Goal: Task Accomplishment & Management: Manage account settings

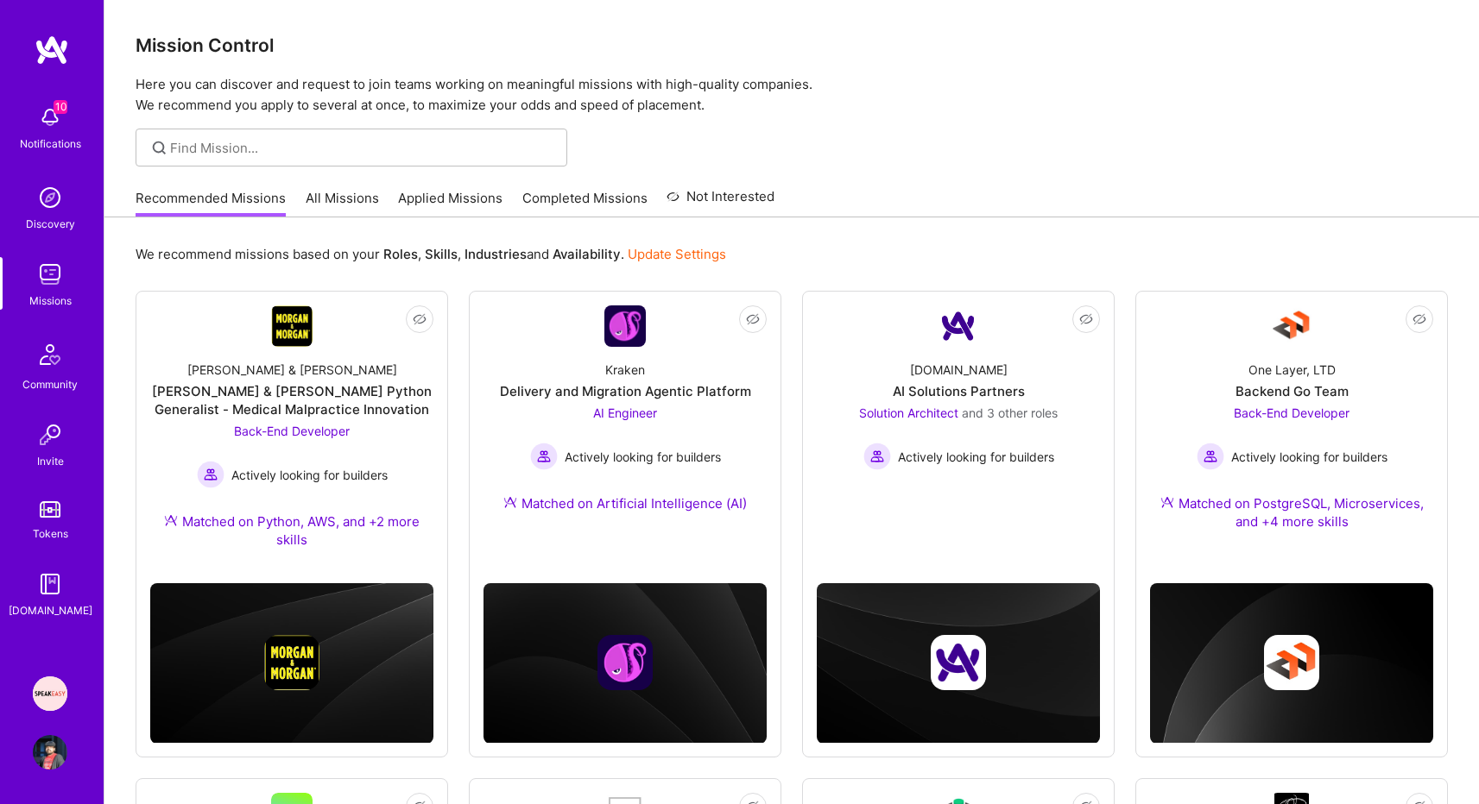
click at [54, 700] on img at bounding box center [50, 694] width 35 height 35
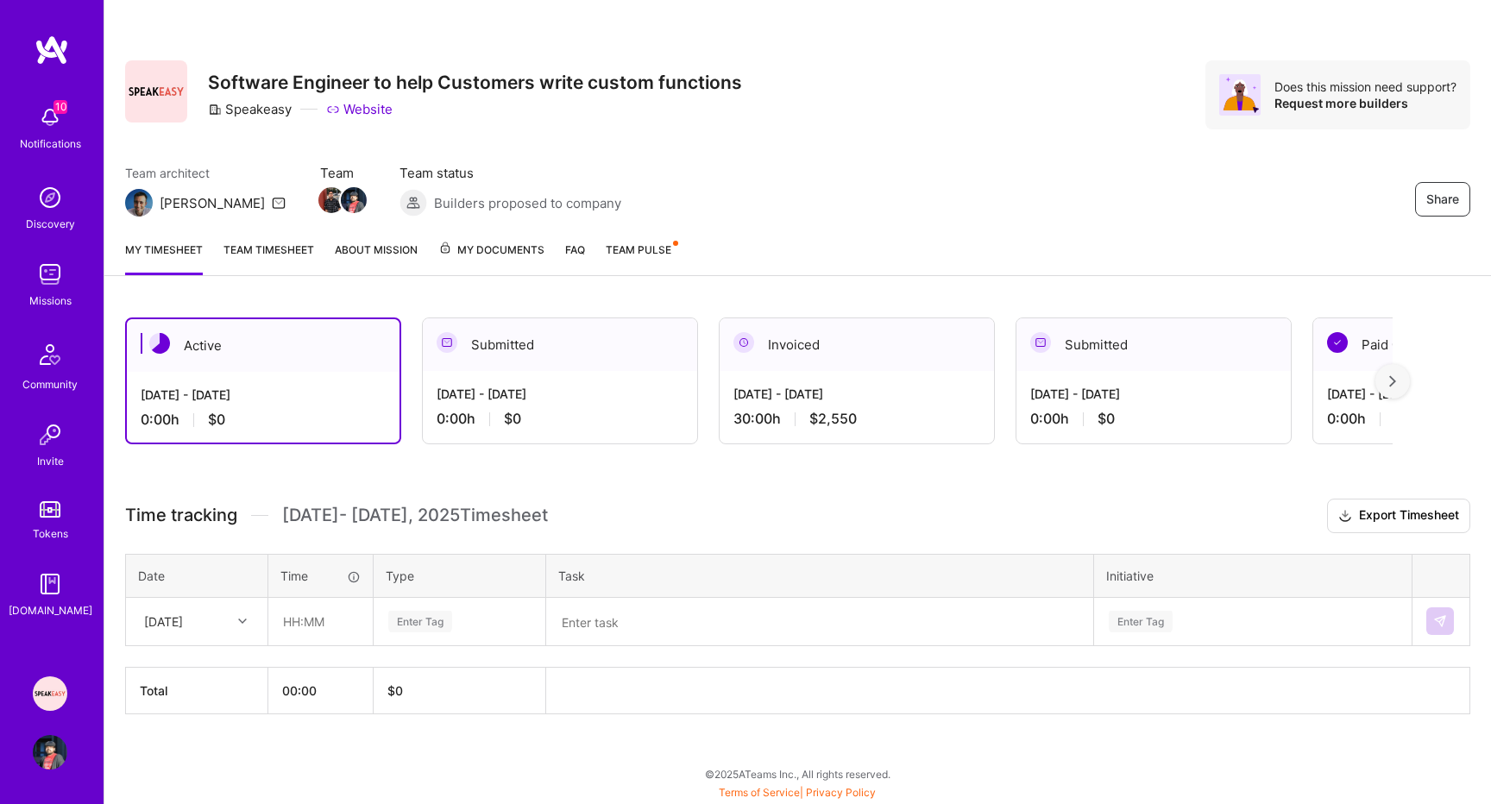
click at [296, 249] on link "Team timesheet" at bounding box center [269, 258] width 91 height 35
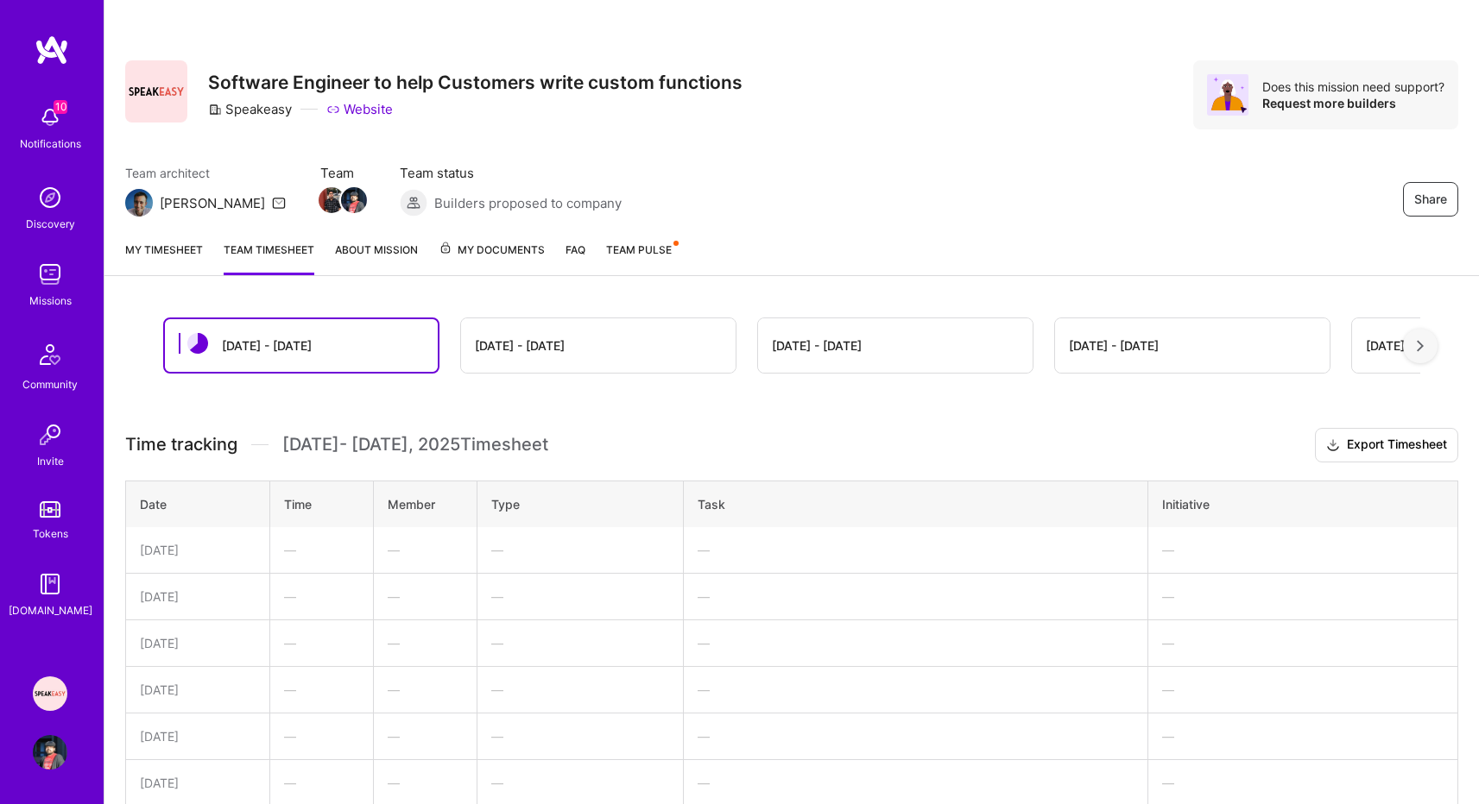
click at [161, 246] on link "My timesheet" at bounding box center [164, 258] width 78 height 35
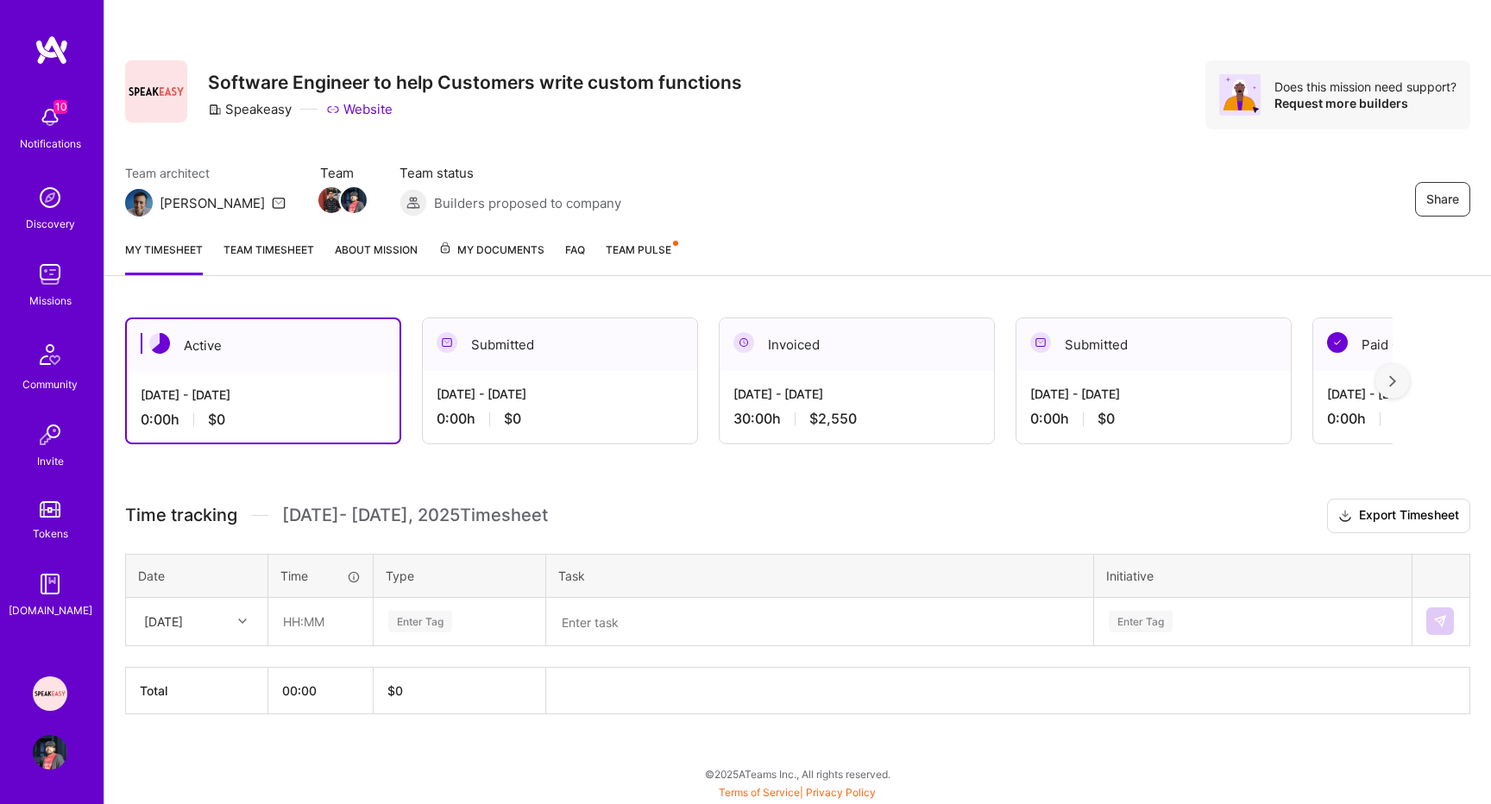
click at [888, 426] on div "30:00 h $2,550" at bounding box center [857, 419] width 247 height 18
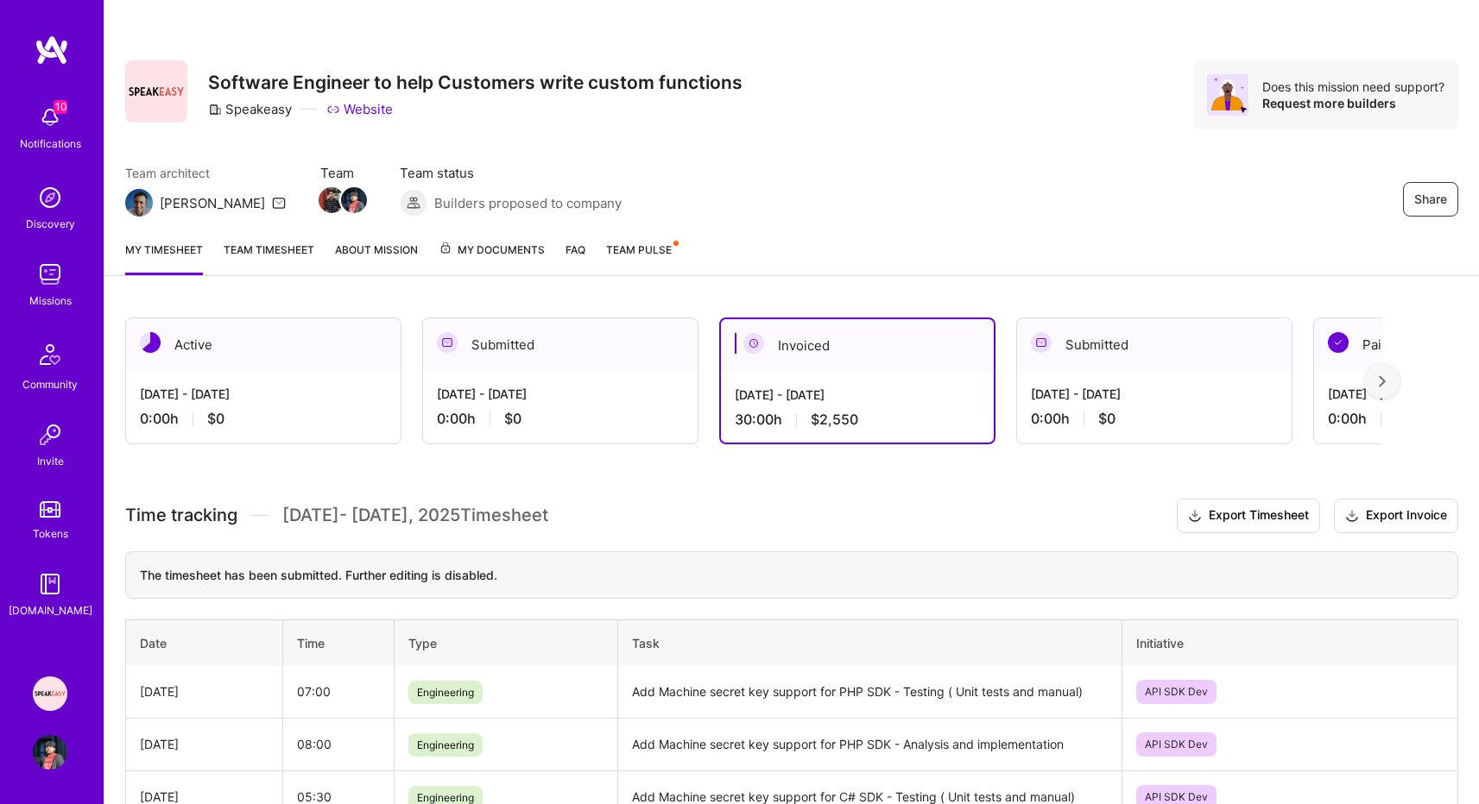
click at [307, 255] on link "Team timesheet" at bounding box center [269, 258] width 91 height 35
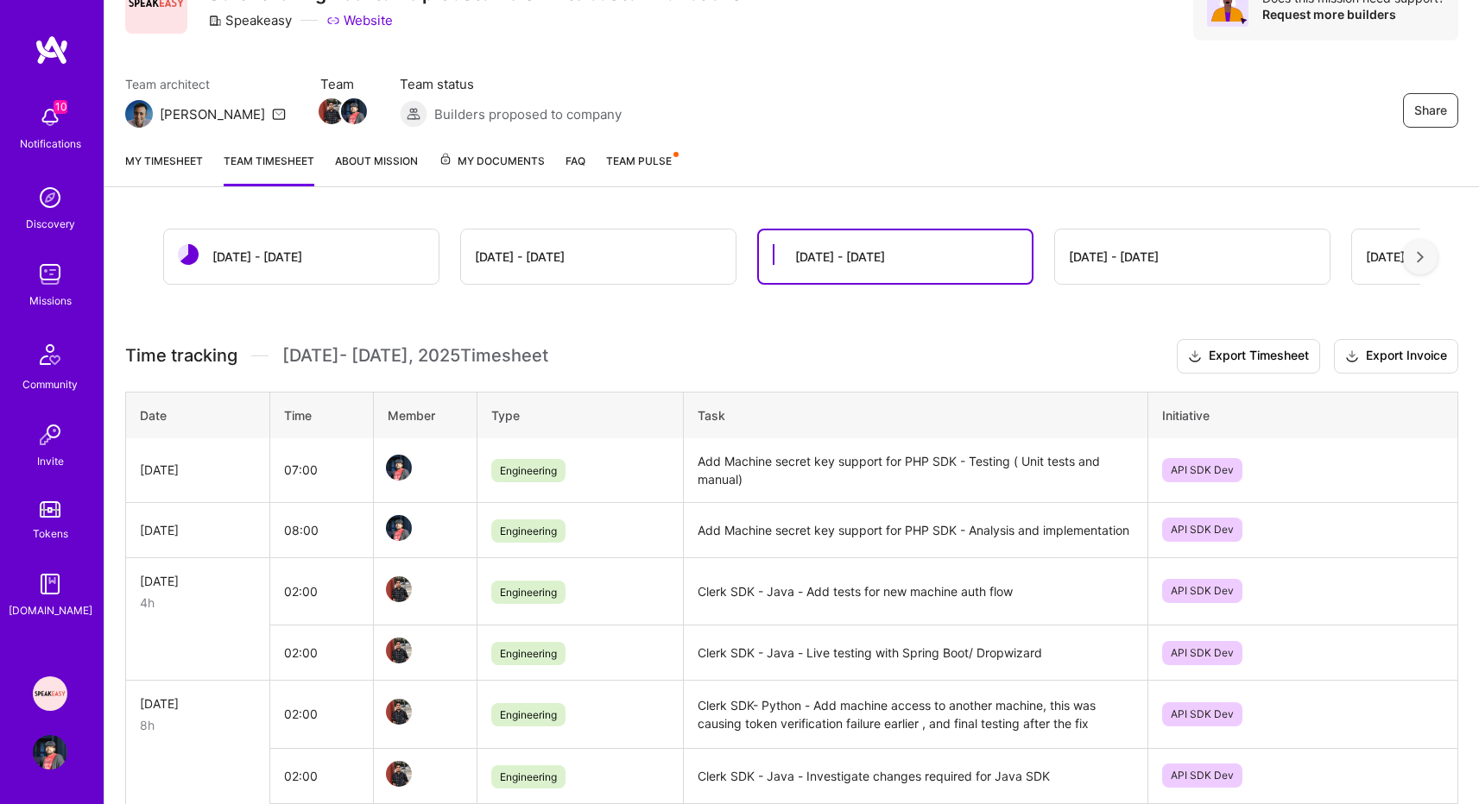
scroll to position [104, 0]
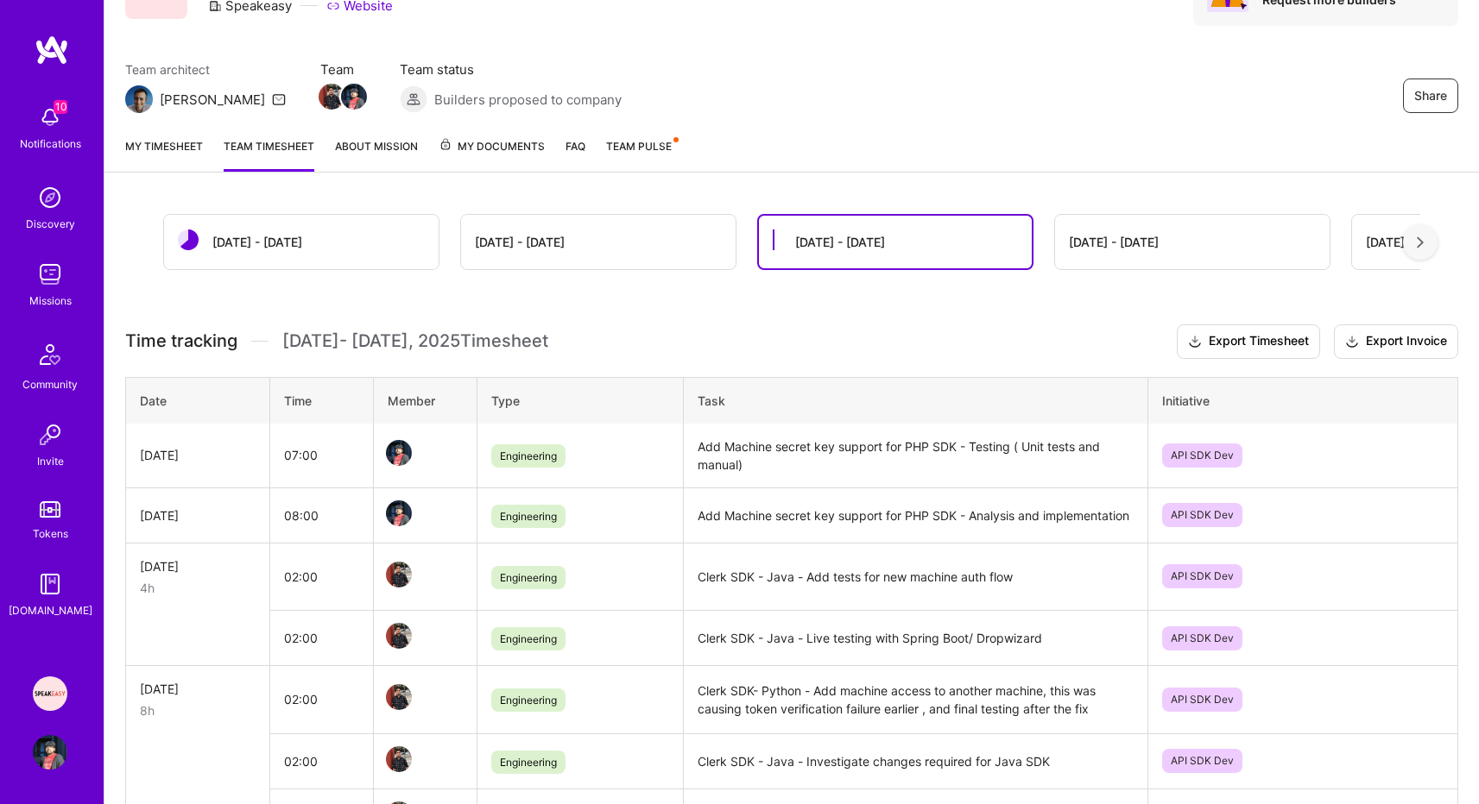
click at [548, 255] on div "Sep 1 - Sep 15" at bounding box center [598, 242] width 274 height 54
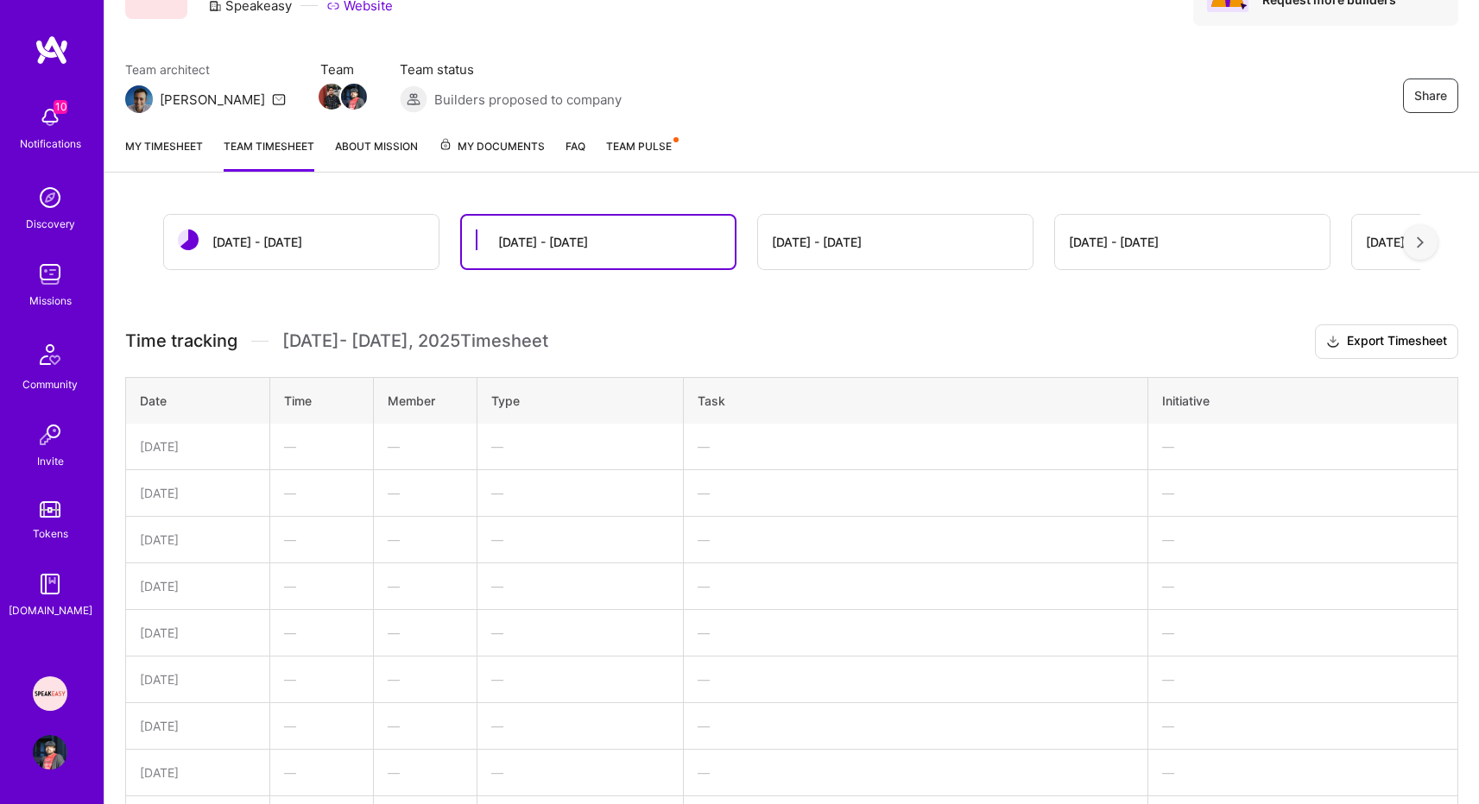
click at [301, 257] on div "Sep 16 - Sep 30" at bounding box center [301, 242] width 274 height 54
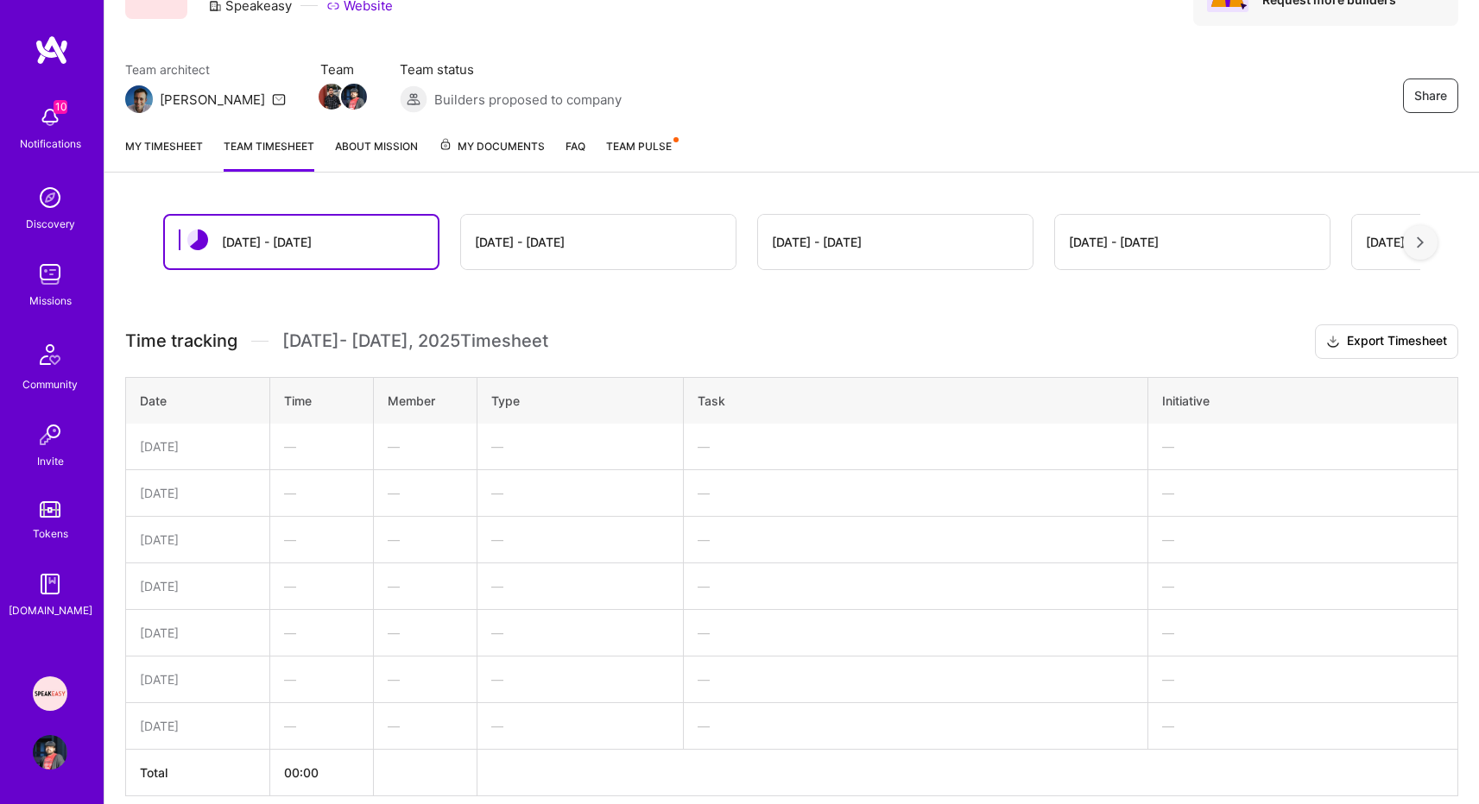
click at [566, 249] on div "Sep 1 - Sep 15" at bounding box center [598, 242] width 274 height 54
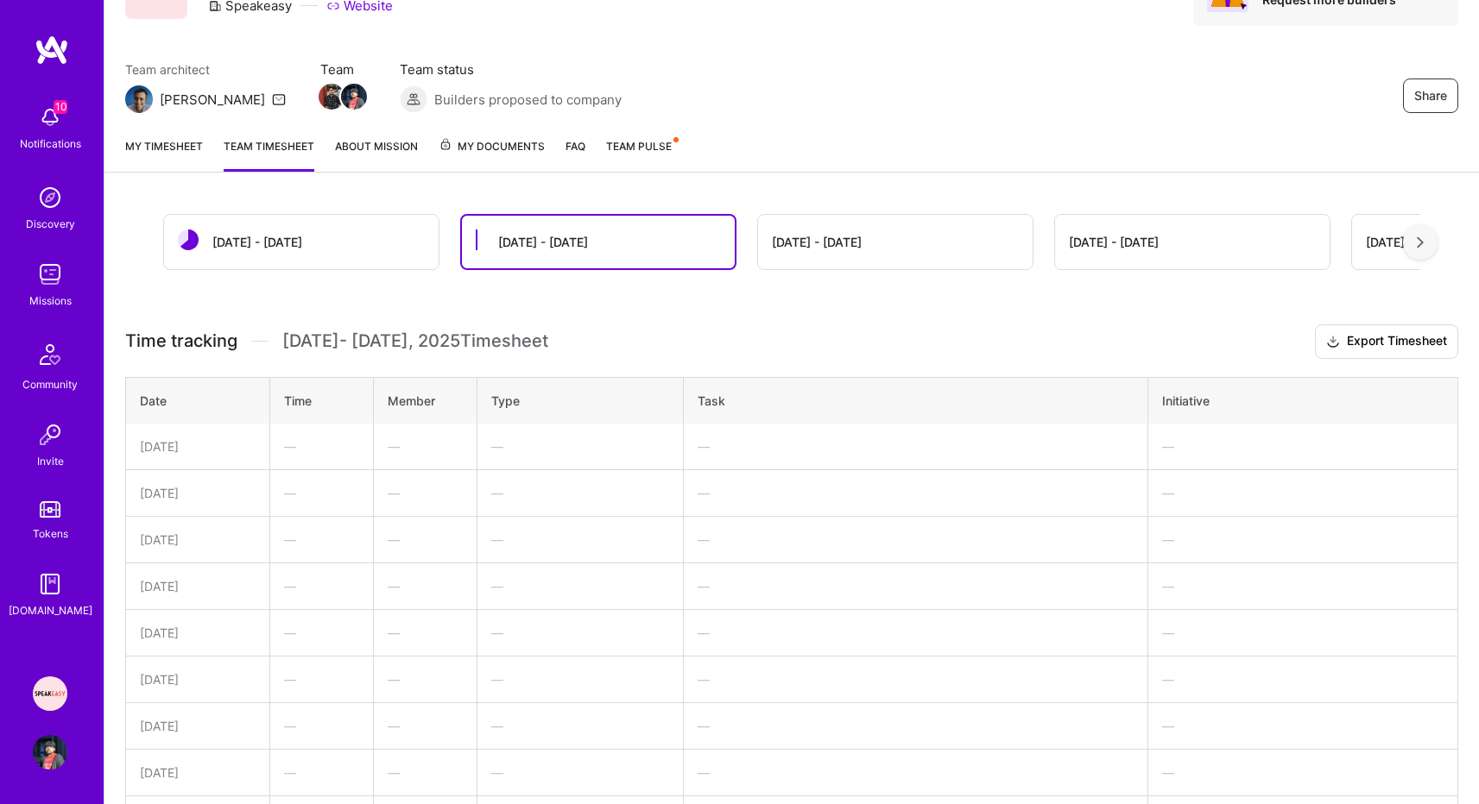
click at [969, 303] on div "Sep 16 - Sep 30 Sep 1 - Sep 15 Aug 16 - Aug 31 Aug 1 - Aug 15 Jul 16 - Jul 31 J…" at bounding box center [791, 723] width 1374 height 1061
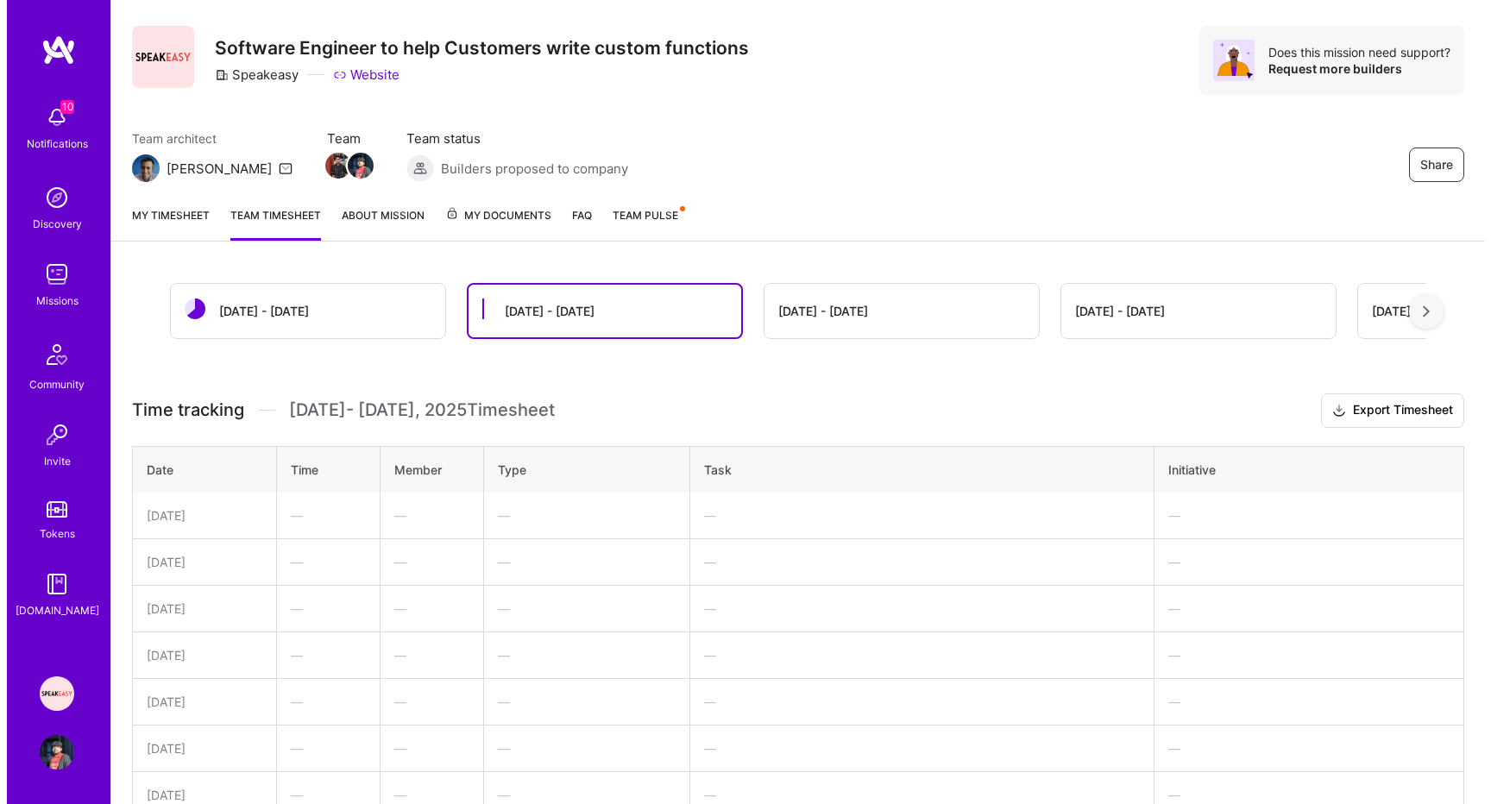
scroll to position [0, 0]
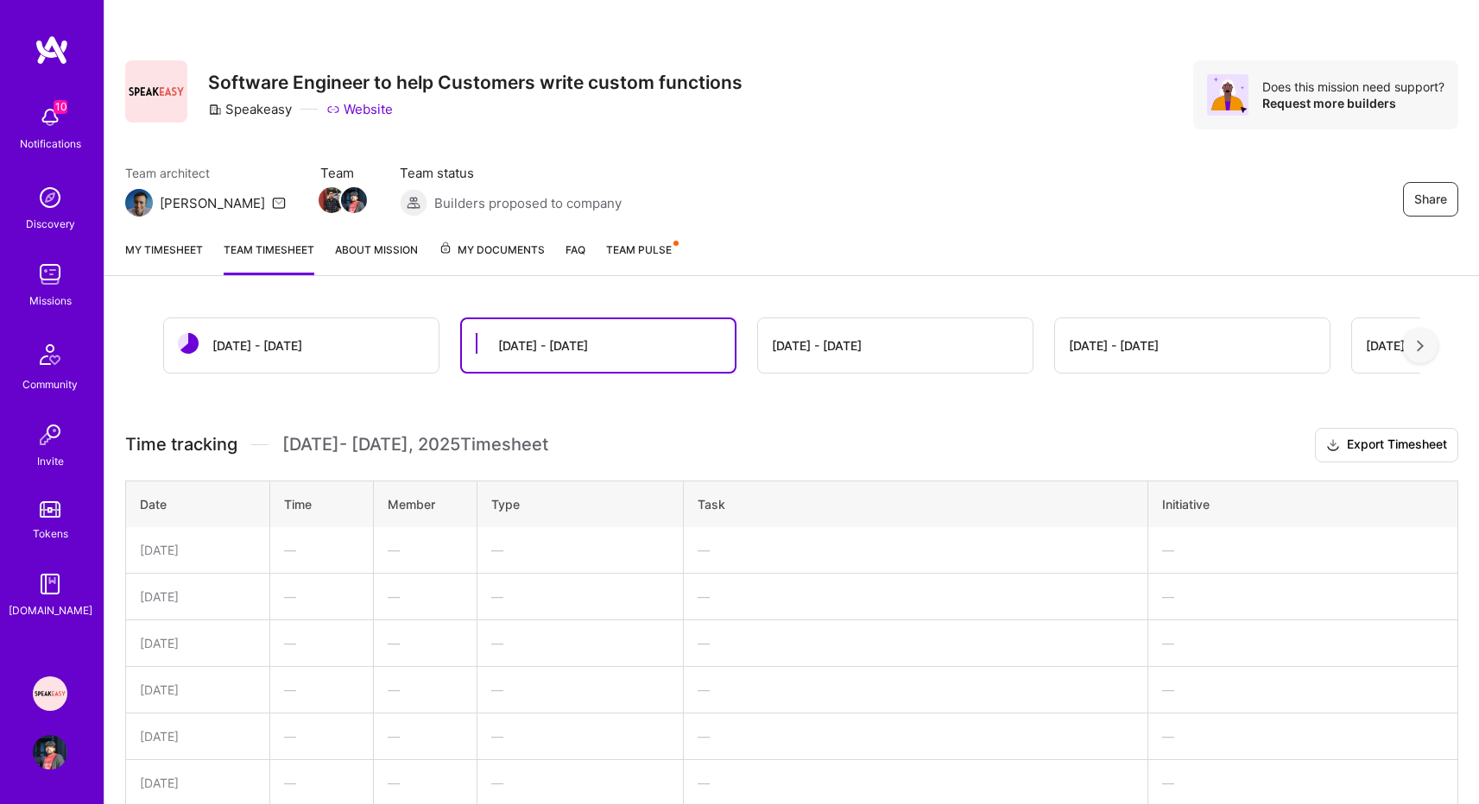
click at [28, 121] on div "10 Notifications" at bounding box center [50, 127] width 107 height 60
click at [64, 136] on div "10 Notifications Discovery Missions Community Invite Tokens [DOMAIN_NAME]" at bounding box center [52, 358] width 104 height 523
click at [60, 52] on img at bounding box center [52, 50] width 35 height 31
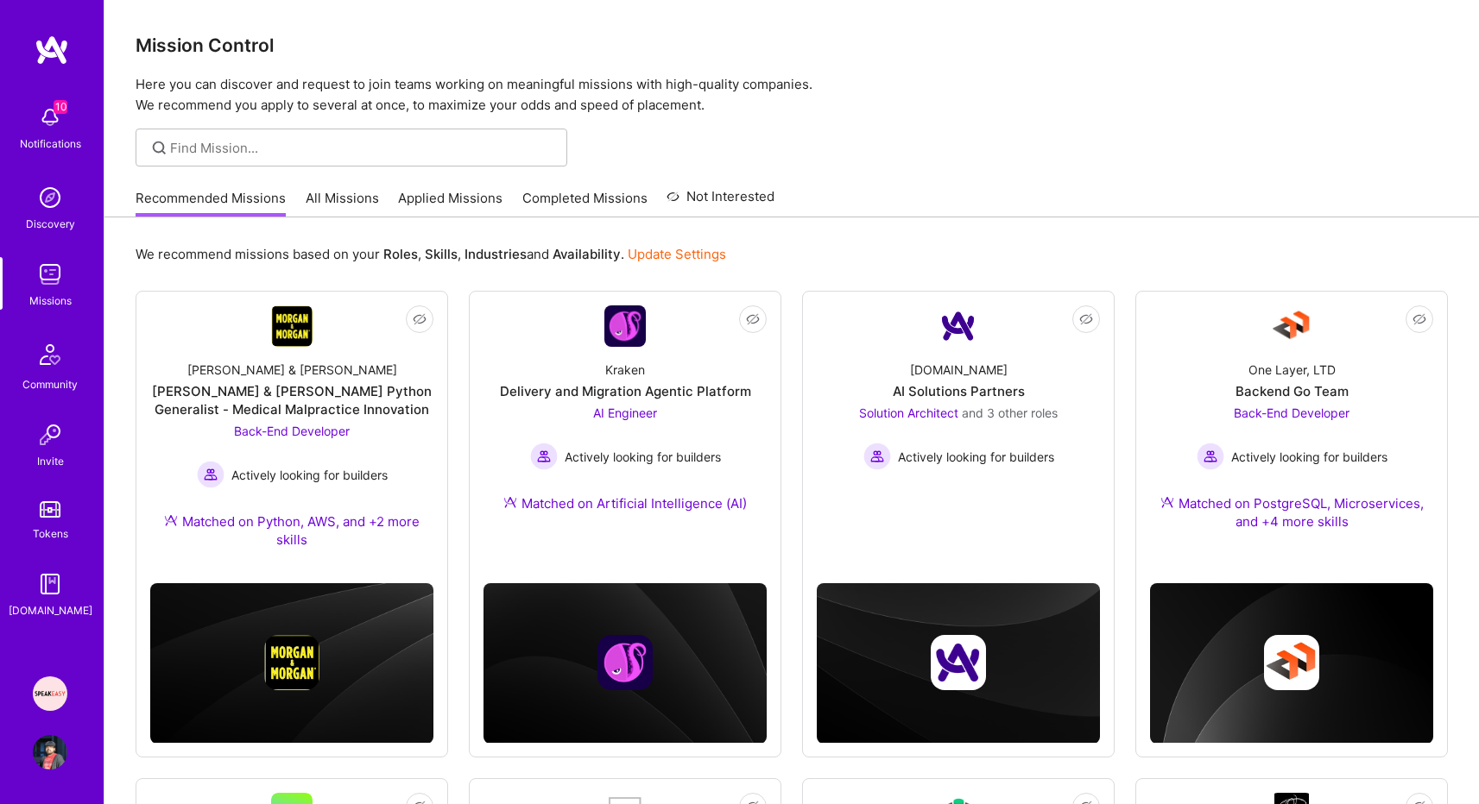
click at [703, 259] on link "Update Settings" at bounding box center [676, 254] width 98 height 16
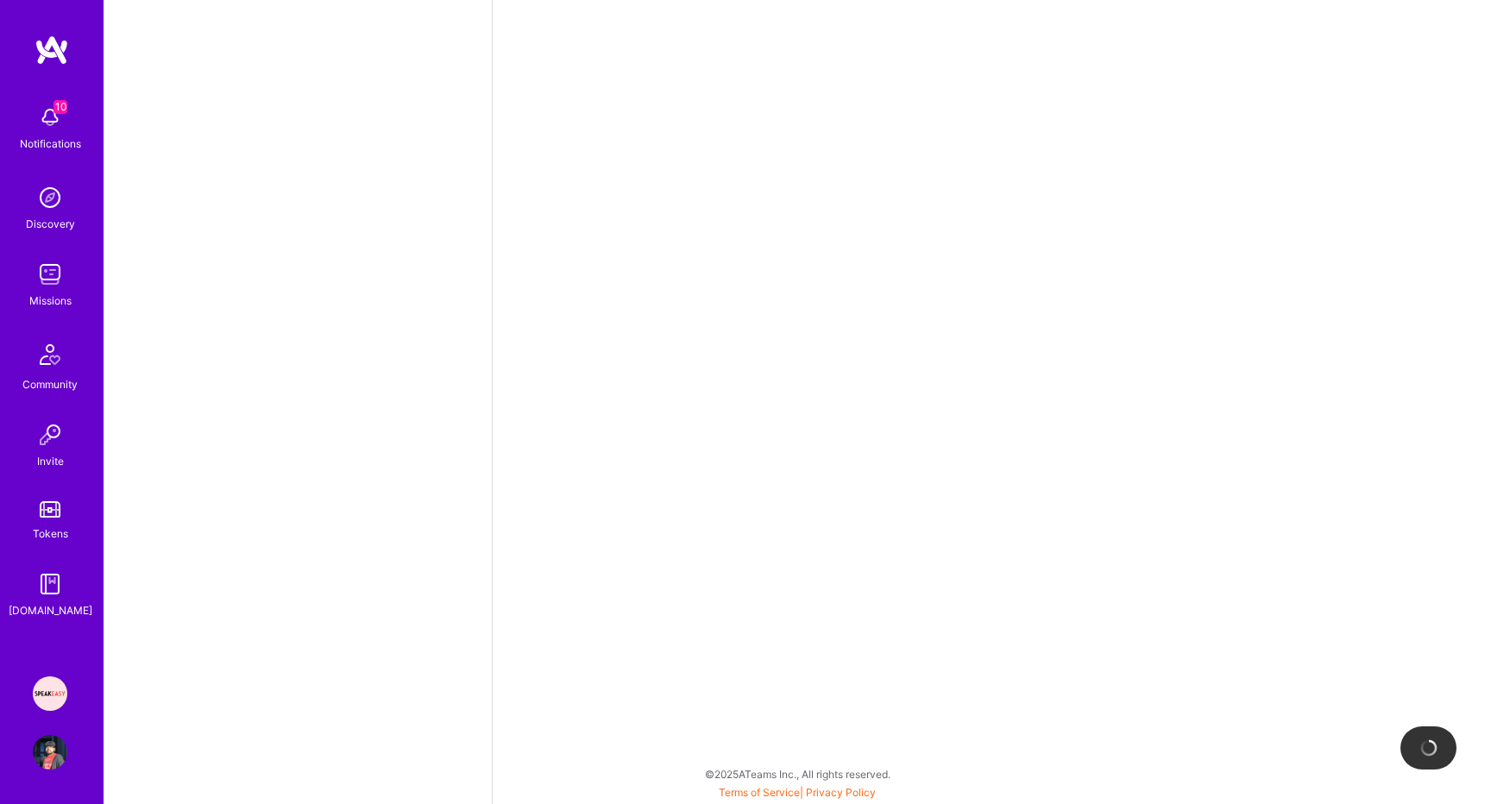
select select "US"
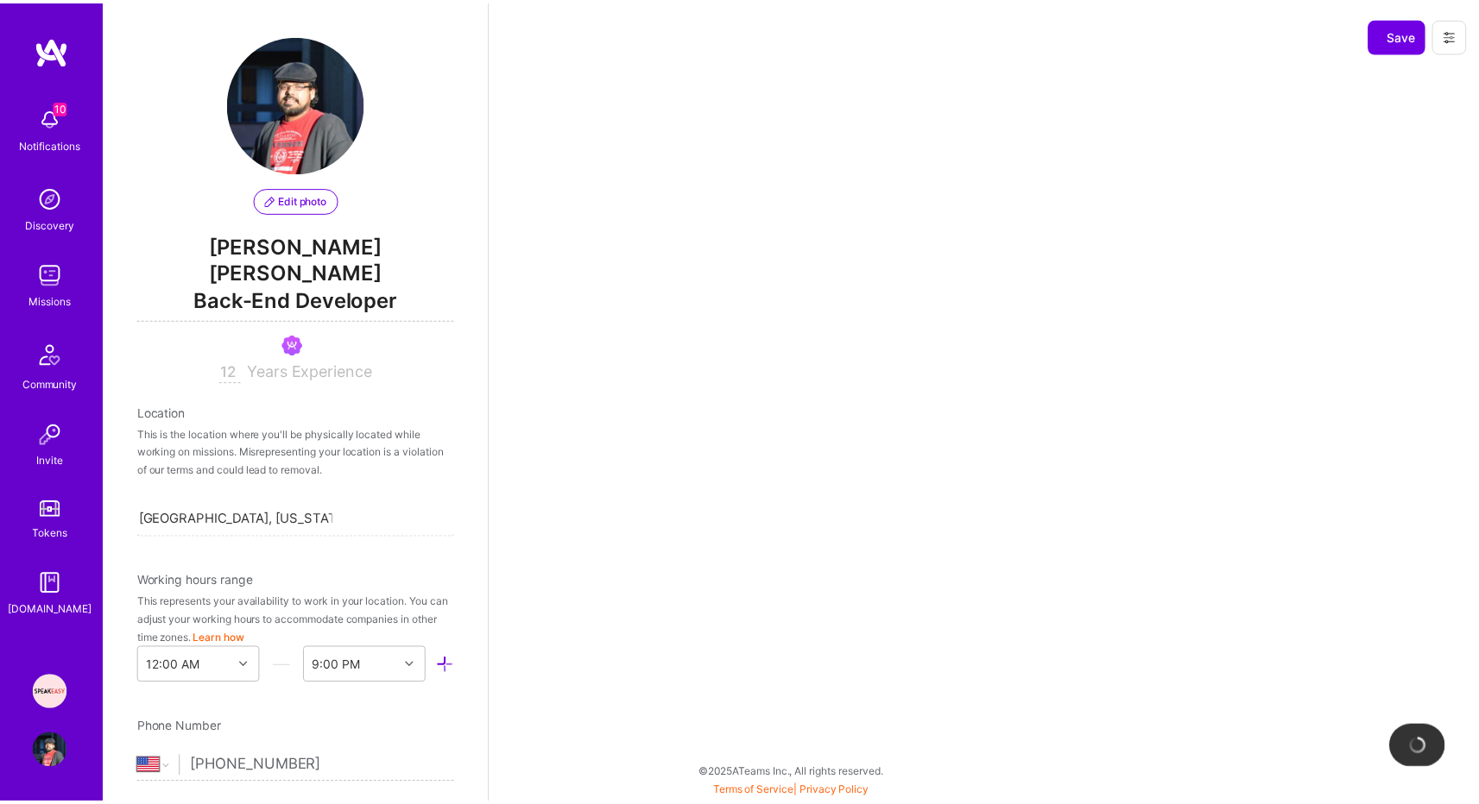
scroll to position [654, 0]
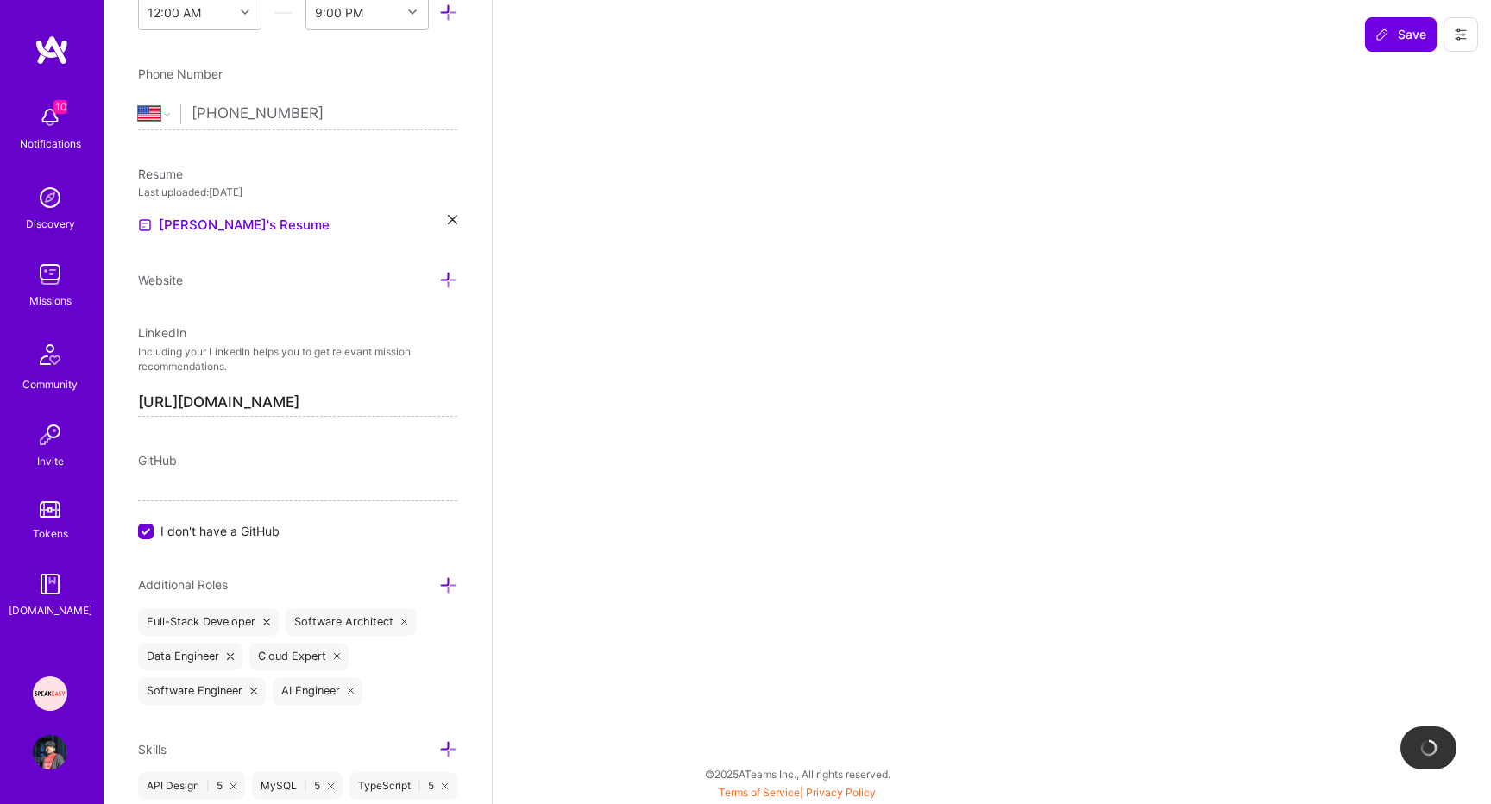
select select "Not Available"
select select "1 Month"
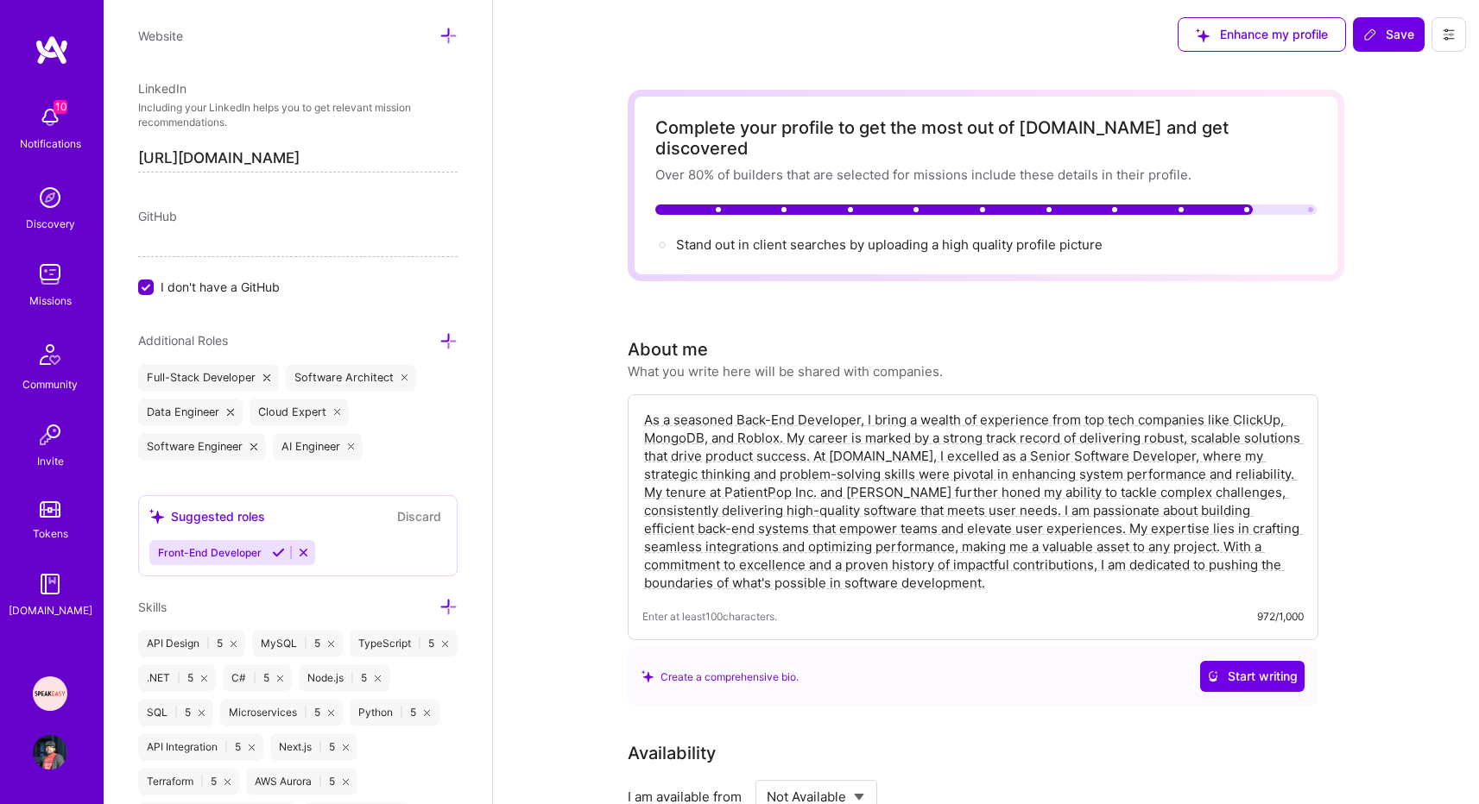
scroll to position [905, 0]
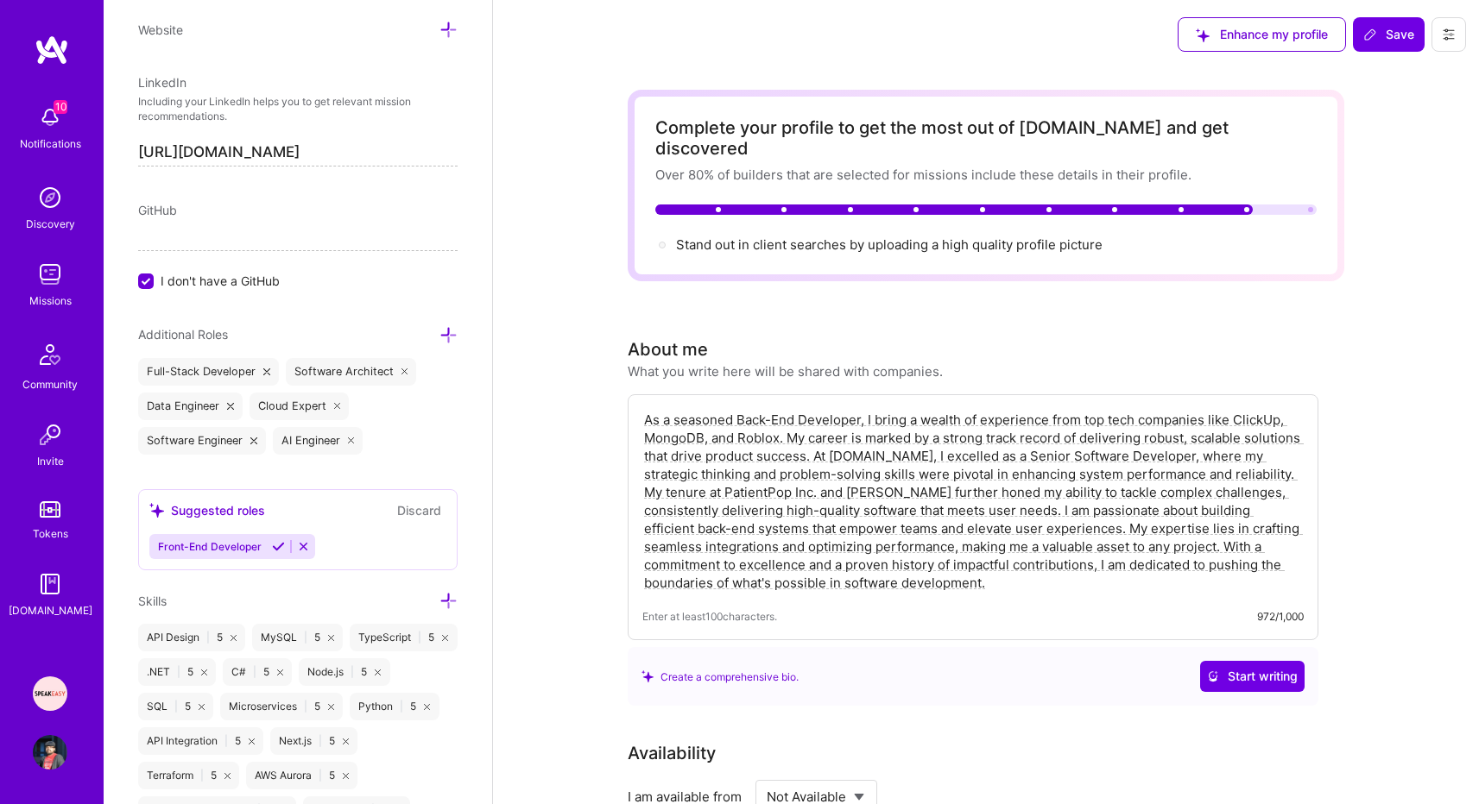
click at [373, 159] on input "[URL][DOMAIN_NAME]" at bounding box center [297, 153] width 319 height 28
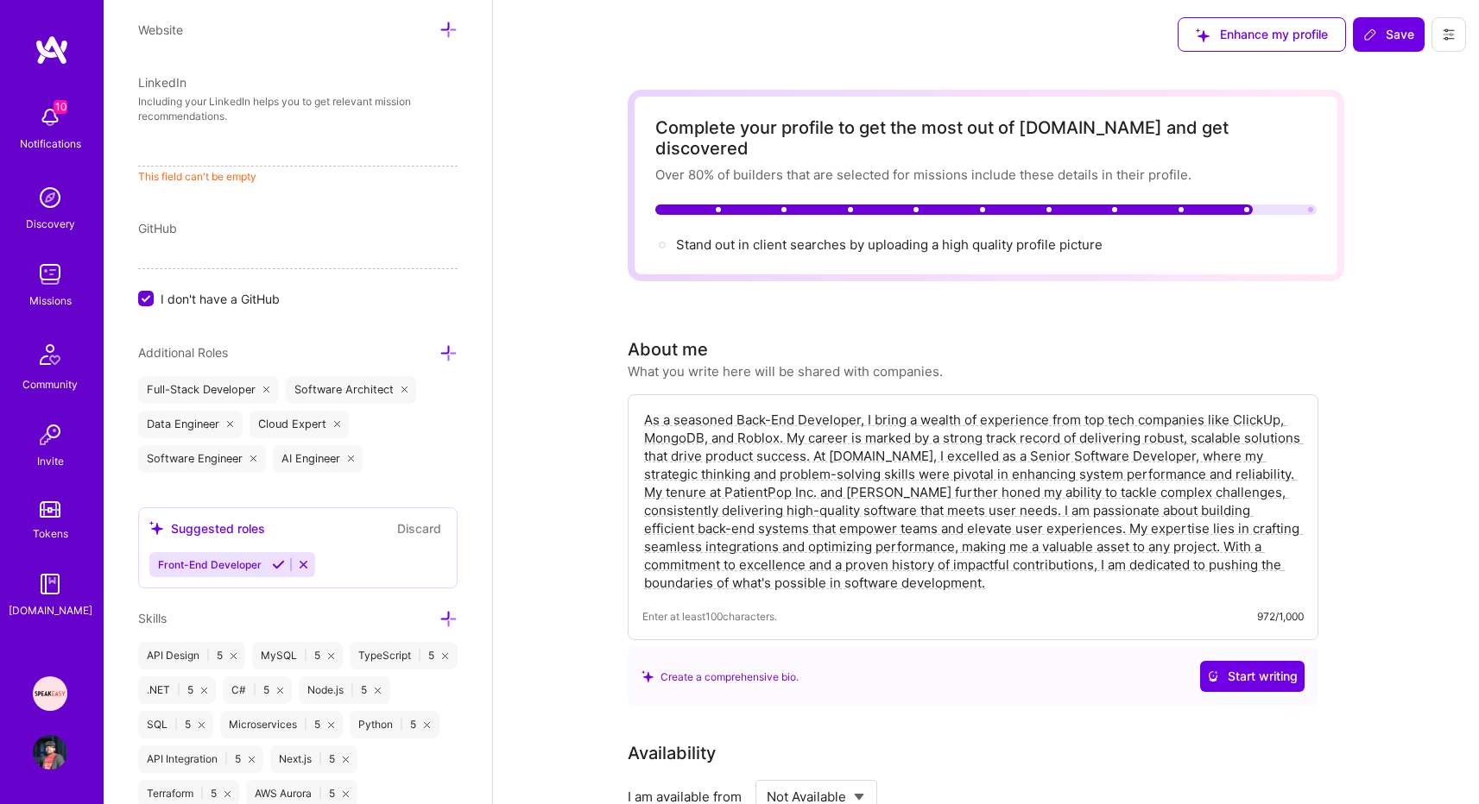
type input "[URL][DOMAIN_NAME]"
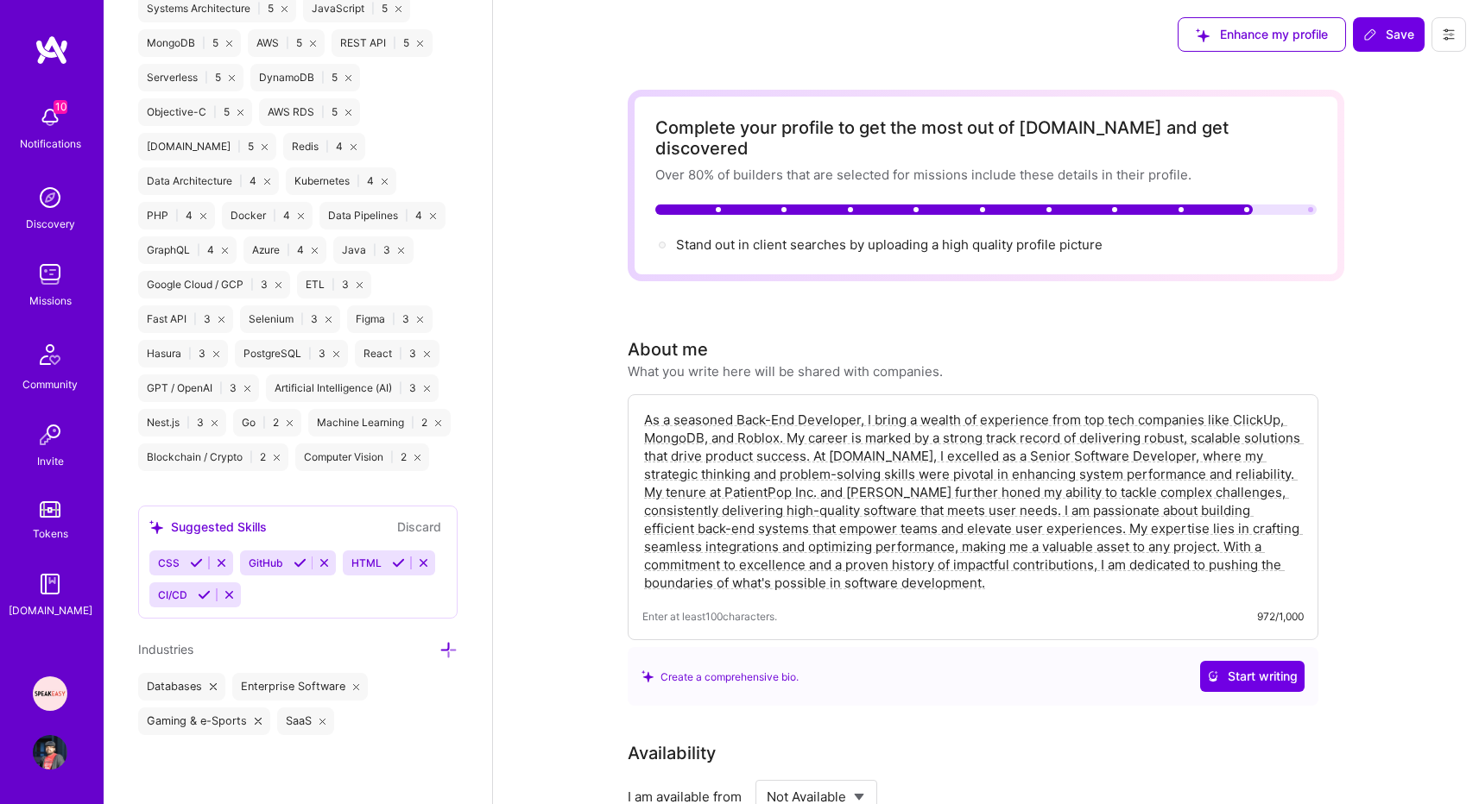
scroll to position [0, 0]
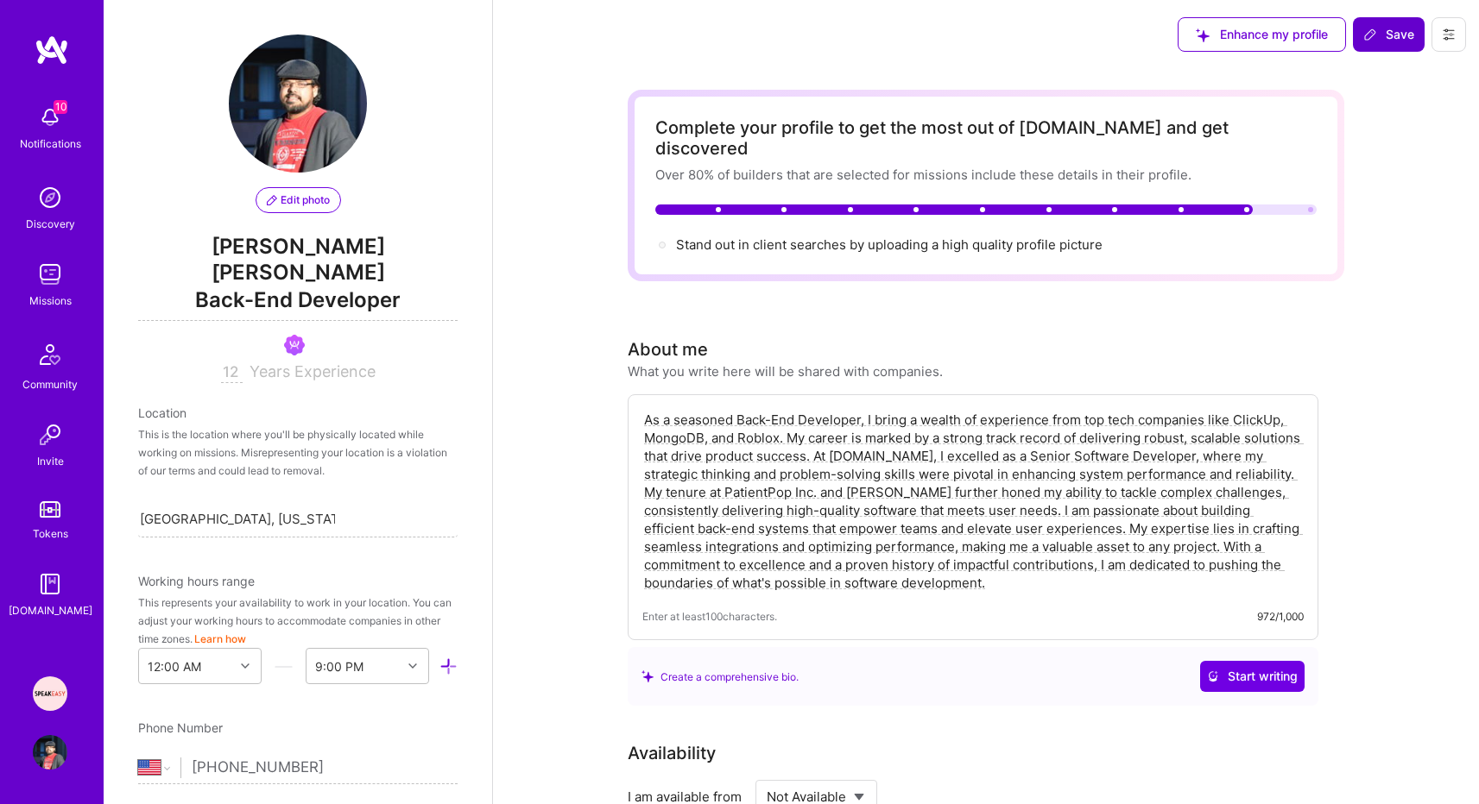
click at [1389, 30] on span "Save" at bounding box center [1388, 34] width 51 height 17
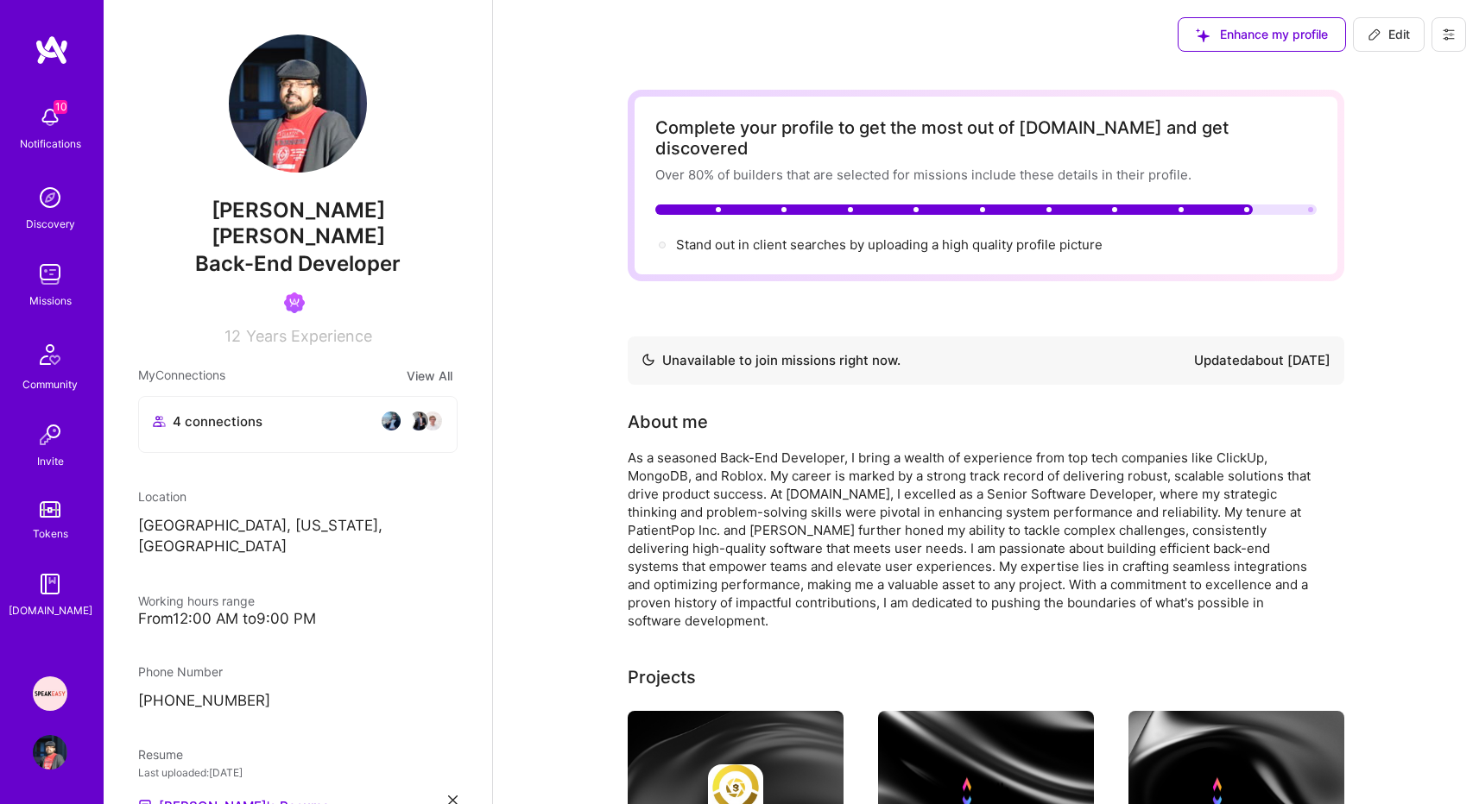
click at [1390, 31] on span "Edit" at bounding box center [1388, 34] width 42 height 17
select select "US"
select select "Not Available"
select select "1 Month"
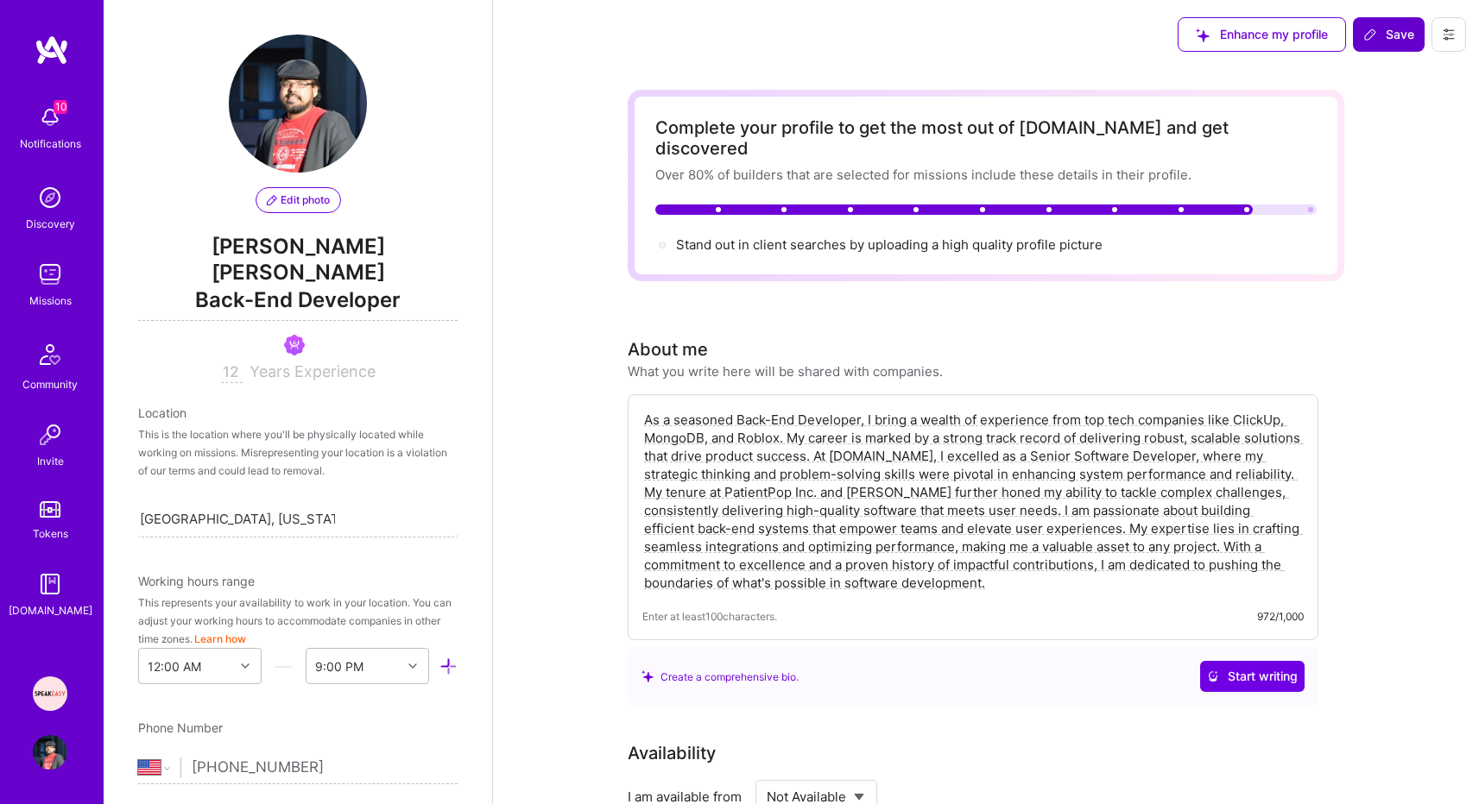
scroll to position [654, 0]
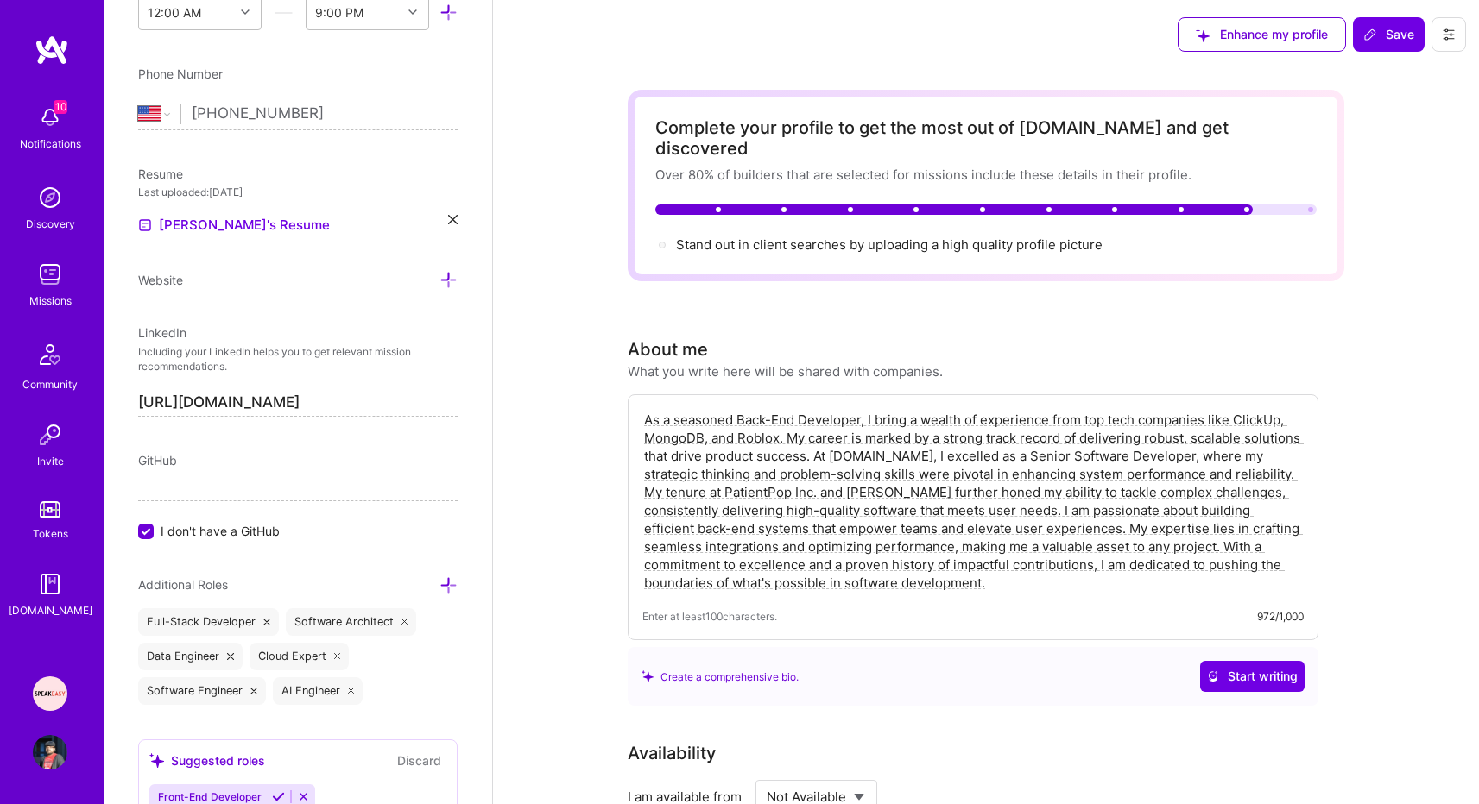
click at [833, 775] on select "Select... Right Now Future Date Not Available" at bounding box center [815, 797] width 99 height 44
select select "Right Now"
click at [766, 775] on select "Select... Right Now Future Date Not Available" at bounding box center [815, 797] width 99 height 44
click at [1389, 47] on button "Save" at bounding box center [1389, 34] width 72 height 35
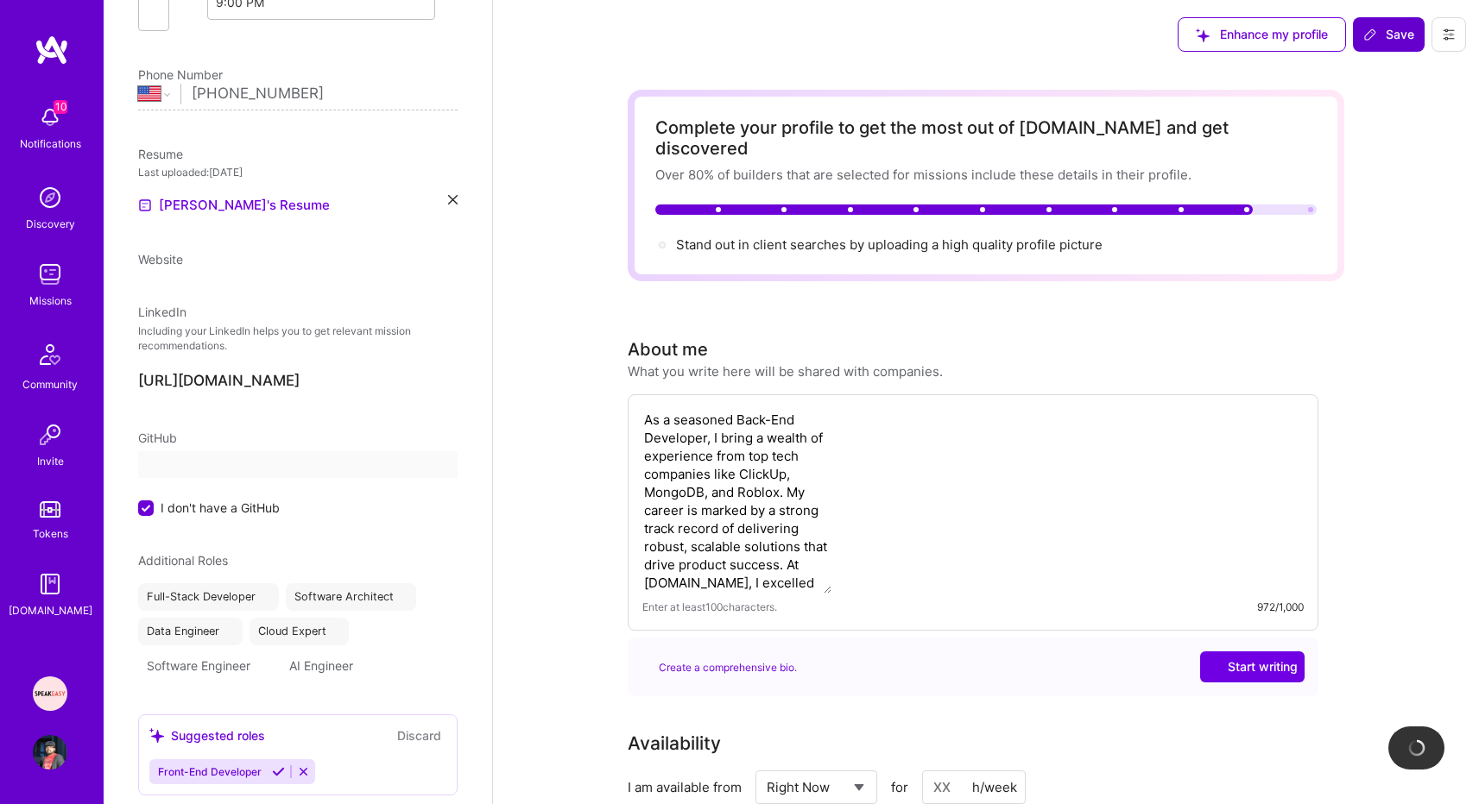
scroll to position [596, 0]
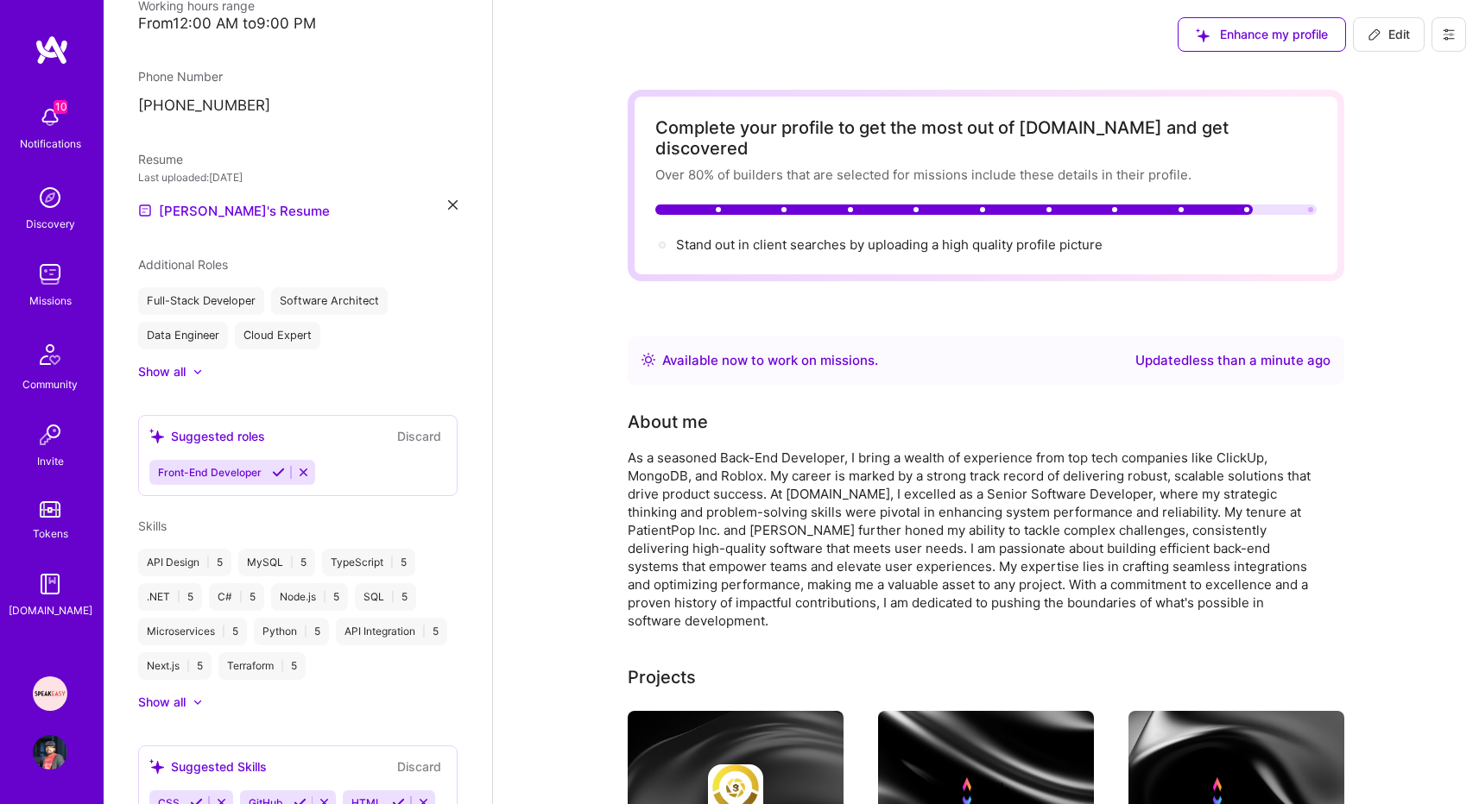
click at [49, 105] on img at bounding box center [50, 117] width 35 height 35
click at [51, 199] on img at bounding box center [50, 197] width 35 height 35
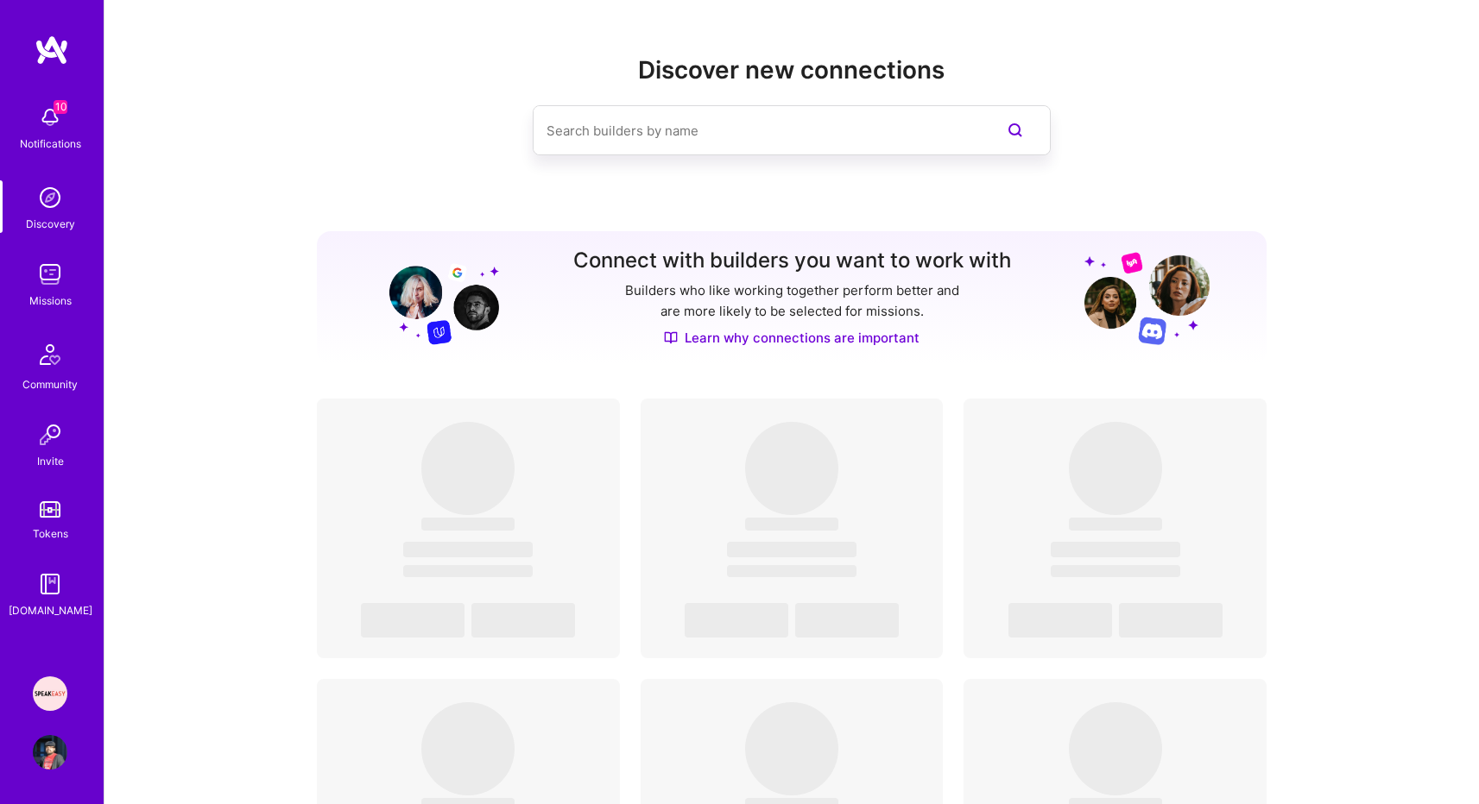
click at [54, 292] on div "Missions" at bounding box center [50, 301] width 42 height 18
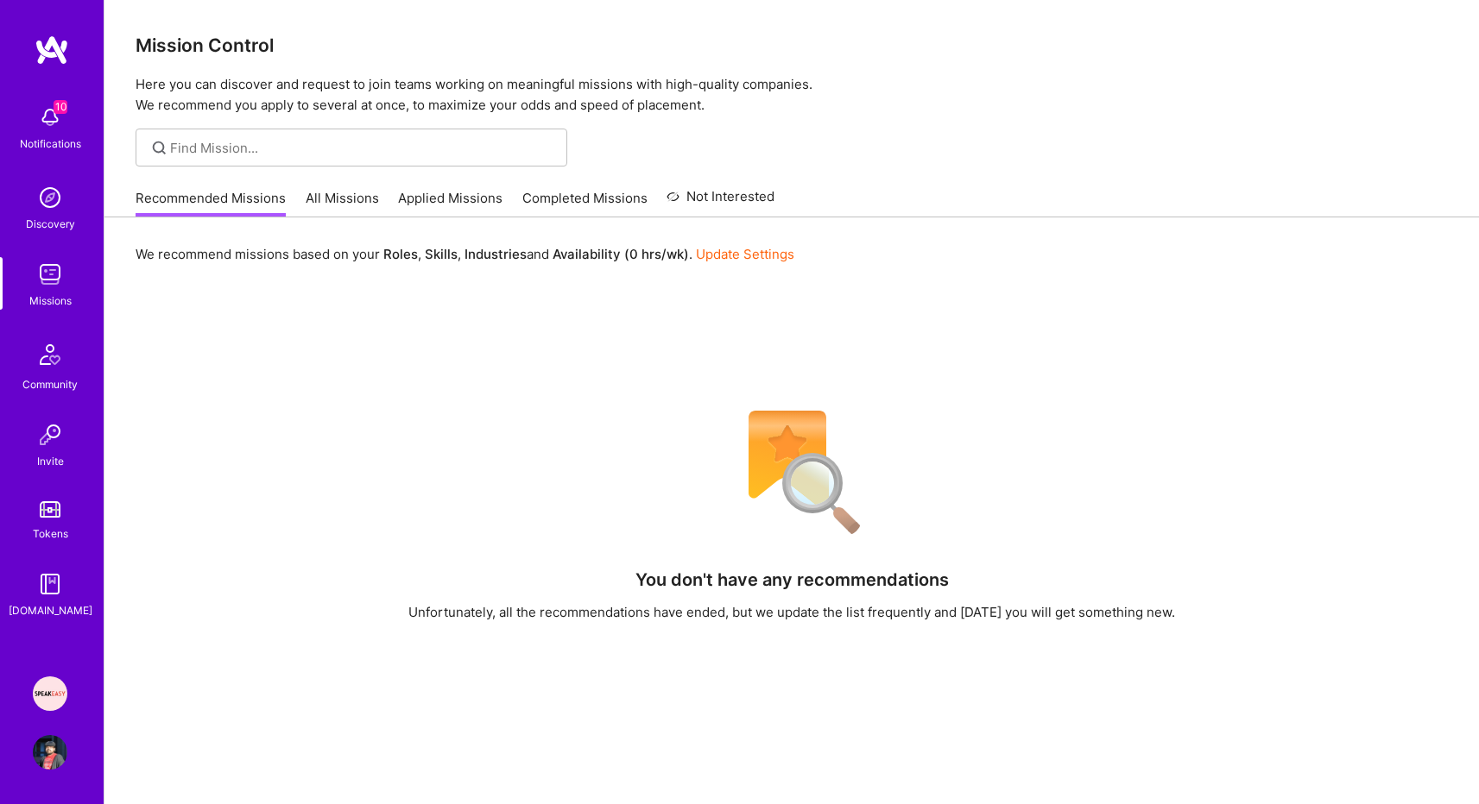
click at [762, 256] on link "Update Settings" at bounding box center [745, 254] width 98 height 16
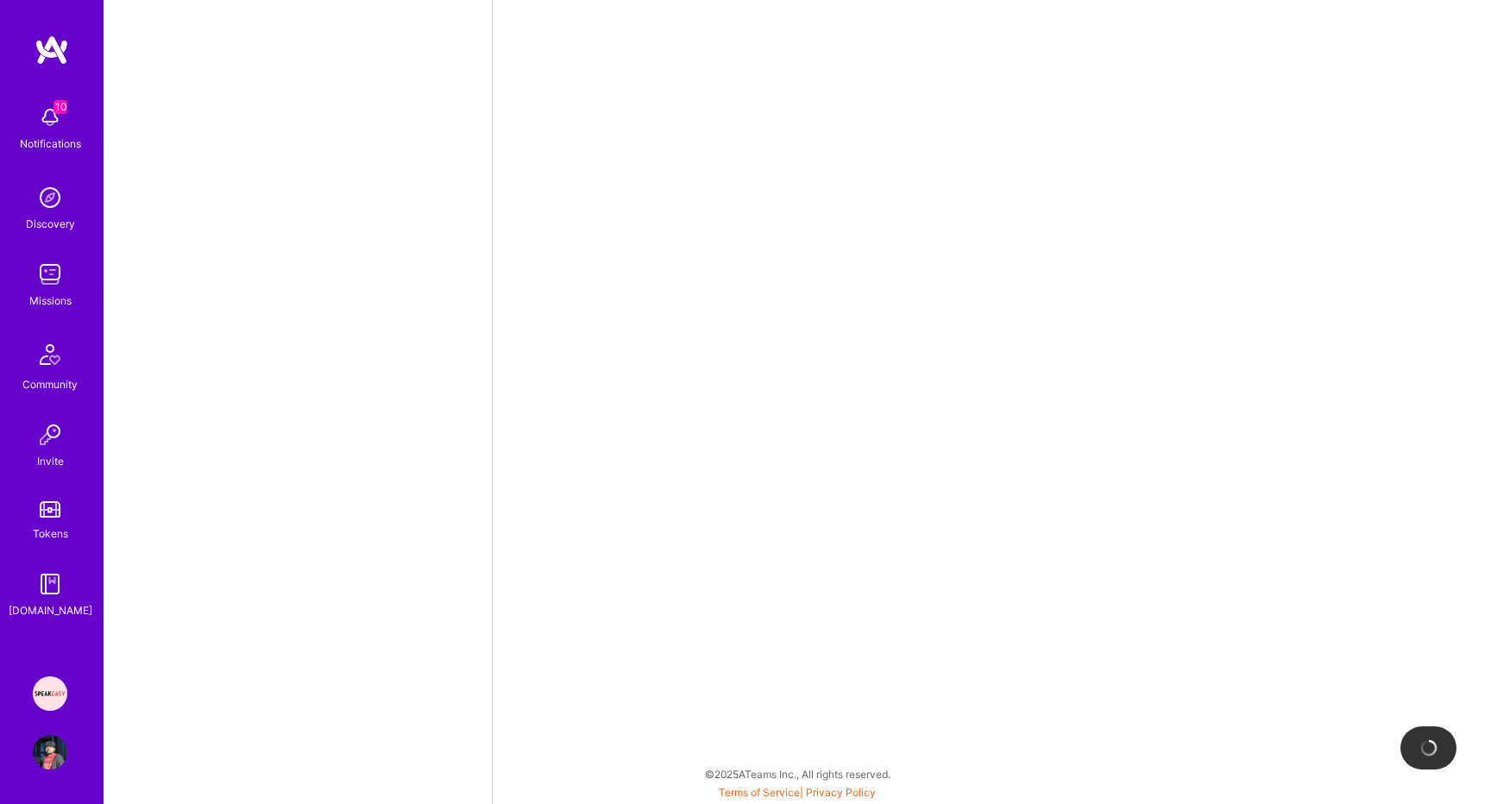
select select "US"
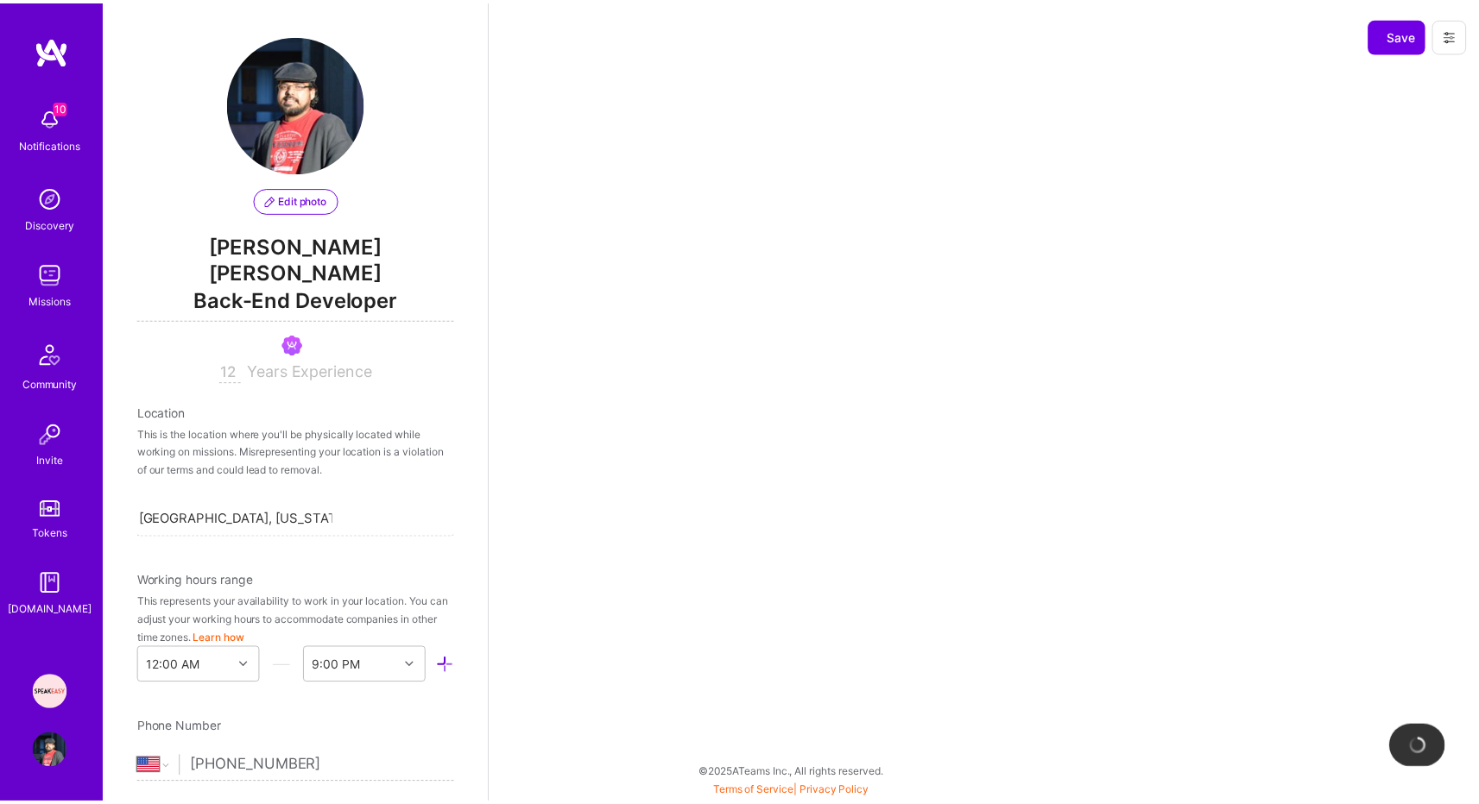
scroll to position [654, 0]
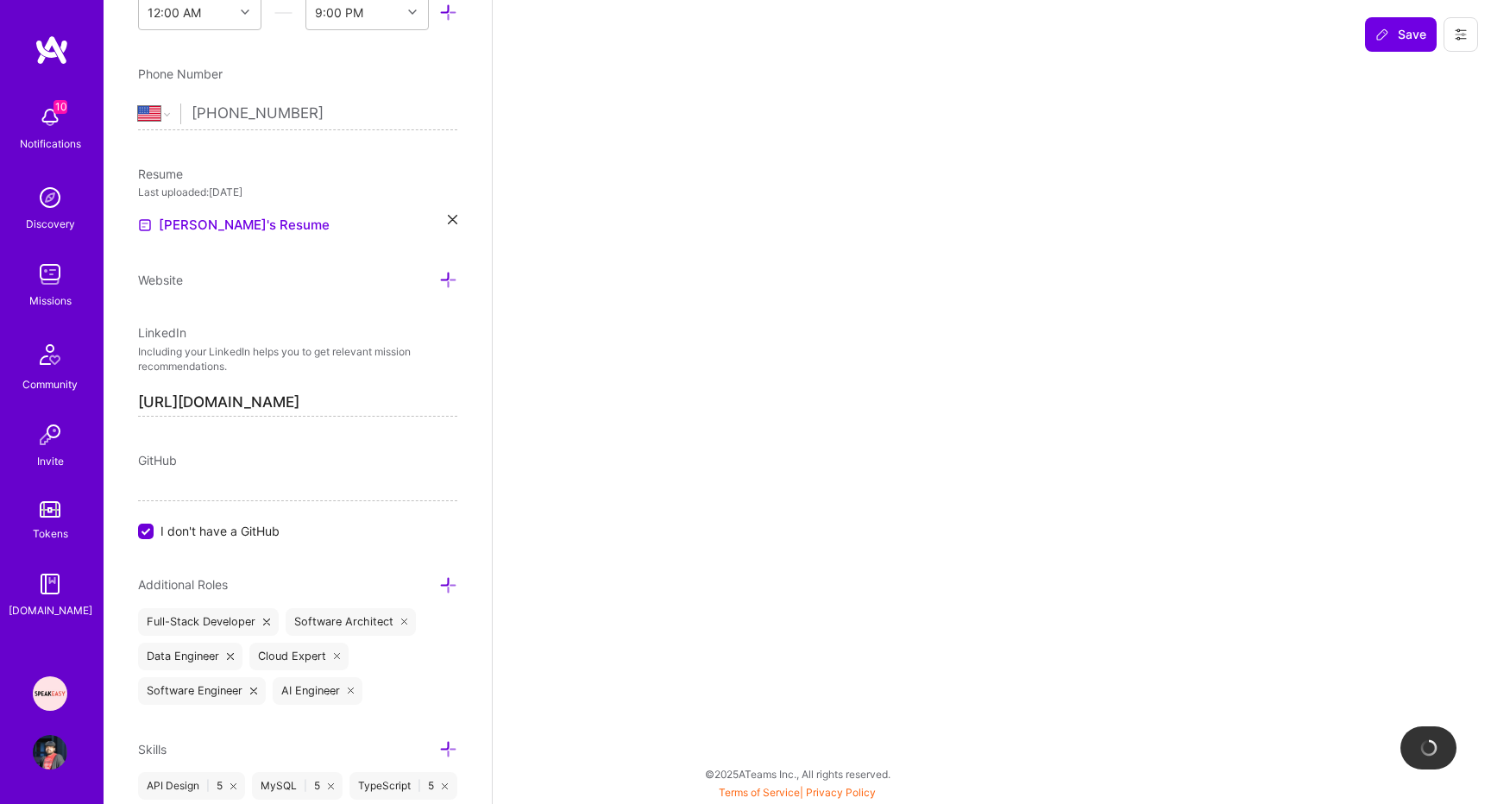
select select "Right Now"
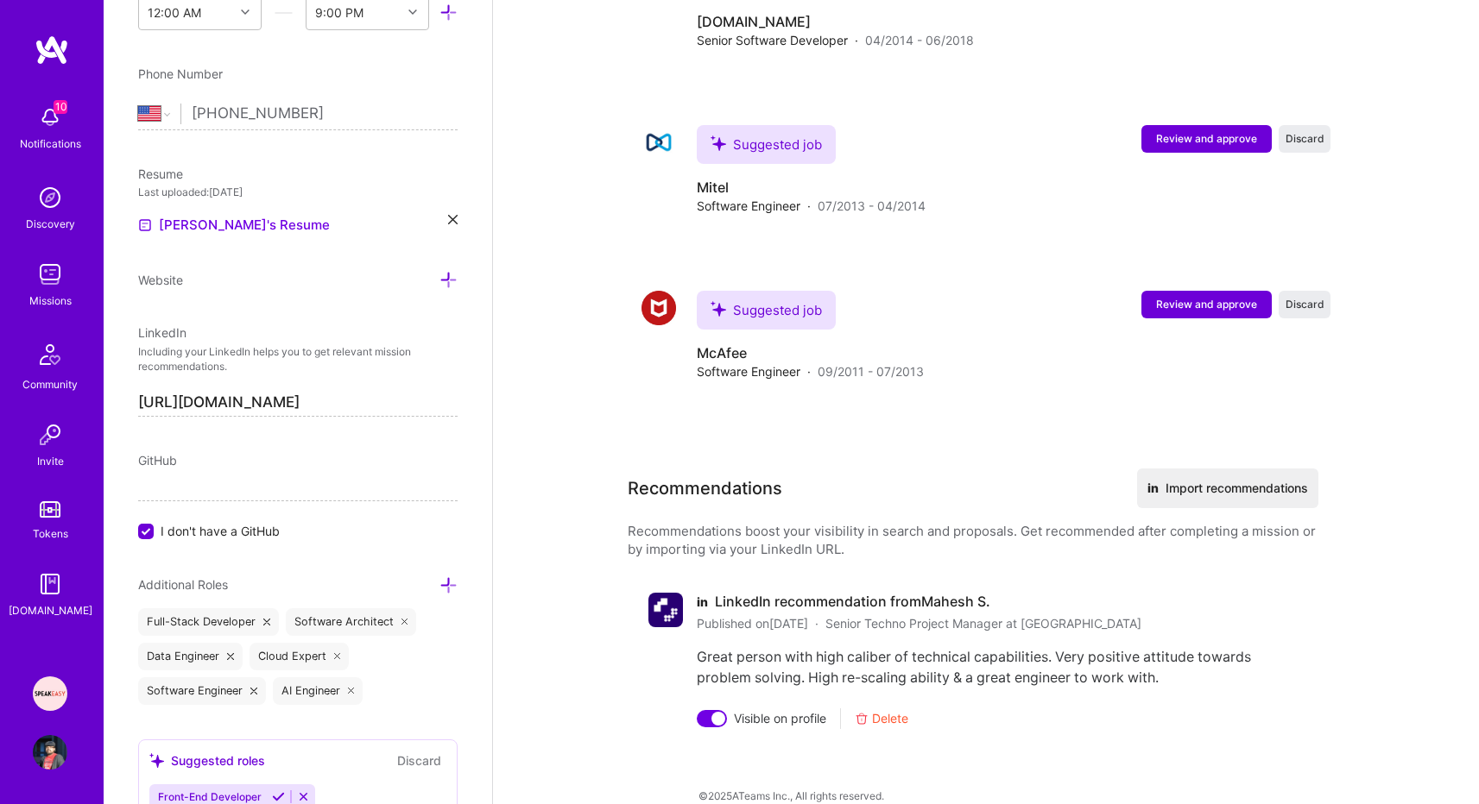
scroll to position [4228, 0]
click at [706, 709] on div at bounding box center [712, 717] width 30 height 17
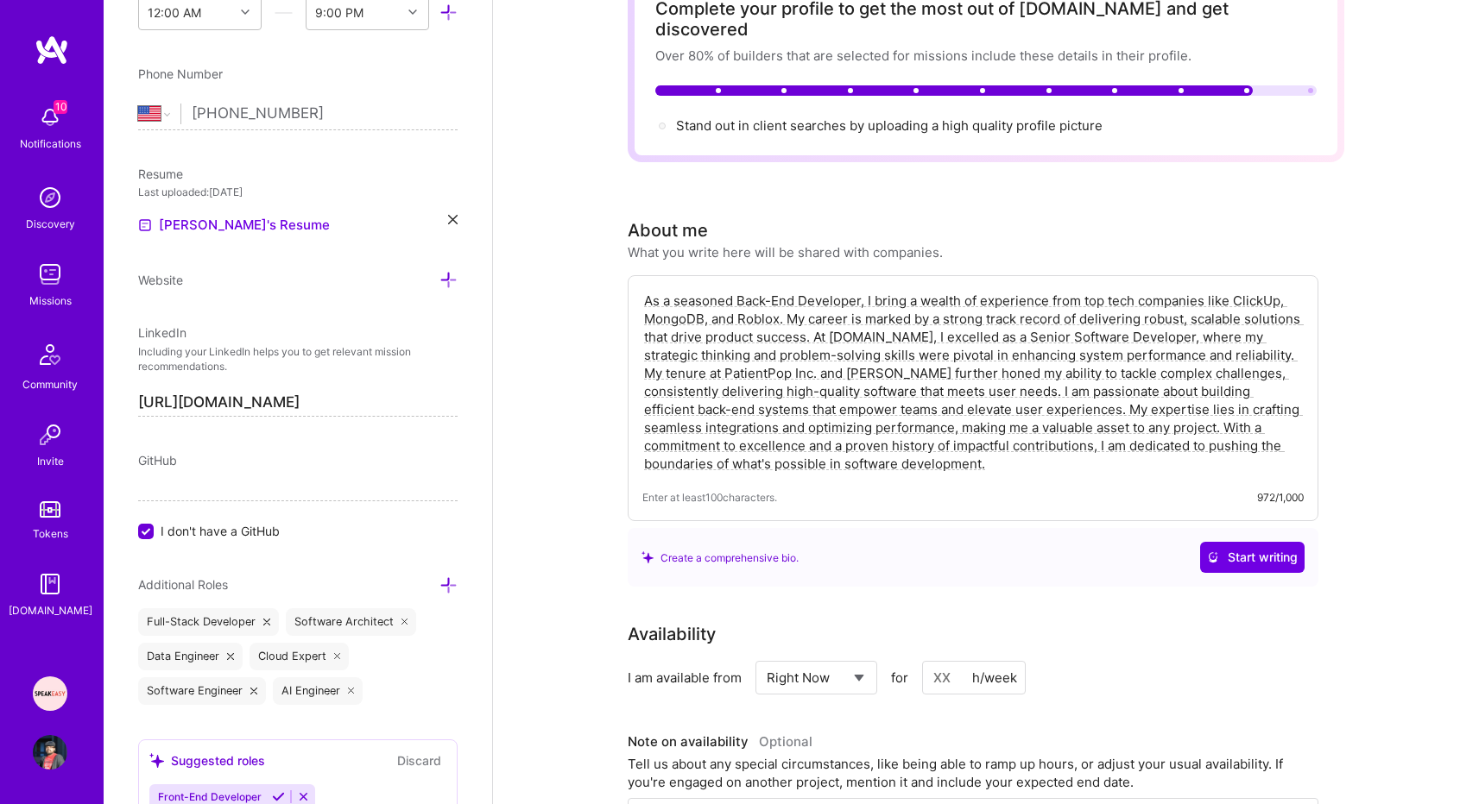
scroll to position [0, 0]
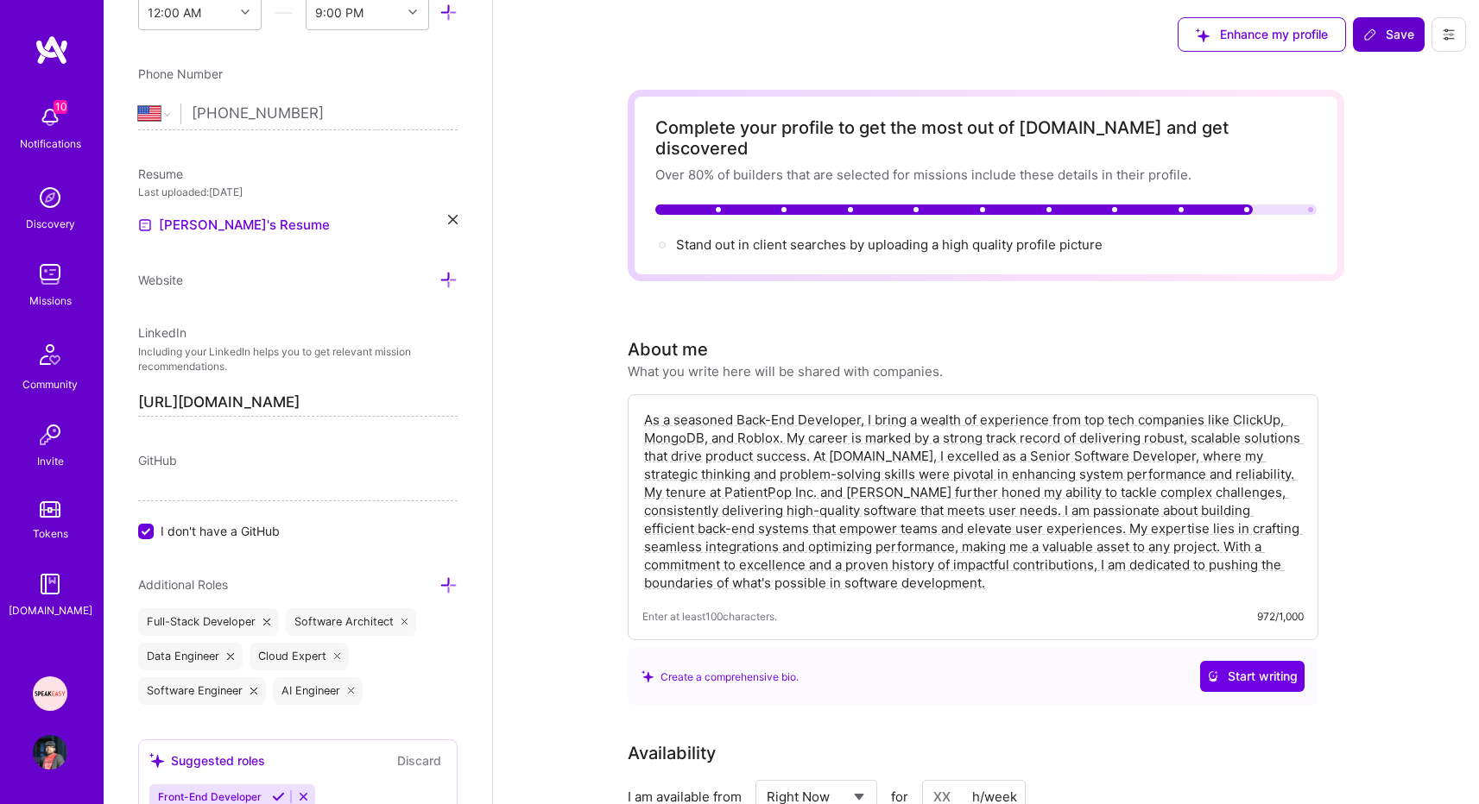
click at [1406, 32] on span "Save" at bounding box center [1388, 34] width 51 height 17
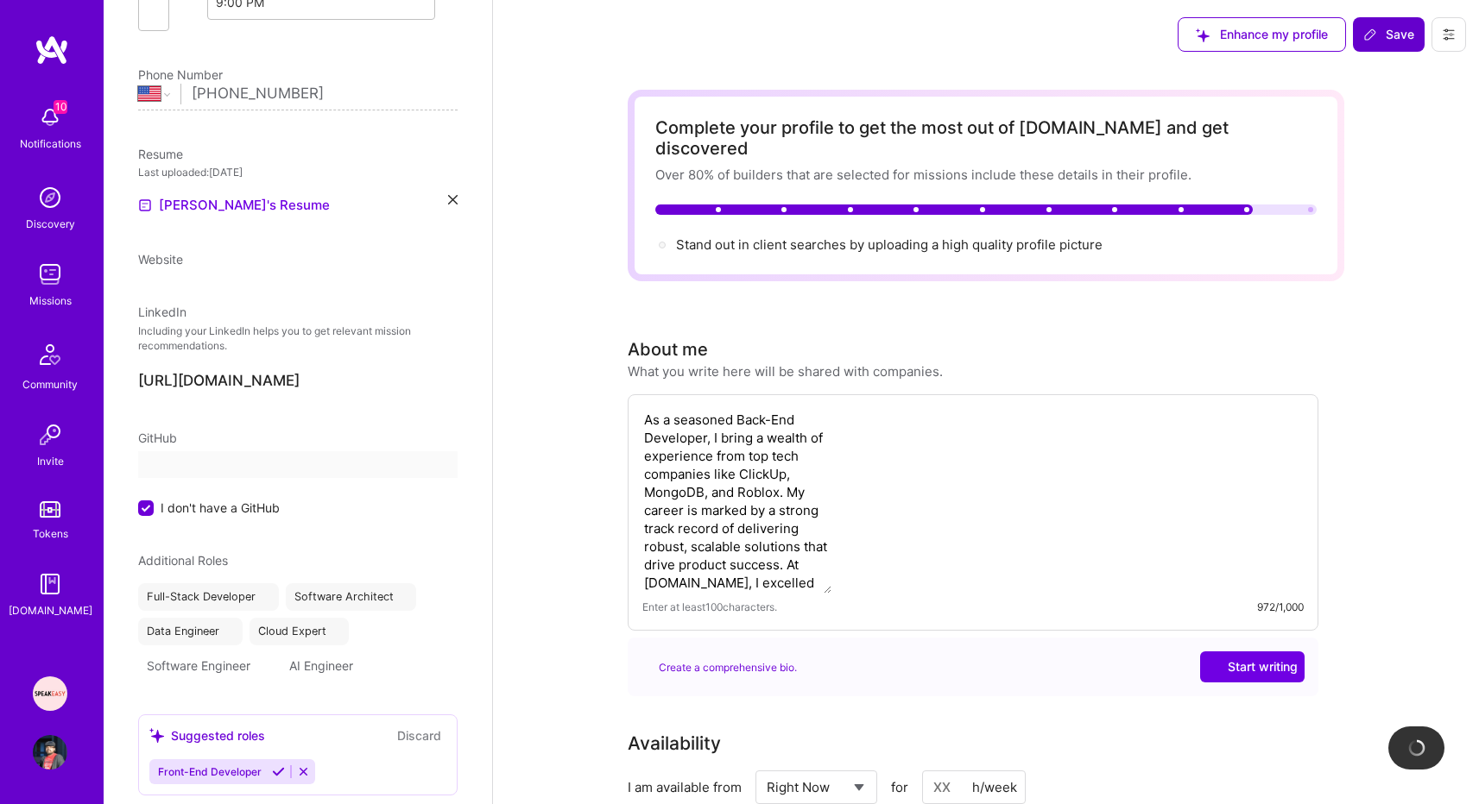
scroll to position [596, 0]
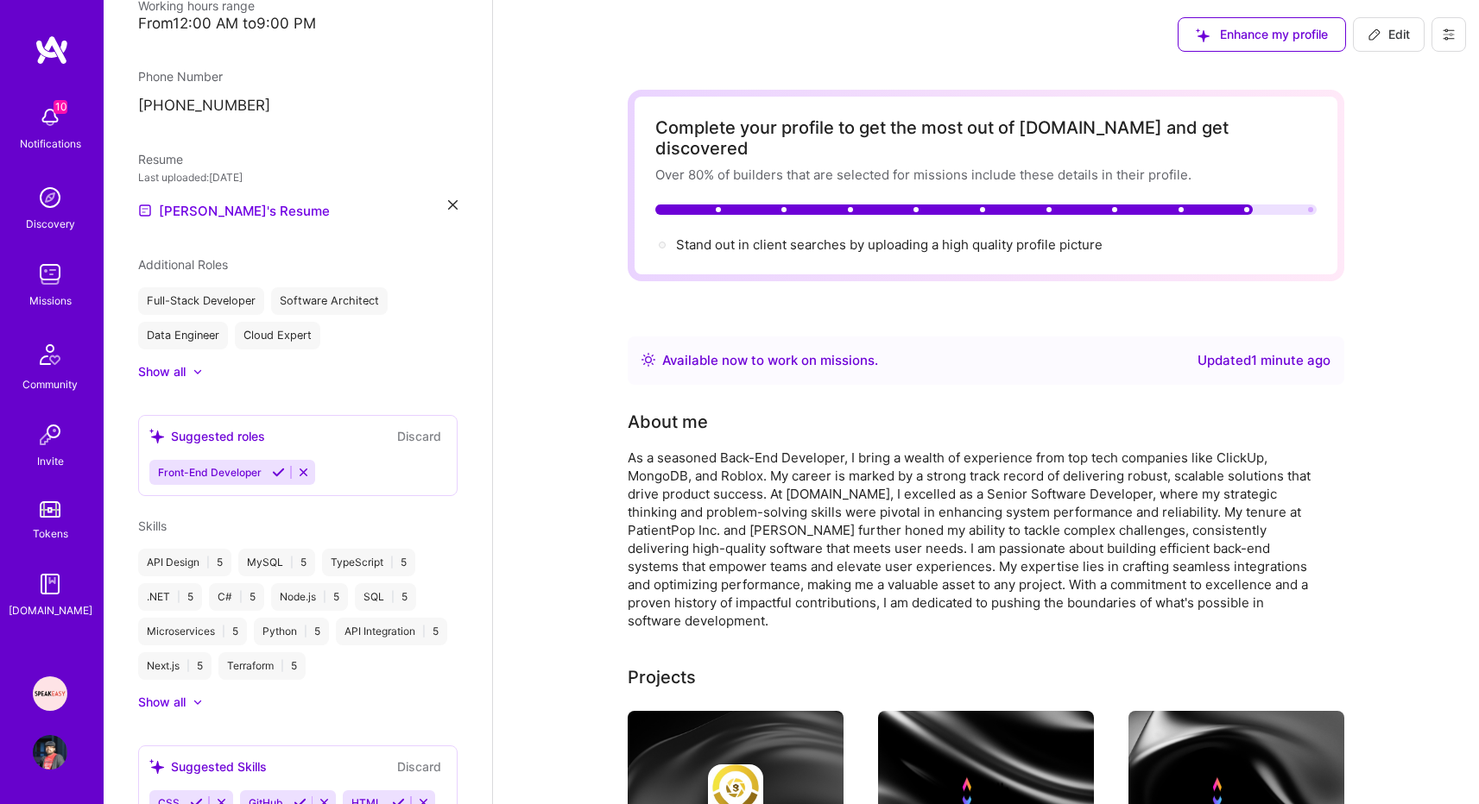
click at [45, 129] on img at bounding box center [50, 117] width 35 height 35
click at [51, 268] on img at bounding box center [50, 274] width 35 height 35
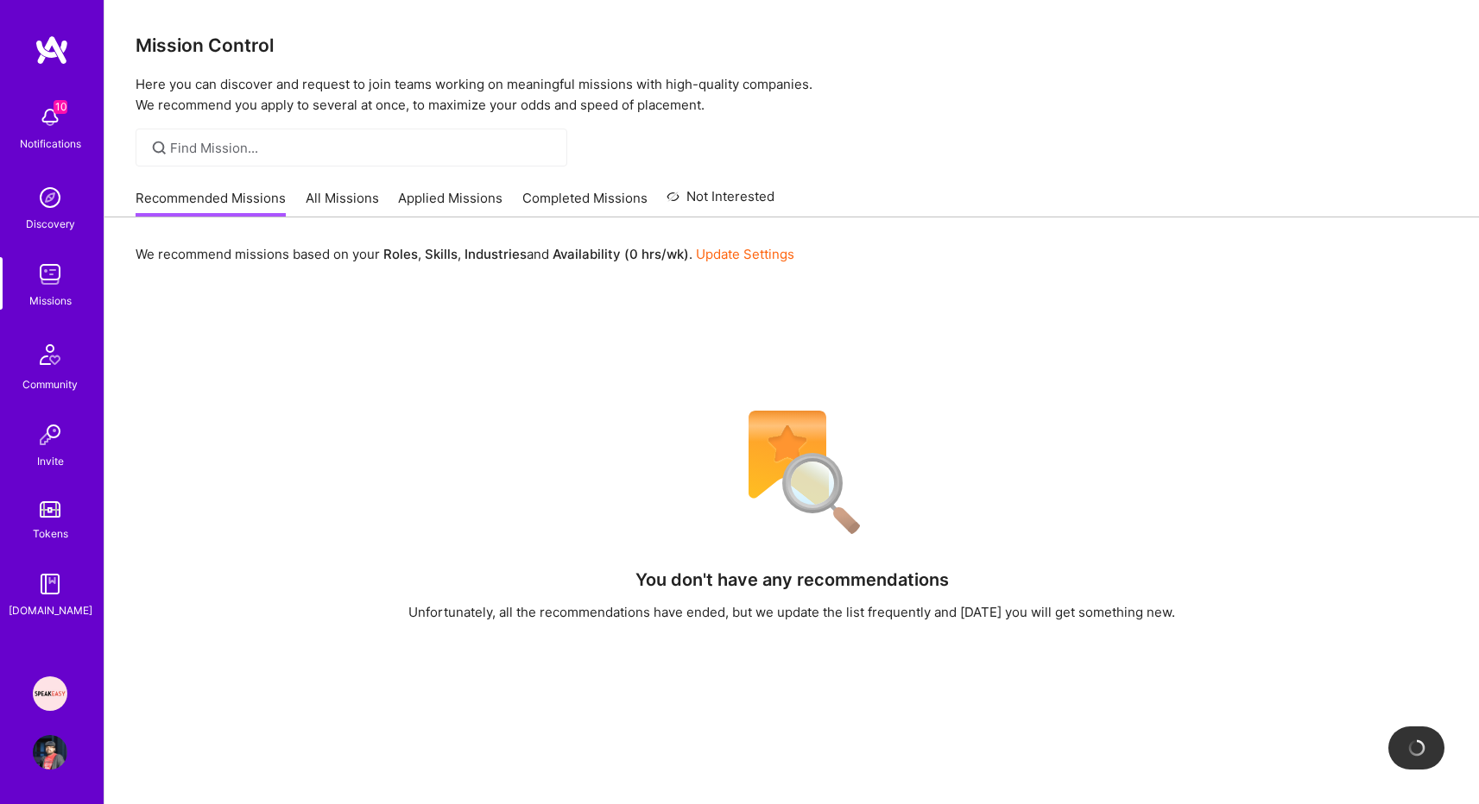
click at [366, 200] on link "All Missions" at bounding box center [342, 203] width 73 height 28
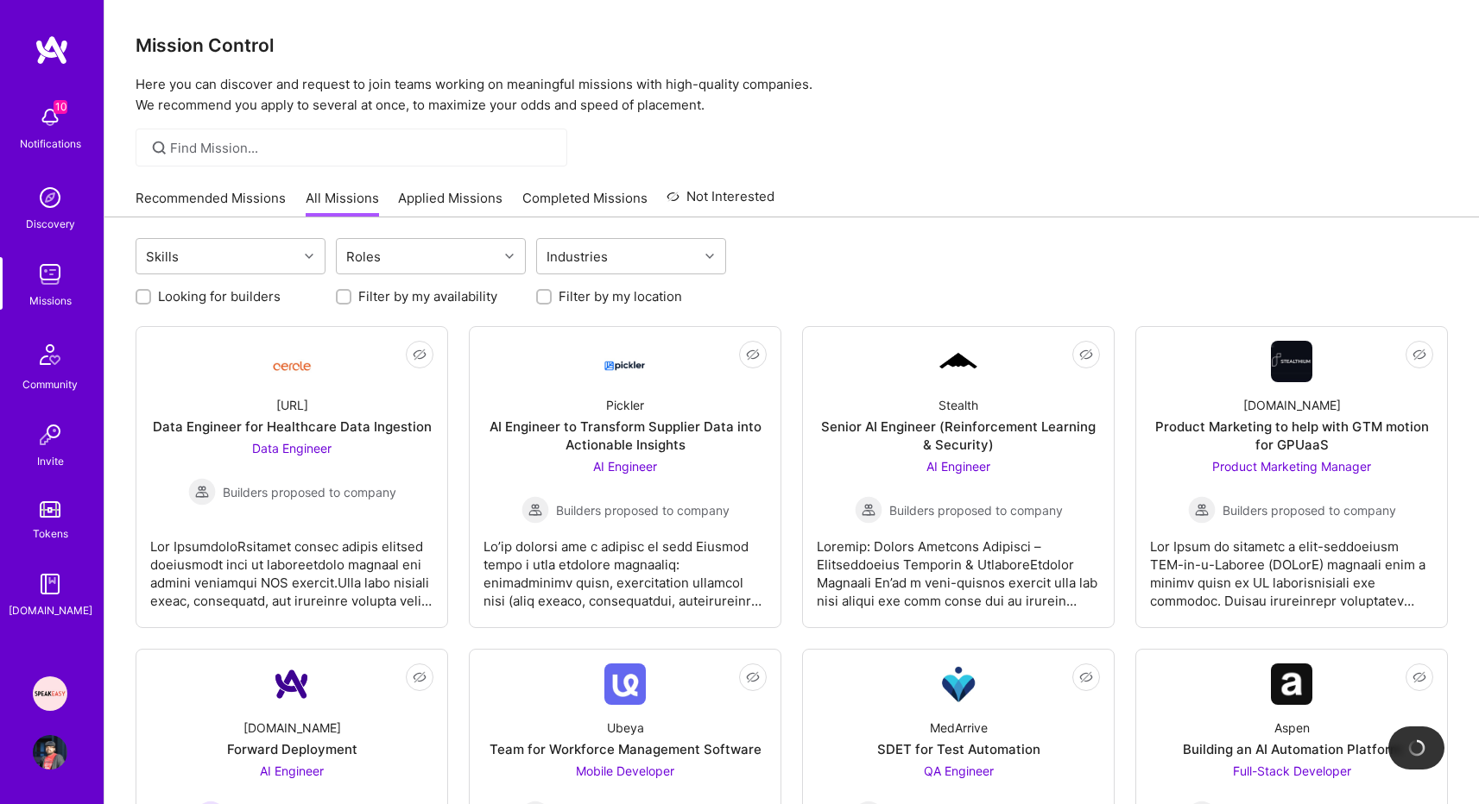
click at [943, 269] on div "Skills Roles Industries" at bounding box center [792, 258] width 1312 height 41
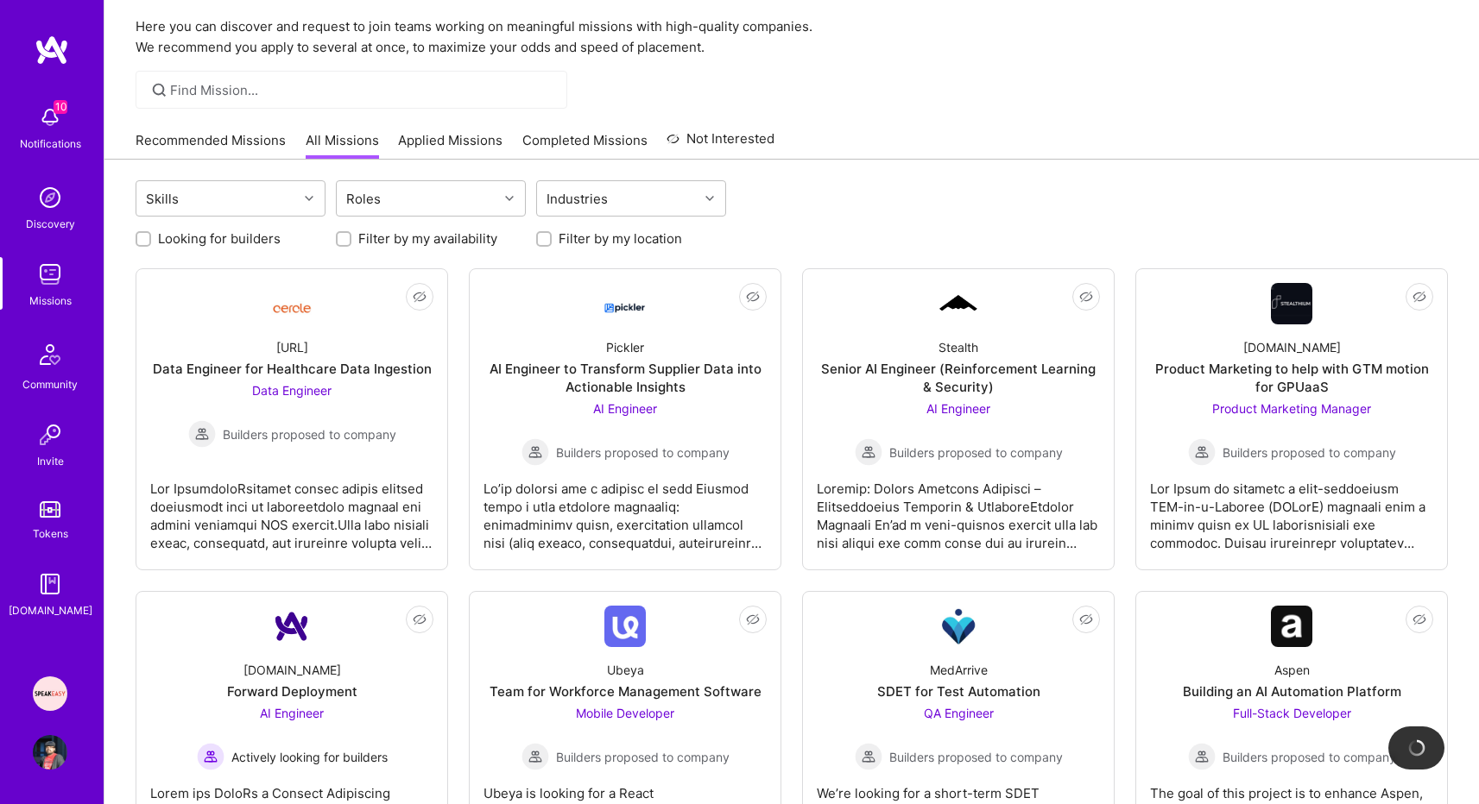
scroll to position [69, 0]
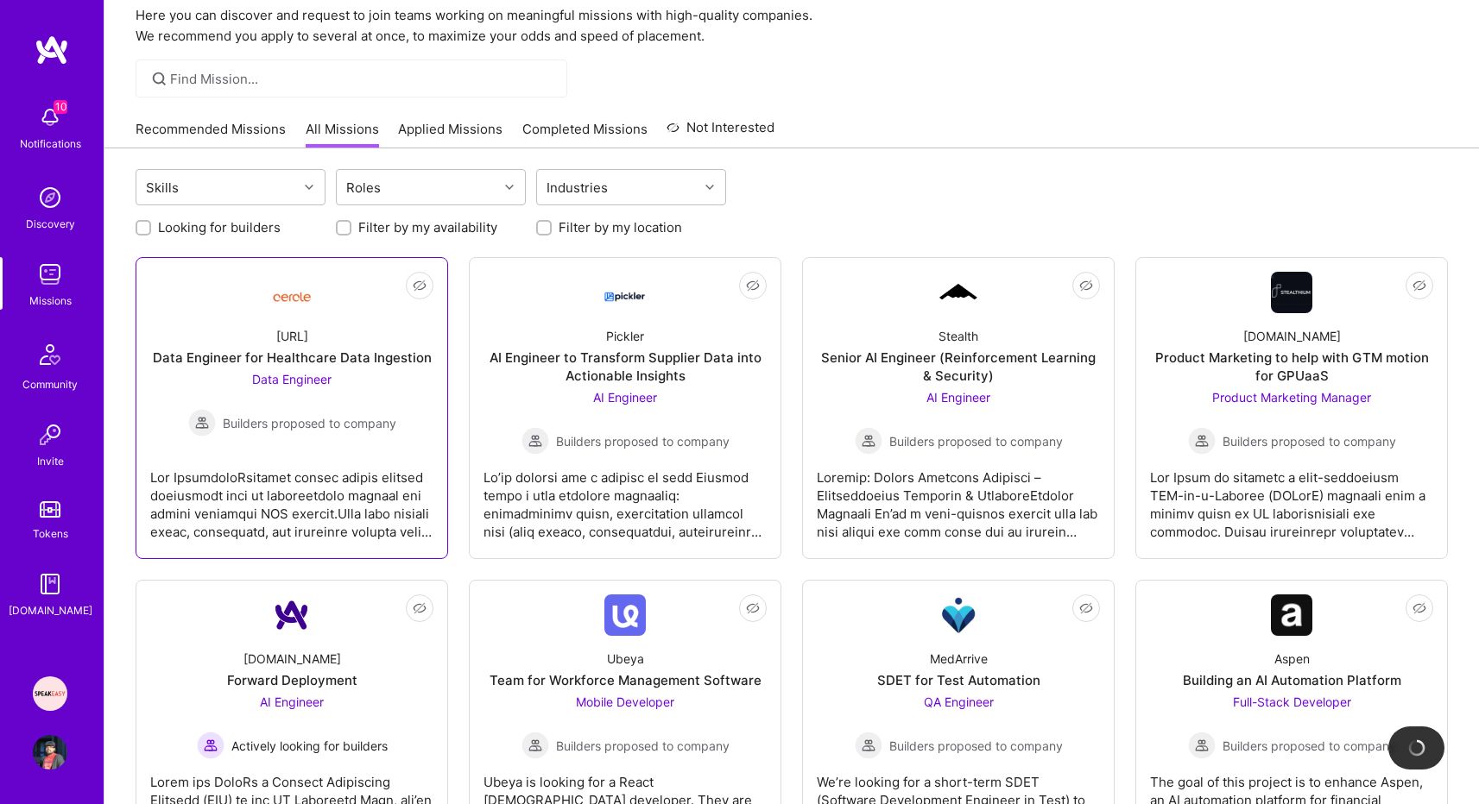
click at [363, 500] on div at bounding box center [291, 498] width 283 height 86
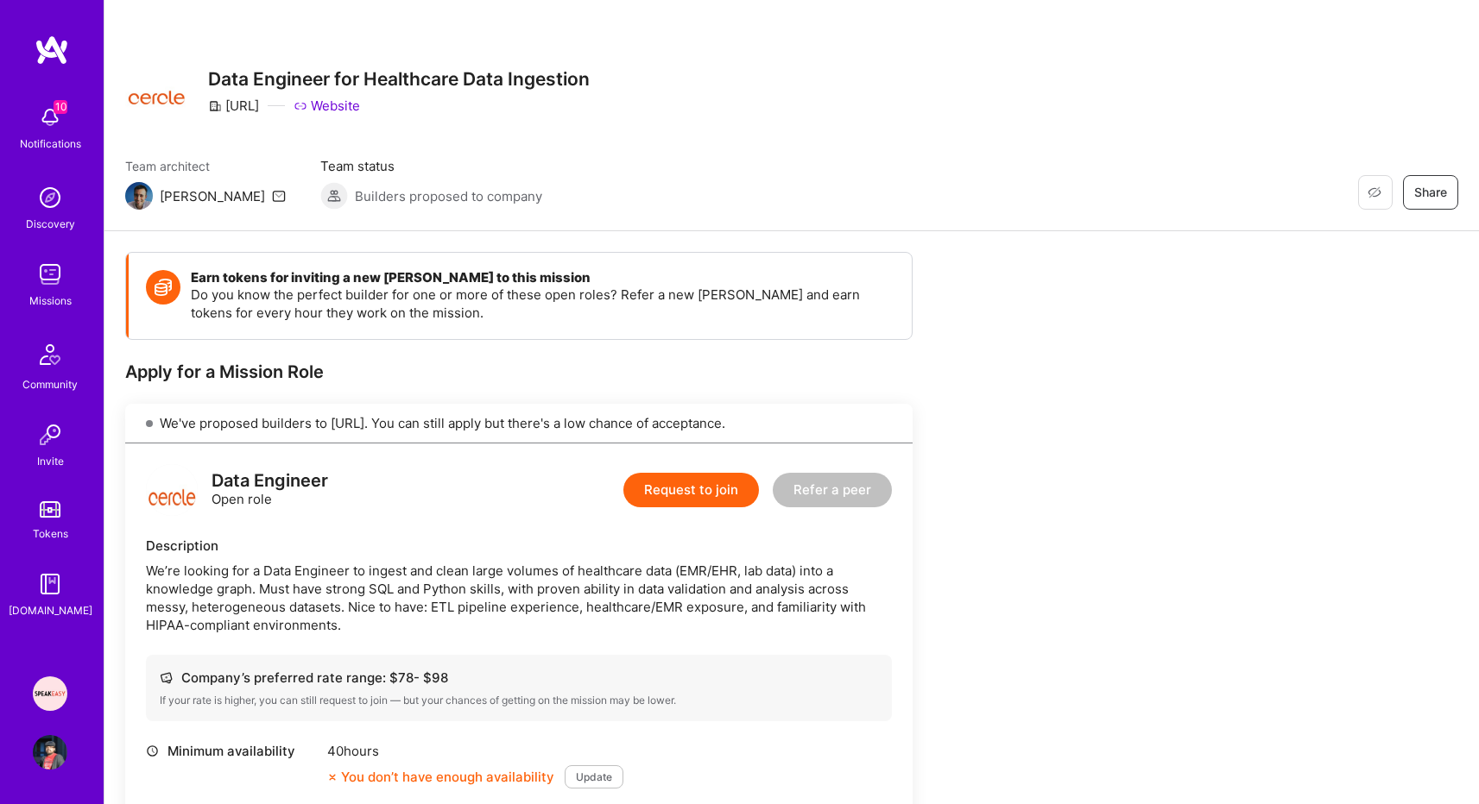
click at [974, 170] on div "Team architect [PERSON_NAME] Team status Builders proposed to company Restore N…" at bounding box center [791, 183] width 1333 height 53
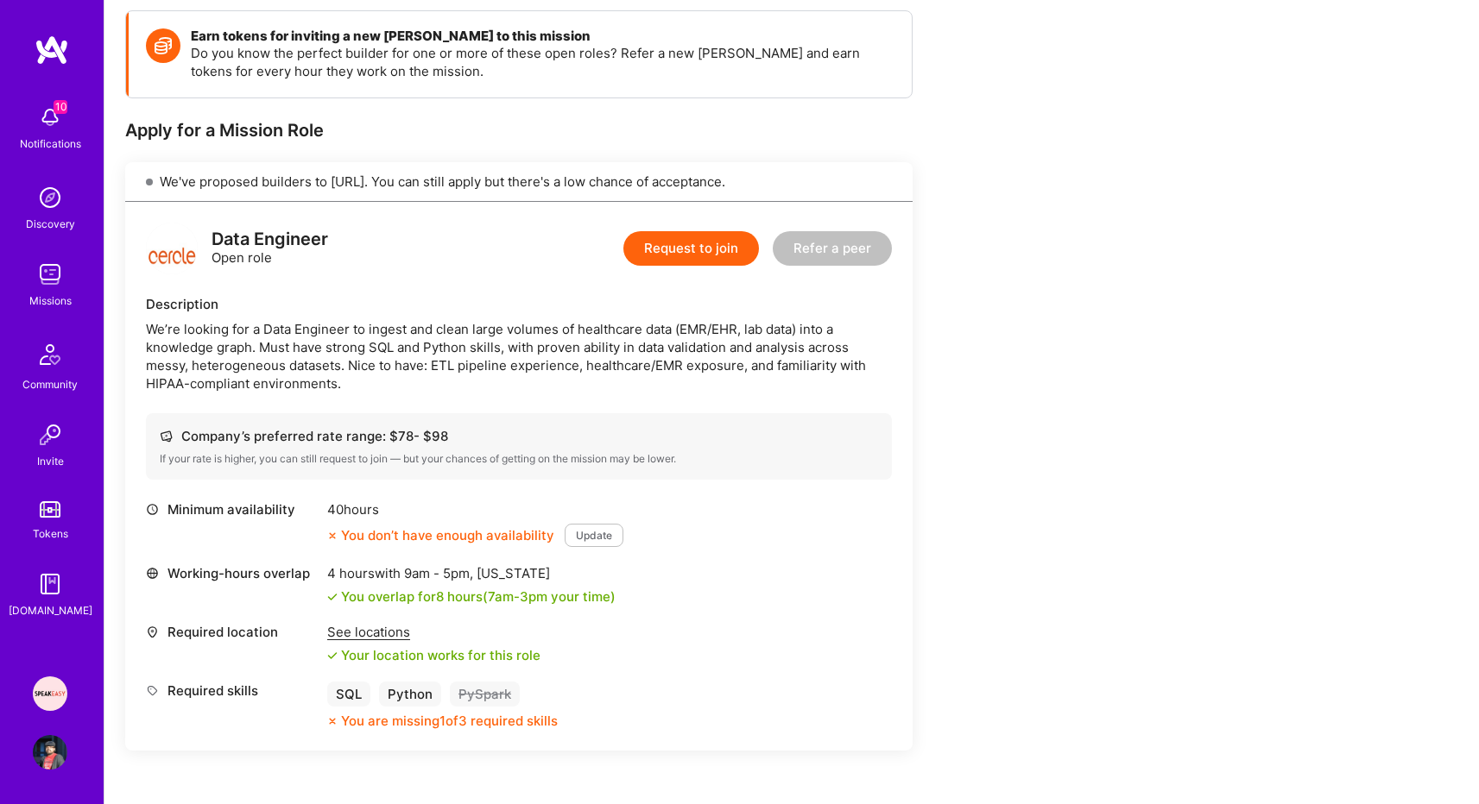
scroll to position [276, 0]
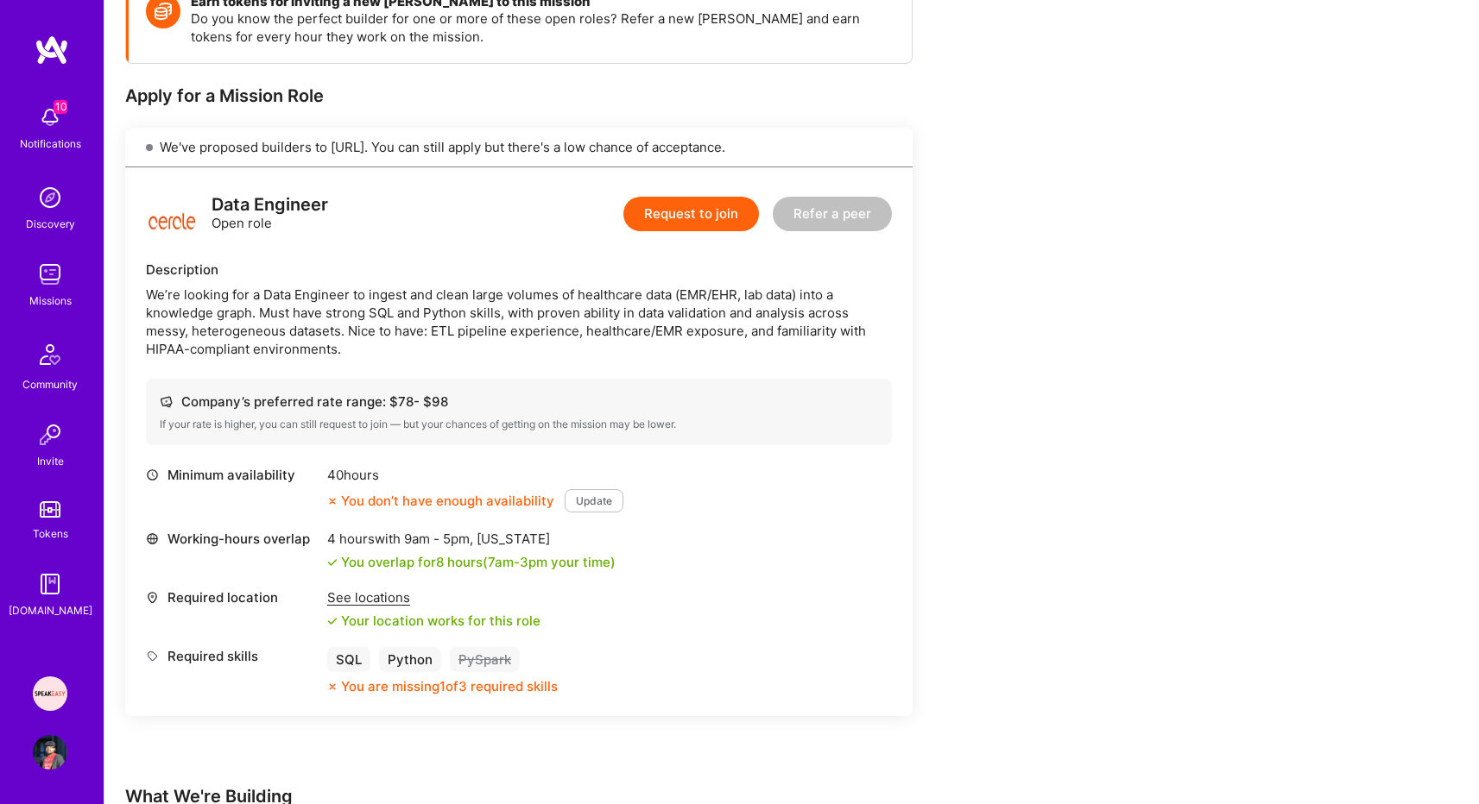
click at [596, 506] on button "Update" at bounding box center [593, 500] width 59 height 23
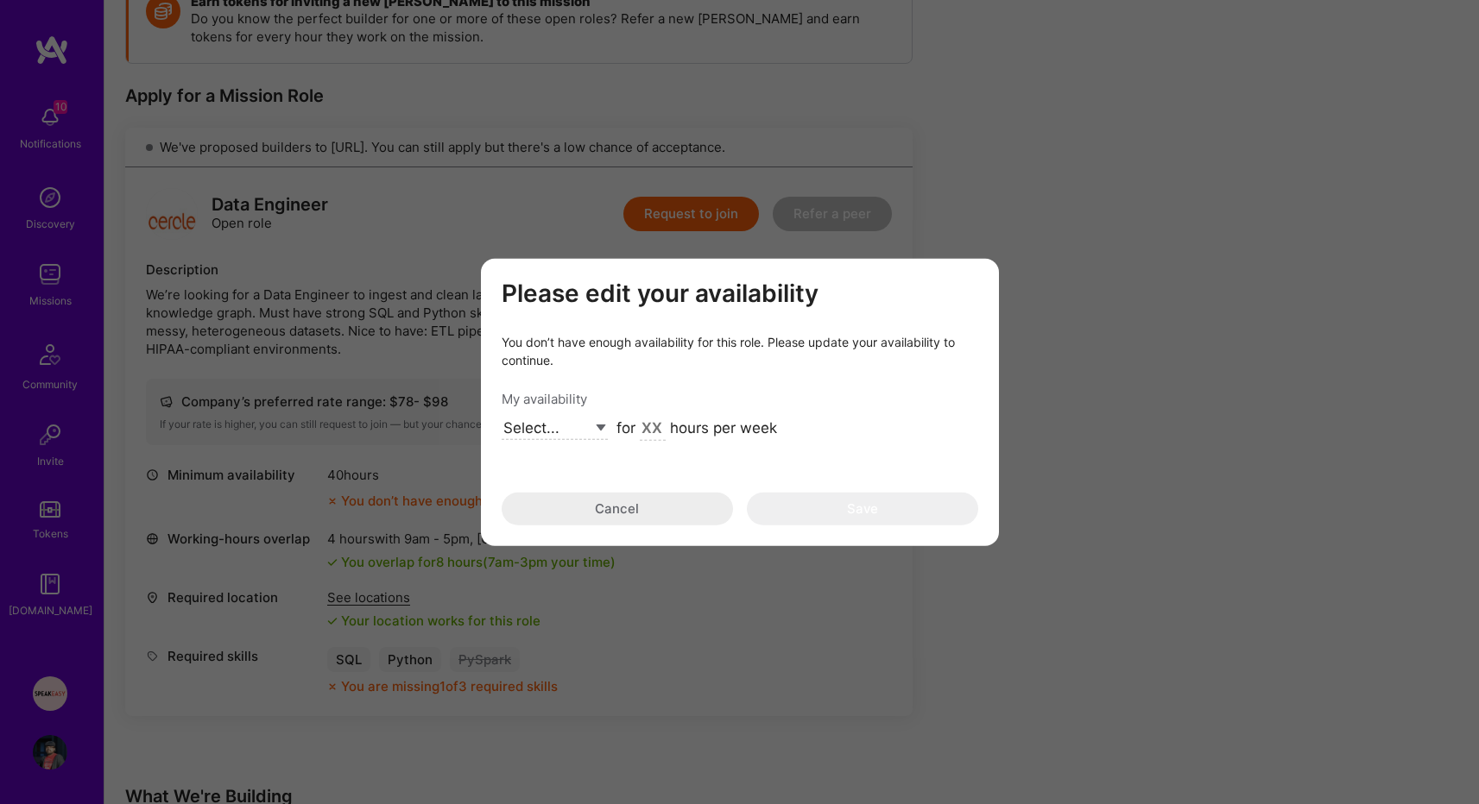
click at [592, 430] on select "Select... Right Now Future Date Not Available" at bounding box center [554, 428] width 106 height 23
select select "Right Now"
click at [501, 417] on select "Select... Right Now Future Date Not Available" at bounding box center [554, 428] width 106 height 23
click at [654, 428] on input "modal" at bounding box center [653, 429] width 26 height 22
type input "30"
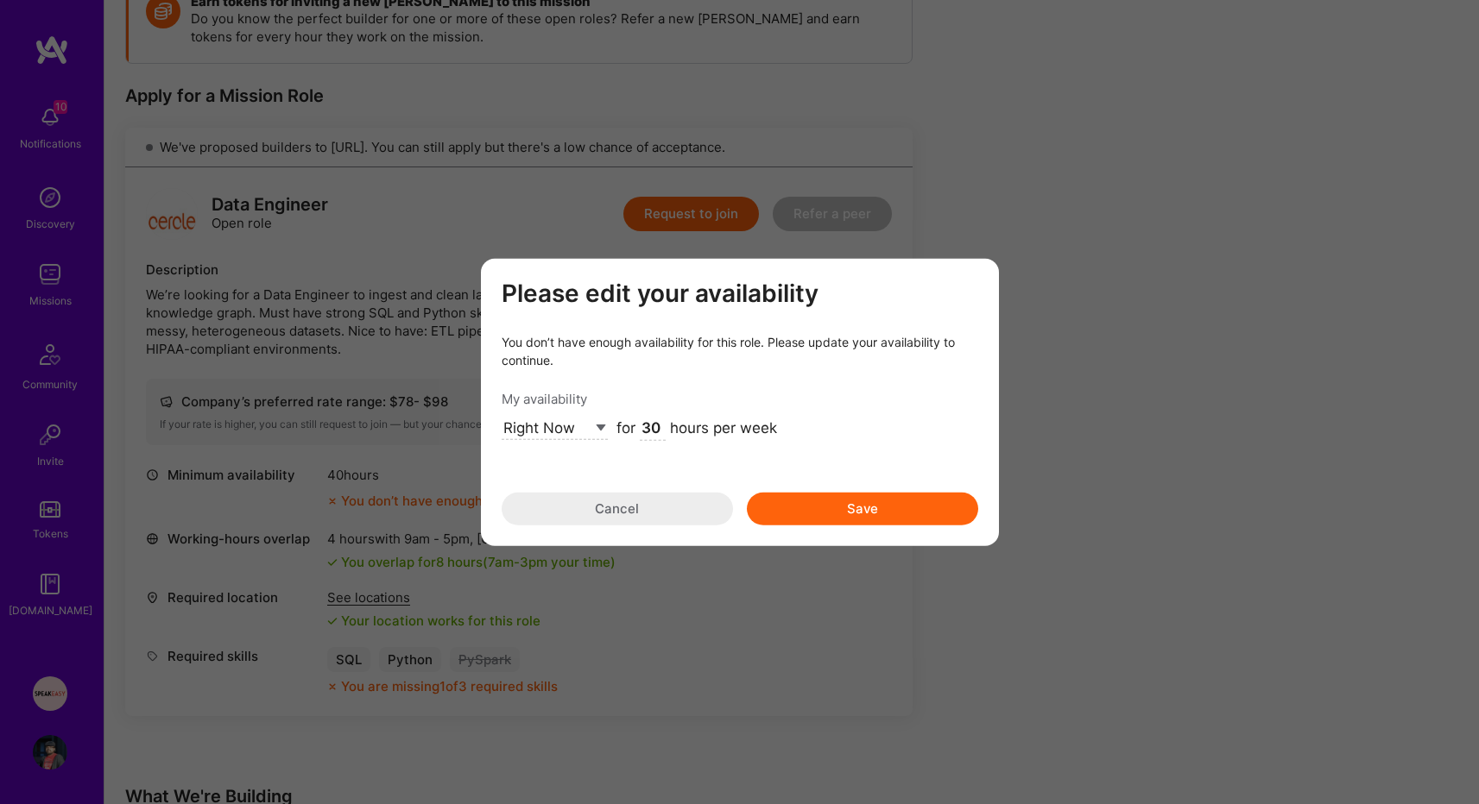
click at [926, 502] on button "Save" at bounding box center [862, 508] width 231 height 33
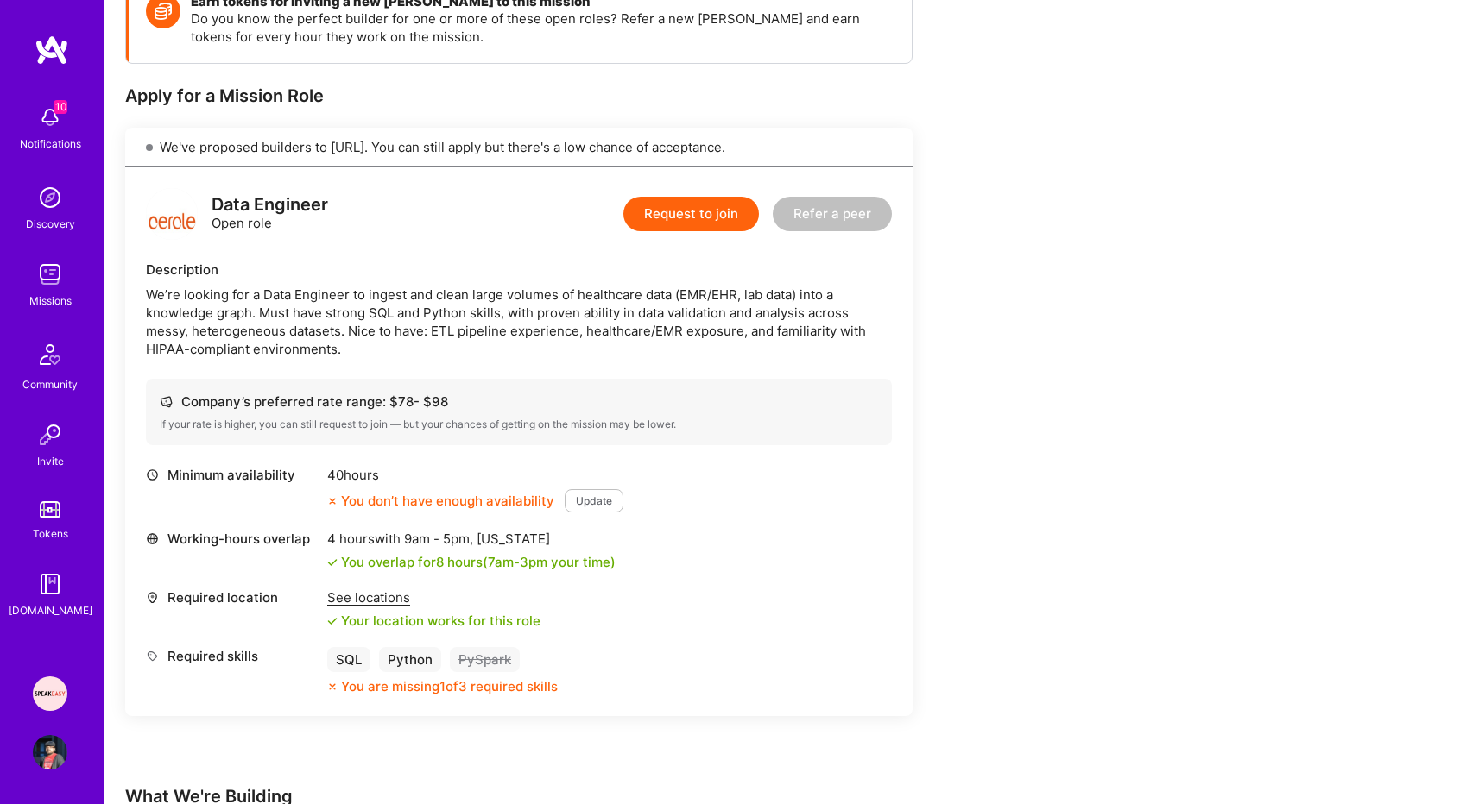
click at [32, 95] on div "10 Notifications Discovery Missions Community Invite Tokens [DOMAIN_NAME]" at bounding box center [52, 344] width 104 height 618
click at [52, 280] on img at bounding box center [50, 274] width 35 height 35
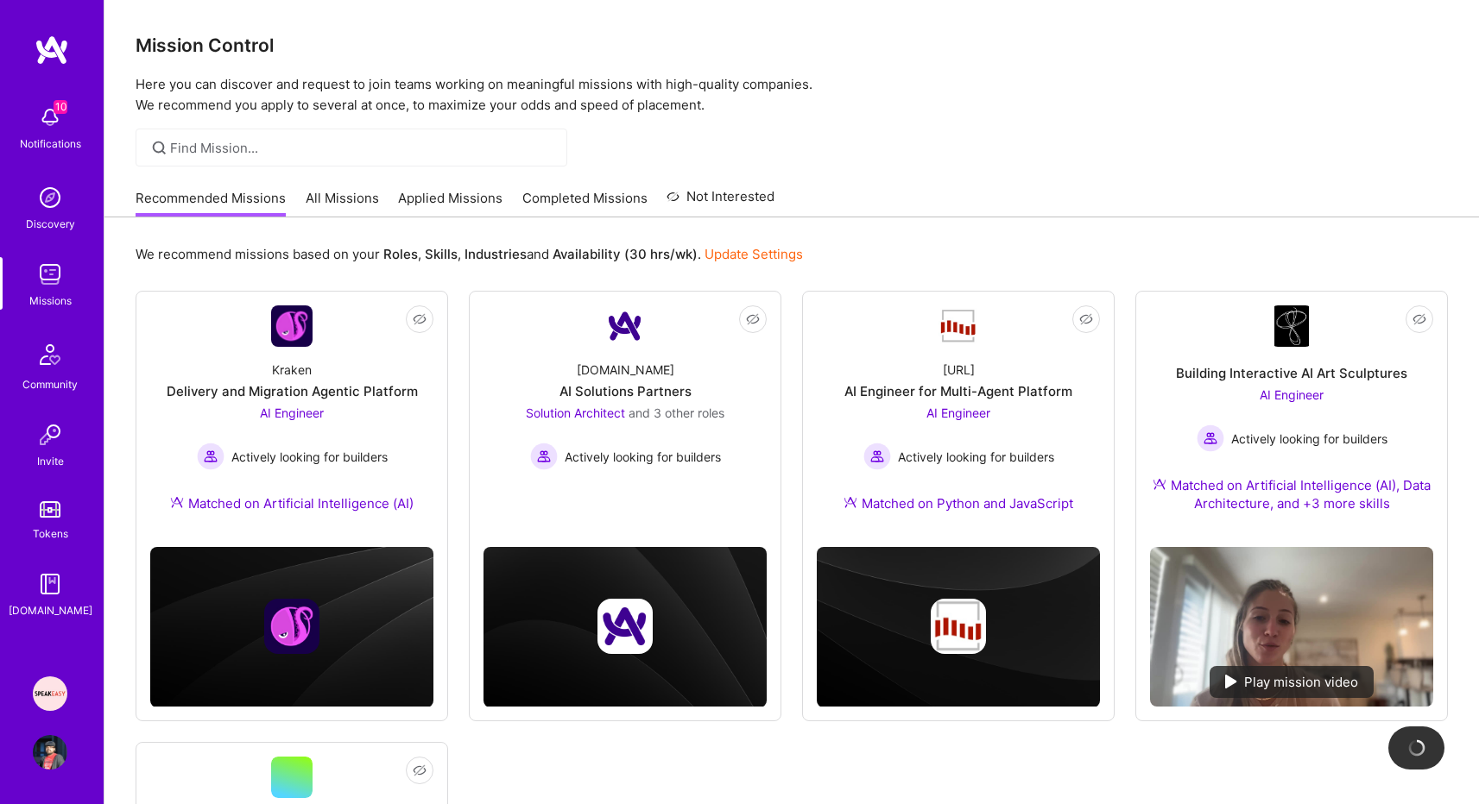
click at [901, 231] on div "We recommend missions based on your Roles , Skills , Industries and Availabilit…" at bounding box center [791, 725] width 1374 height 1014
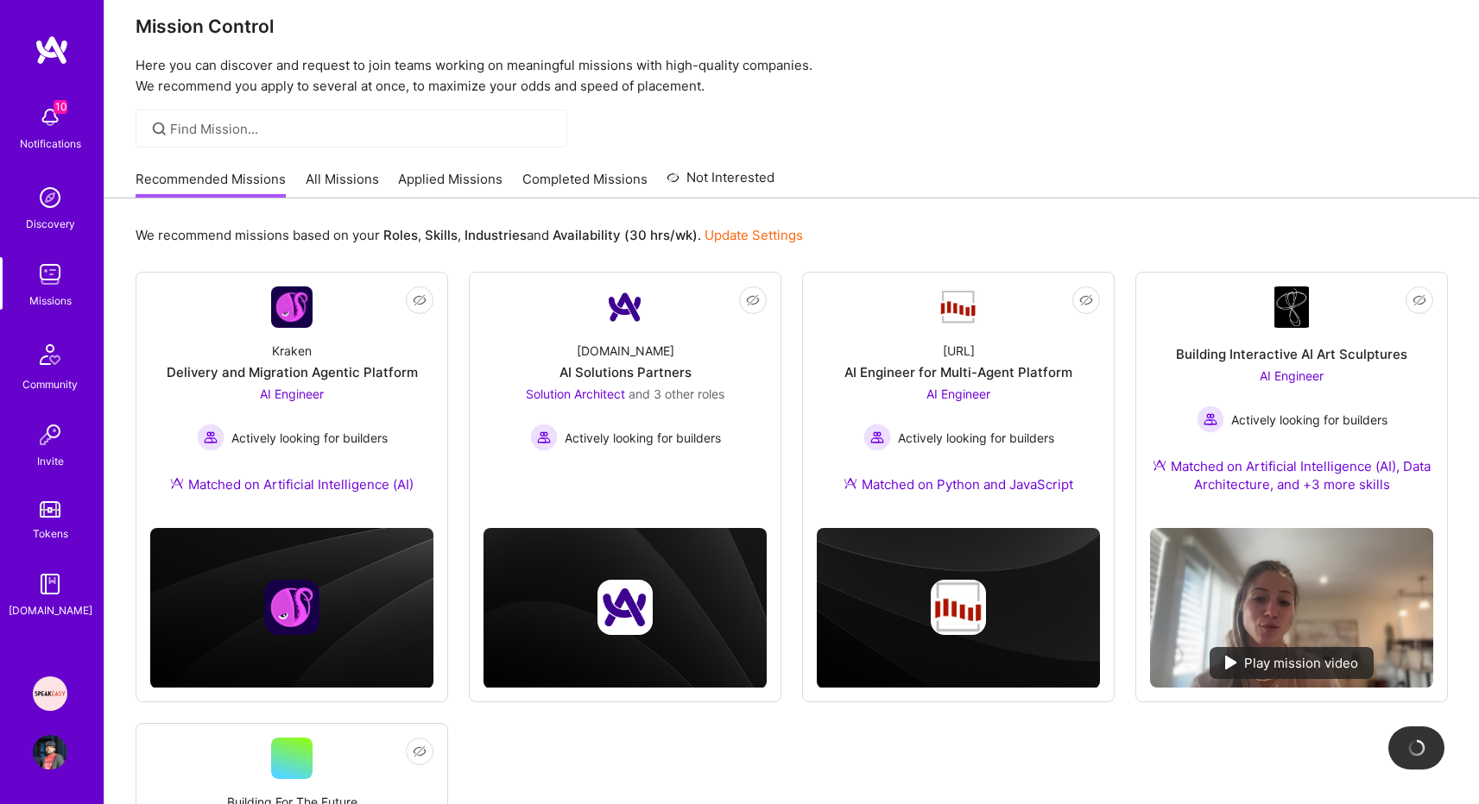
scroll to position [35, 0]
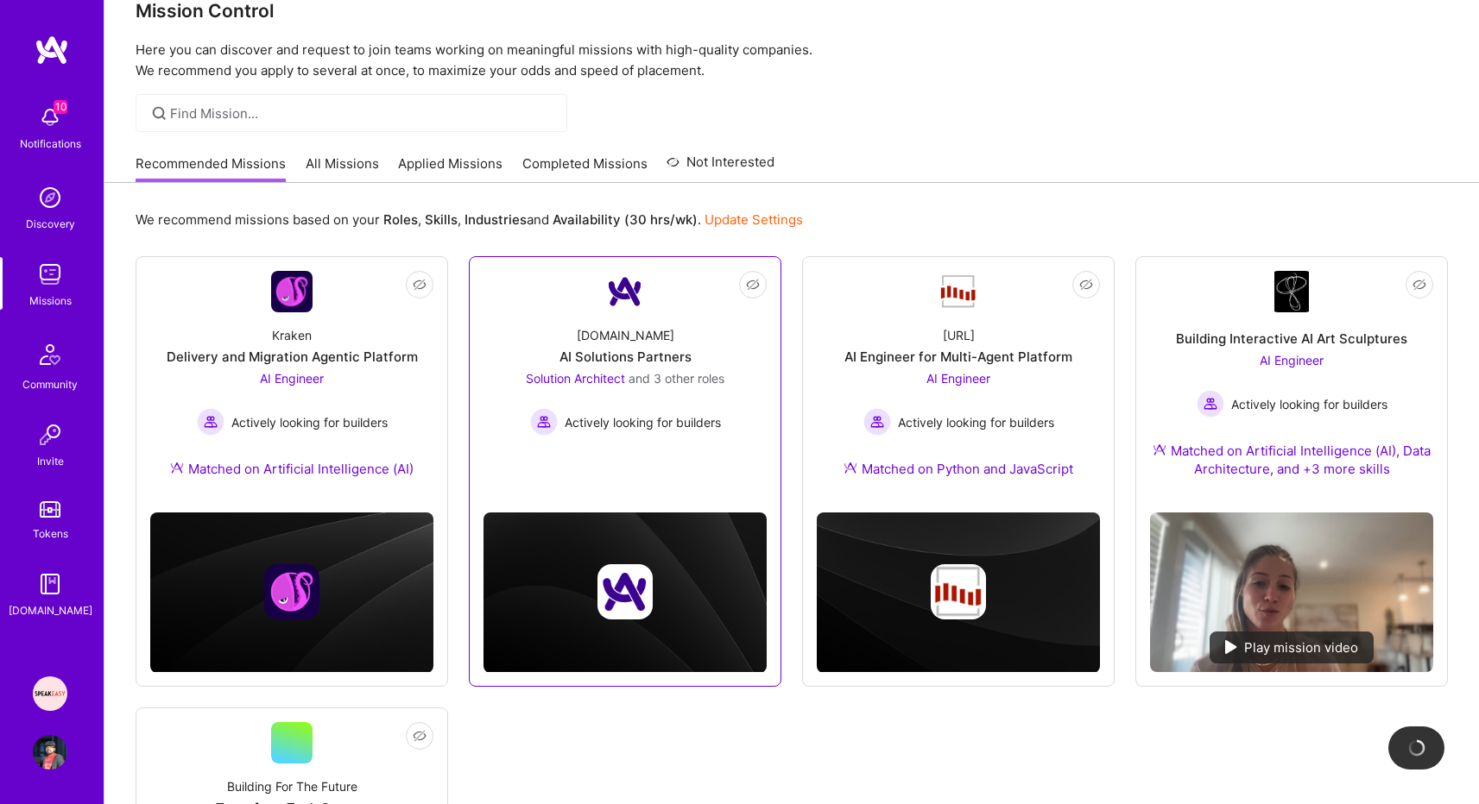
click at [695, 378] on span "and 3 other roles" at bounding box center [676, 378] width 96 height 15
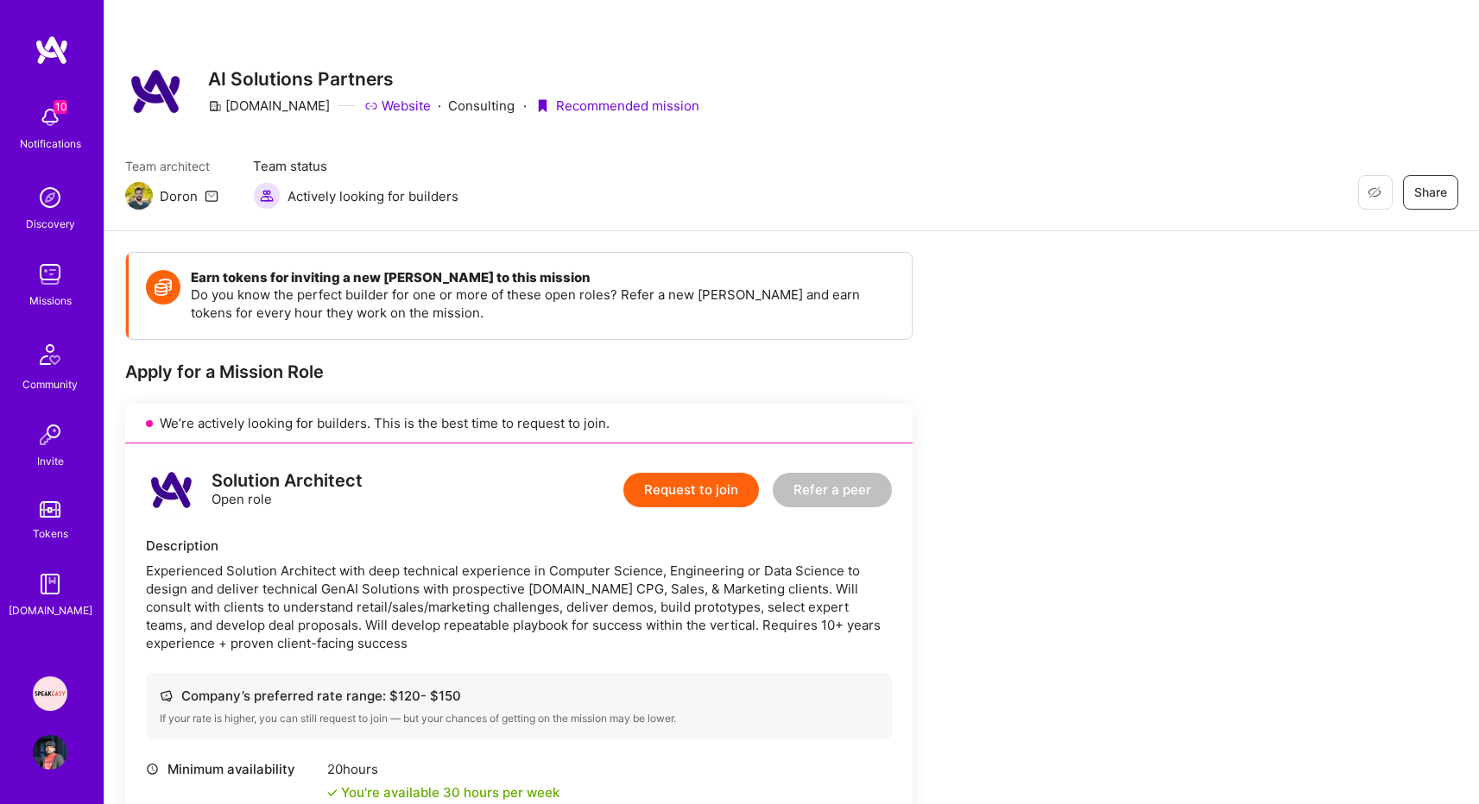
click at [744, 180] on div "Team architect [PERSON_NAME] Team status Actively looking for builders Restore …" at bounding box center [791, 183] width 1333 height 53
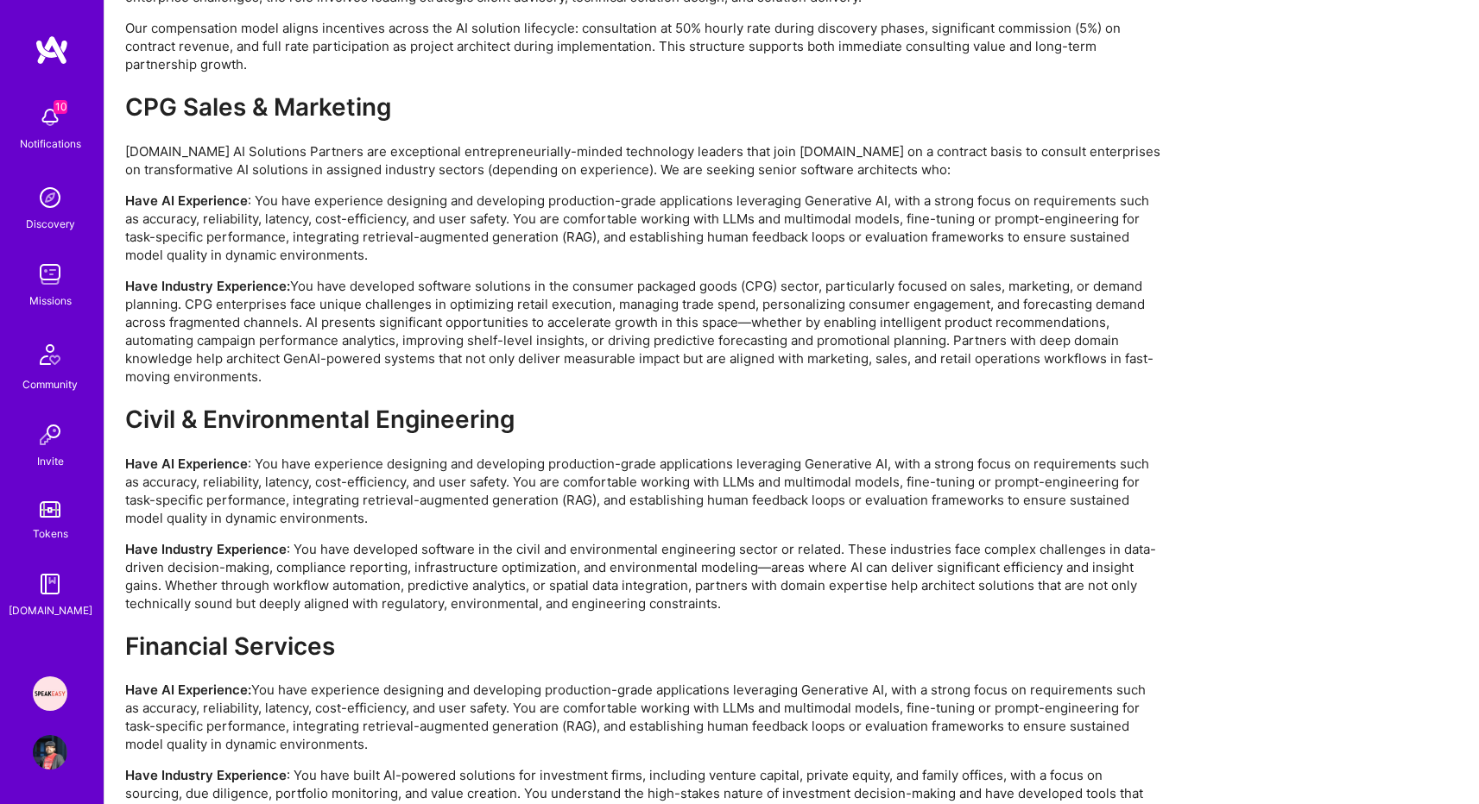
scroll to position [3349, 0]
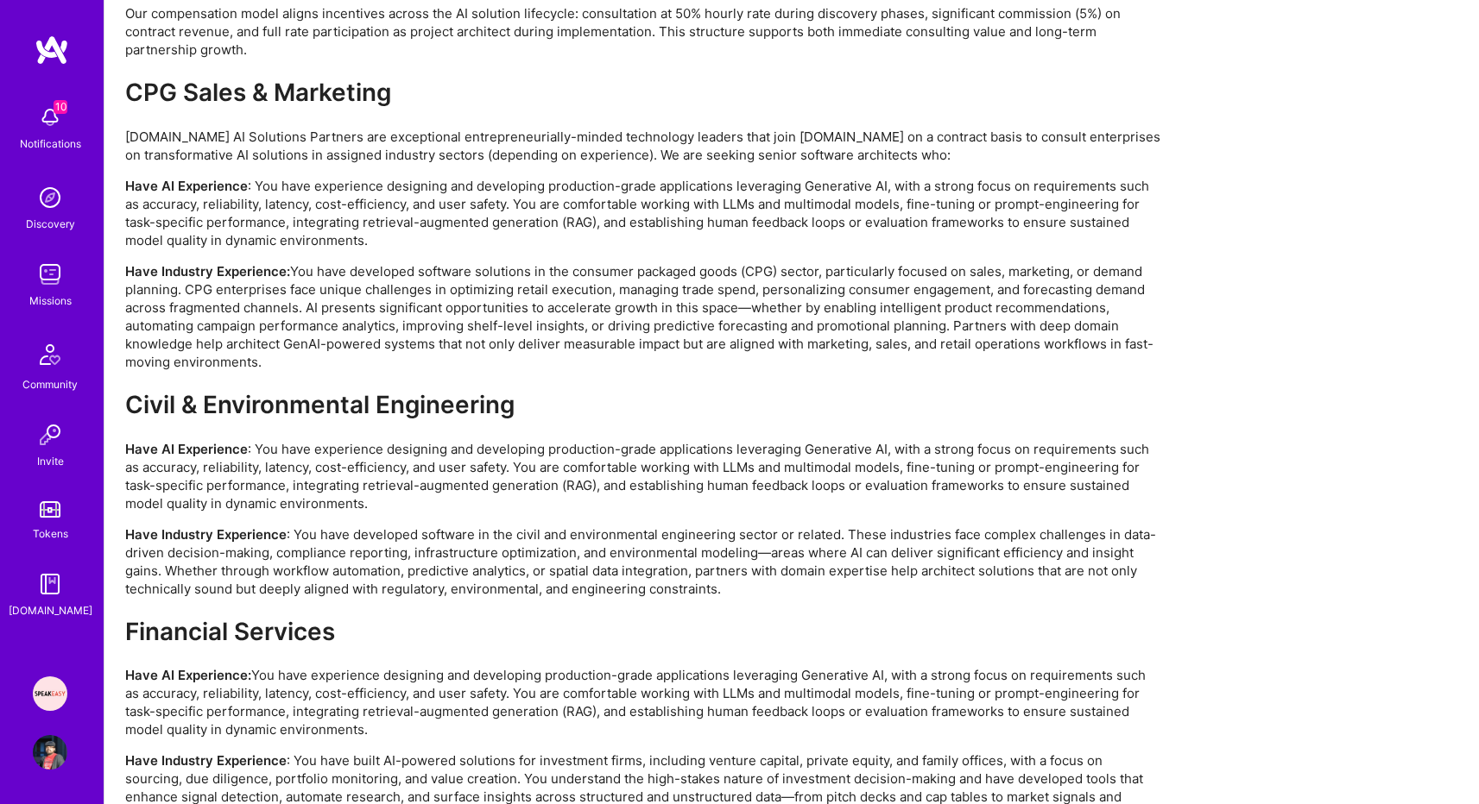
click at [56, 105] on span "10" at bounding box center [61, 107] width 14 height 14
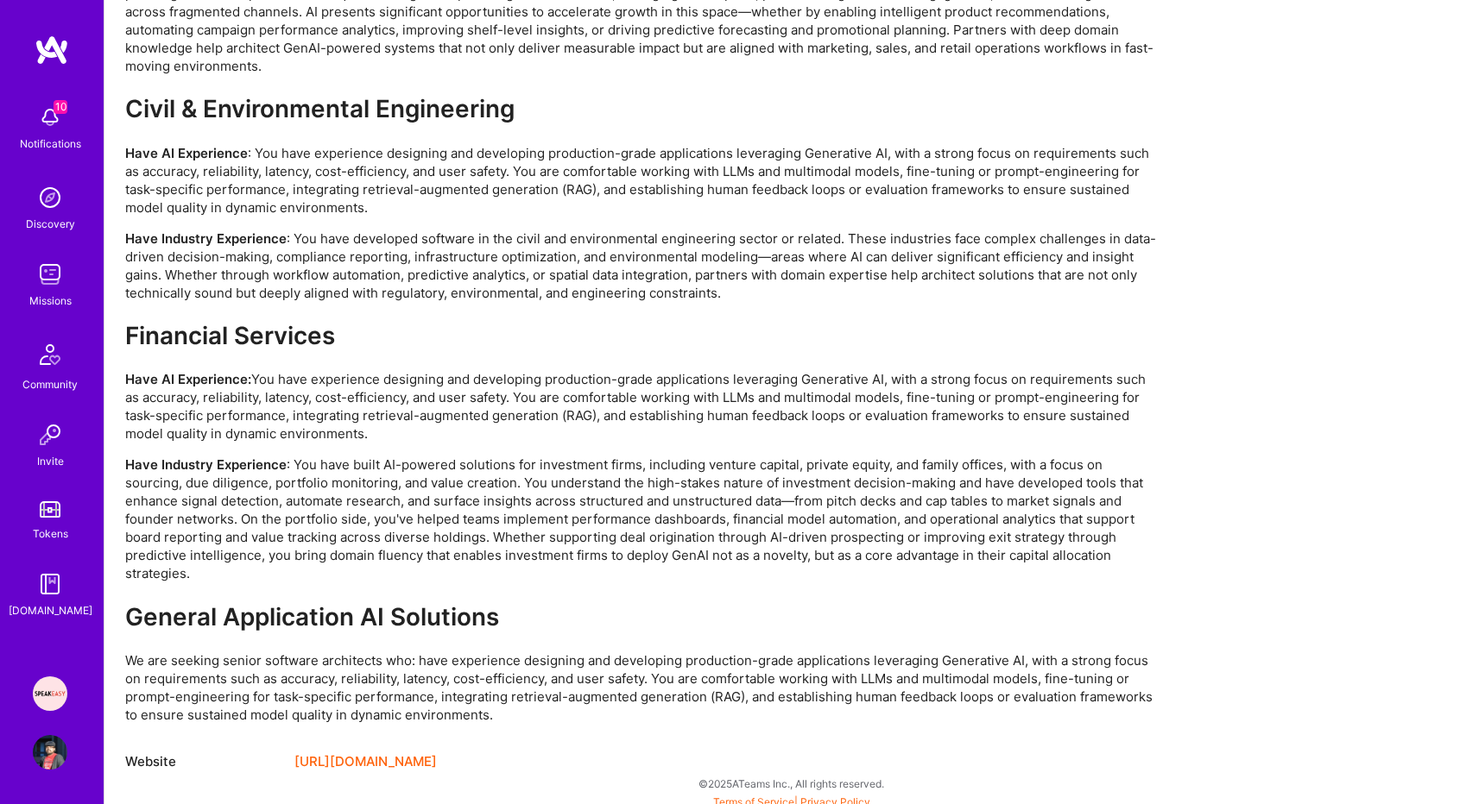
scroll to position [3654, 0]
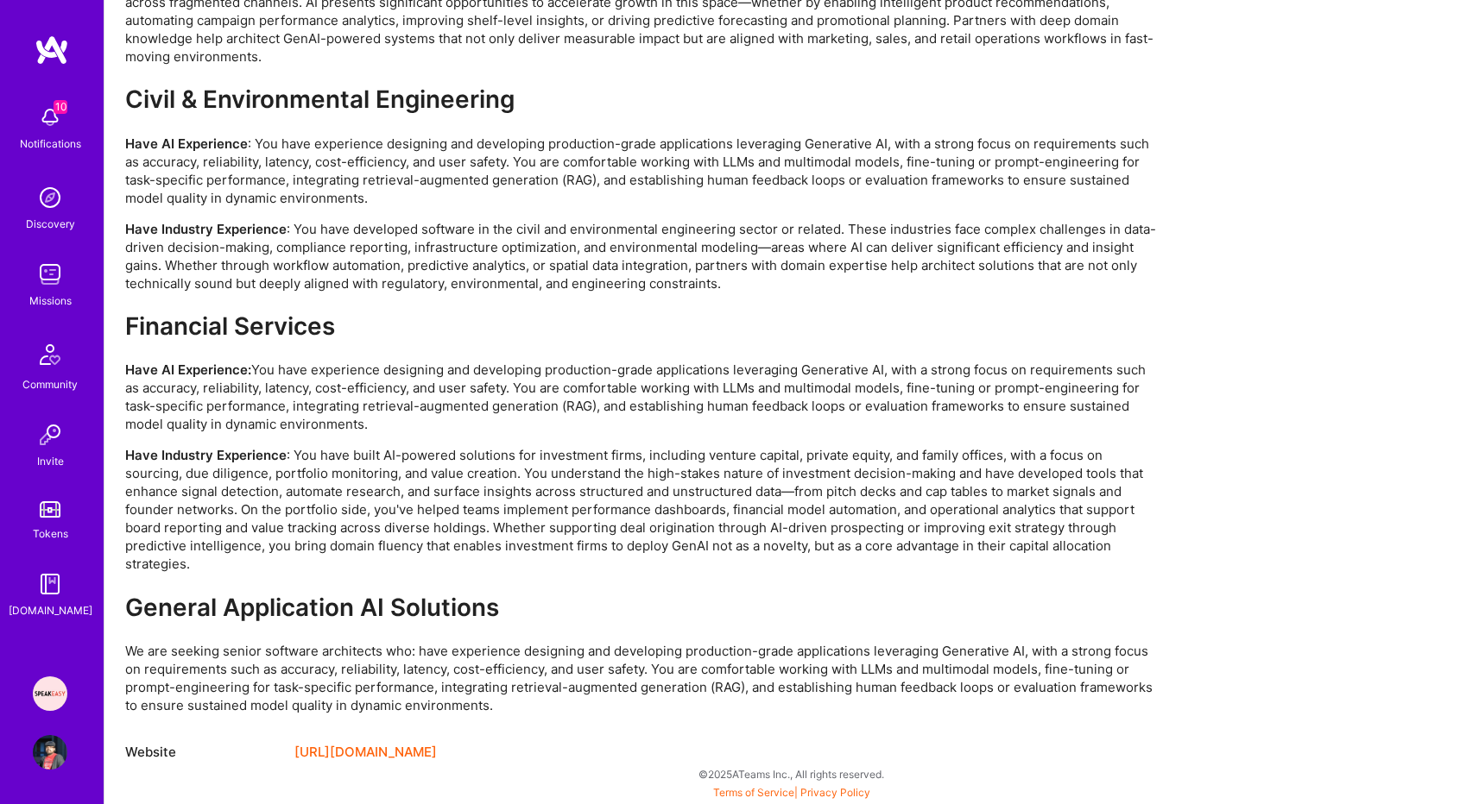
click at [54, 285] on img at bounding box center [50, 274] width 35 height 35
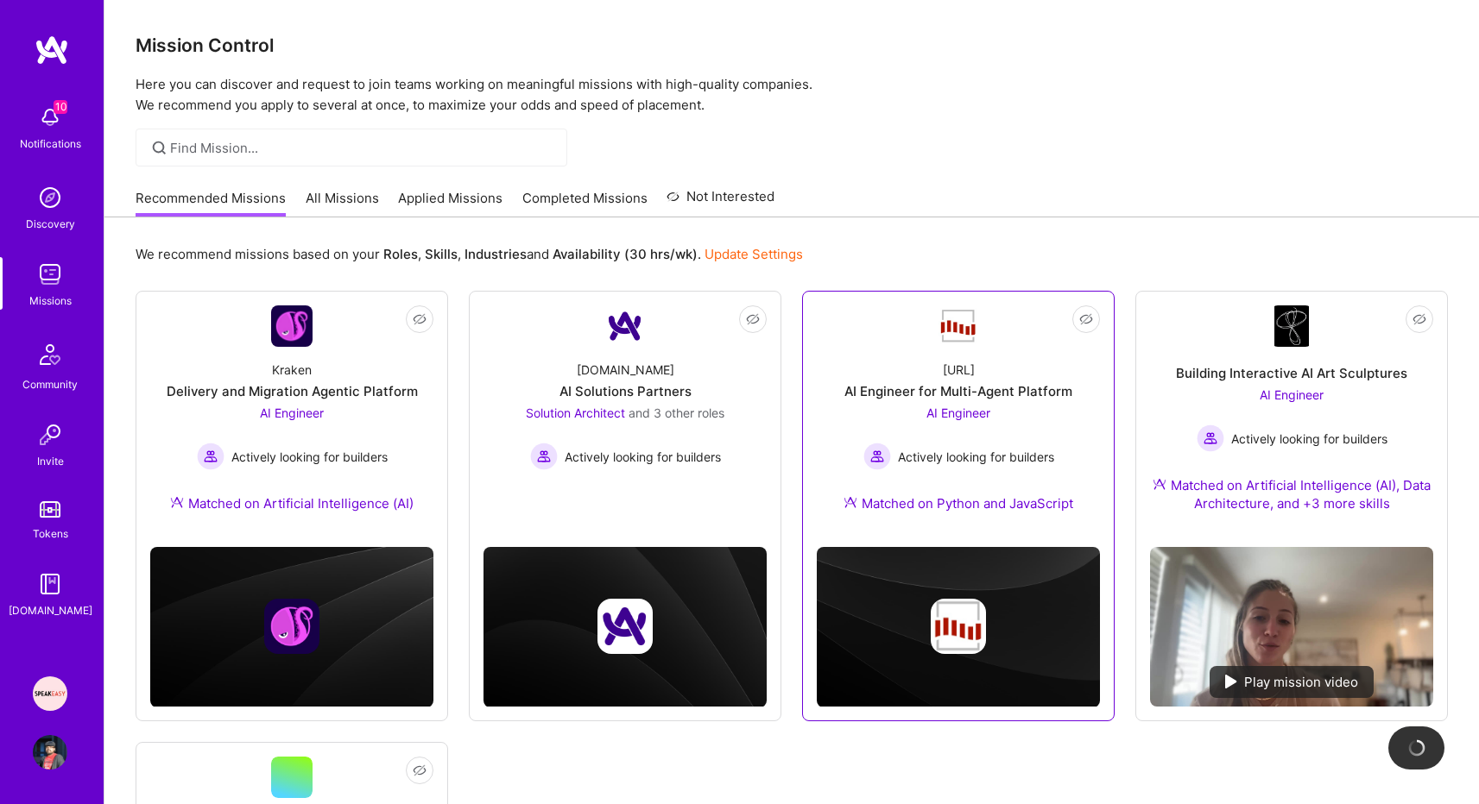
click at [975, 464] on span "Actively looking for builders" at bounding box center [976, 457] width 156 height 18
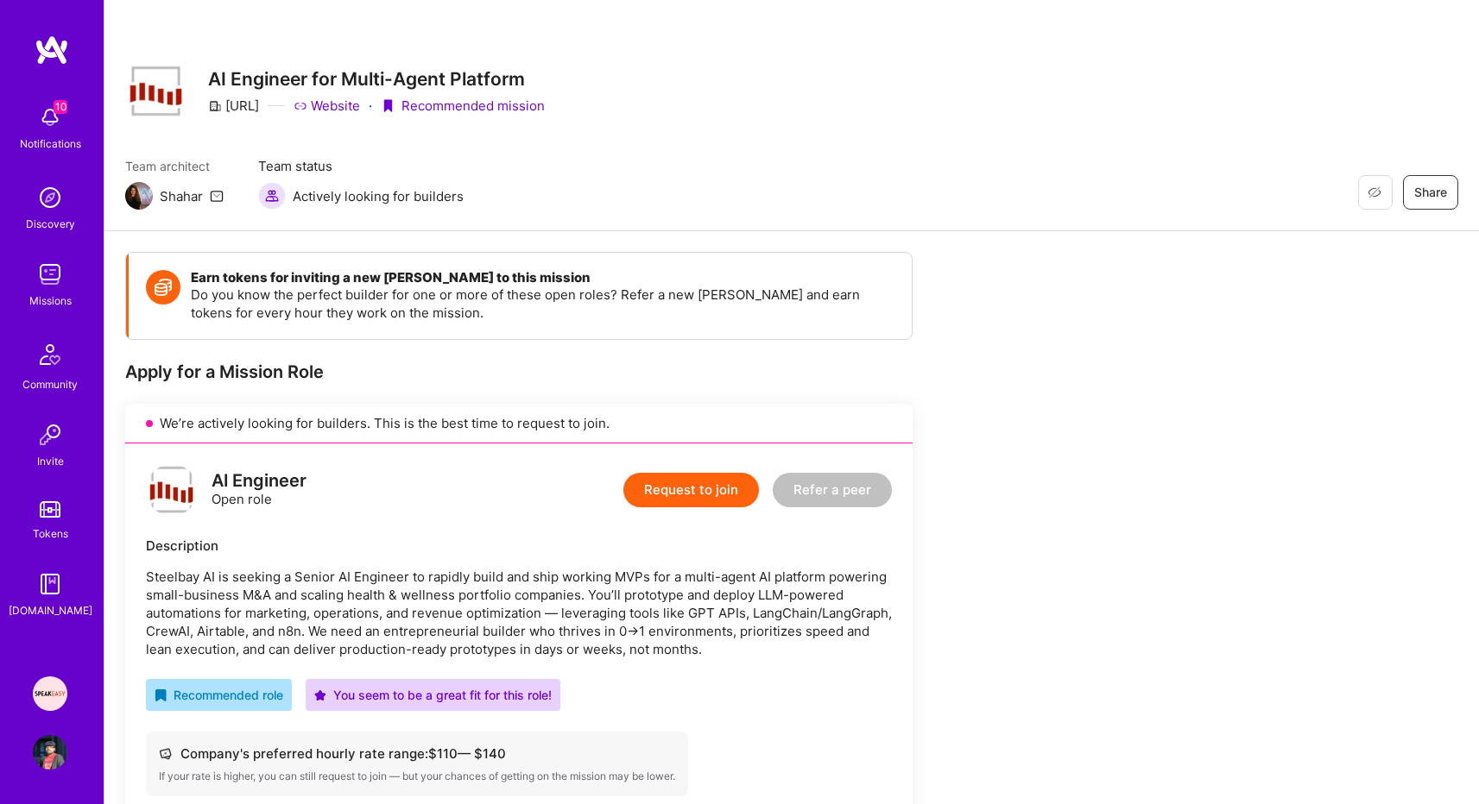
click at [780, 206] on div "Team architect Shahar Team status Actively looking for builders Restore Not Int…" at bounding box center [791, 183] width 1333 height 53
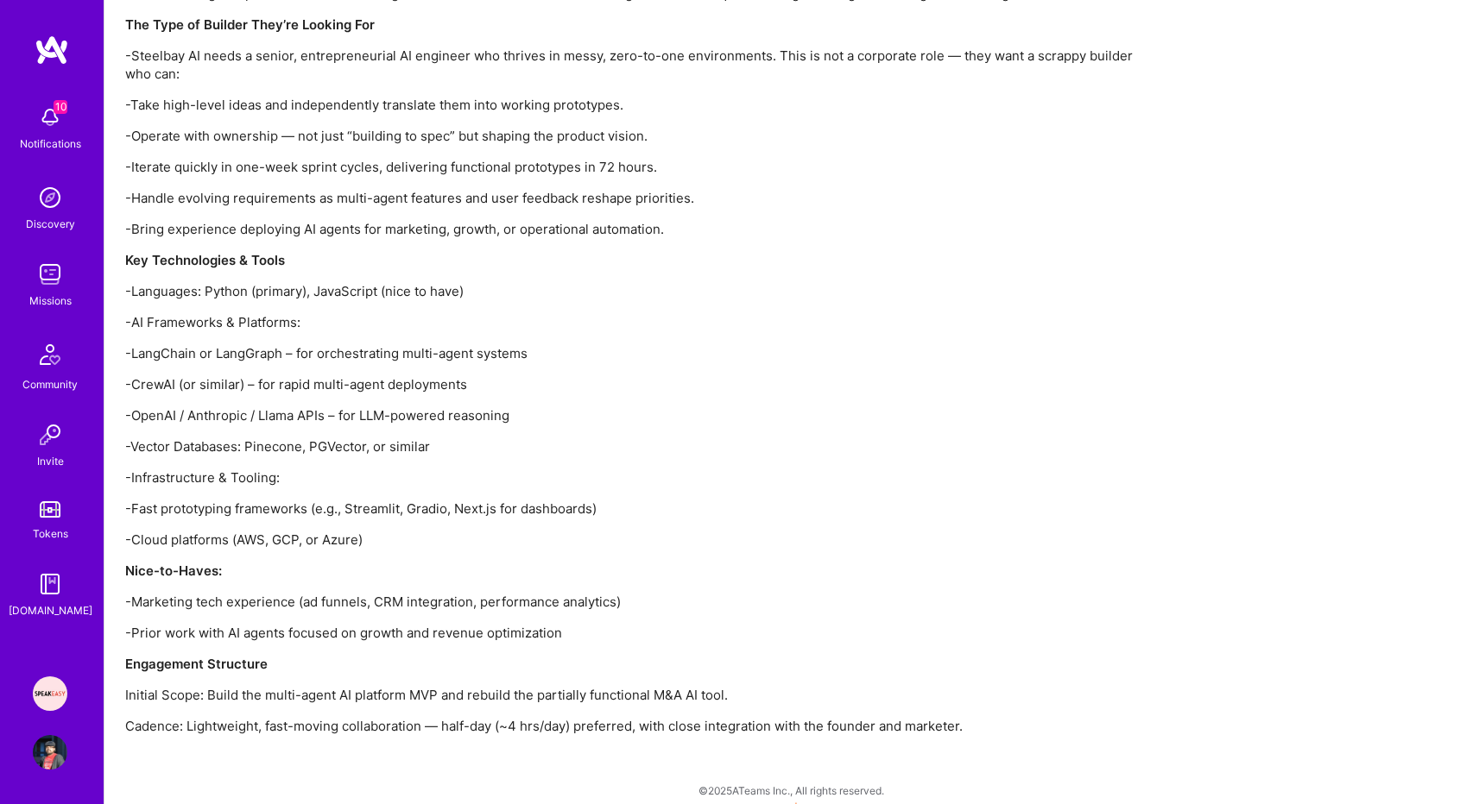
scroll to position [1723, 0]
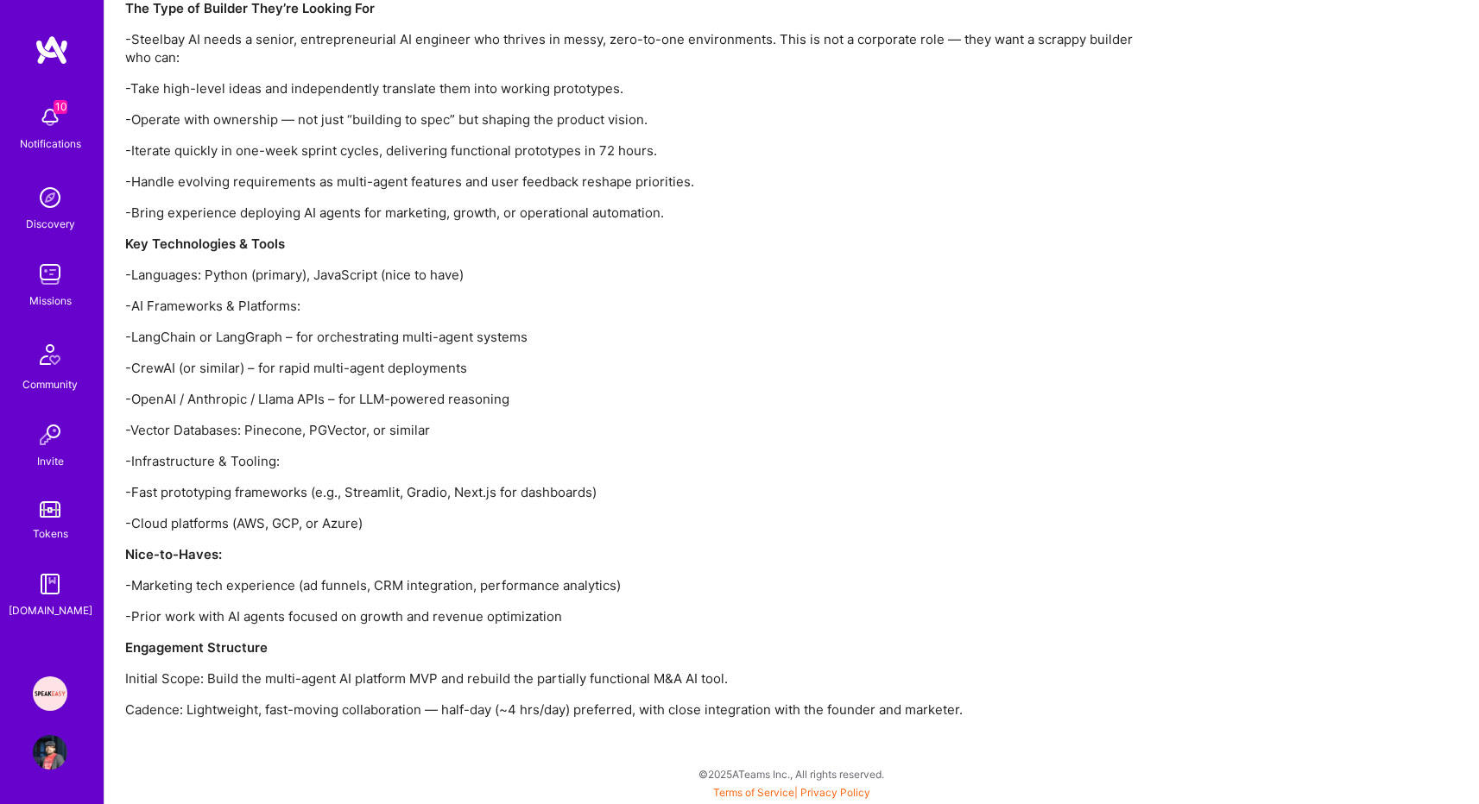
click at [56, 52] on img at bounding box center [52, 50] width 35 height 31
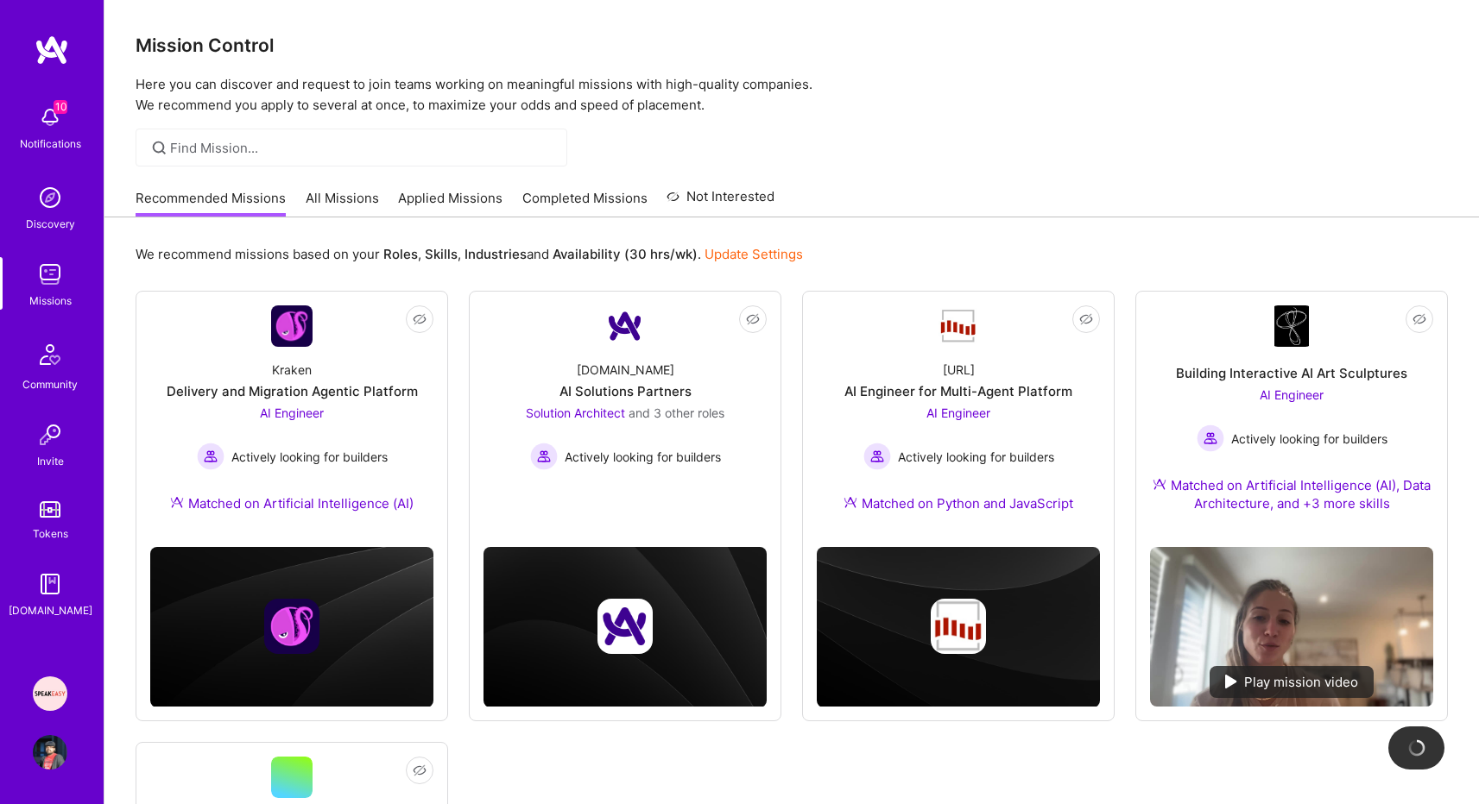
click at [342, 213] on link "All Missions" at bounding box center [342, 203] width 73 height 28
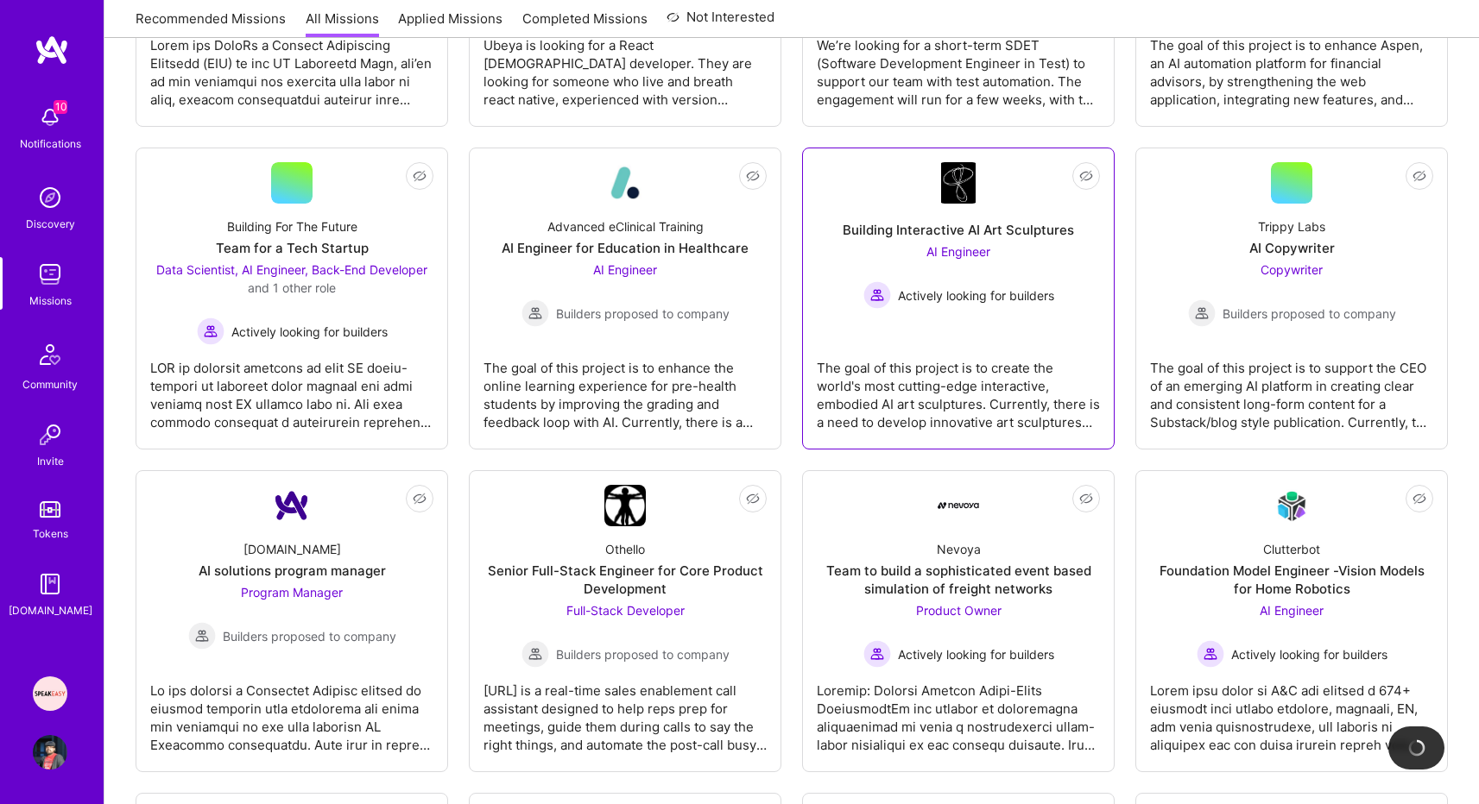
scroll to position [794, 0]
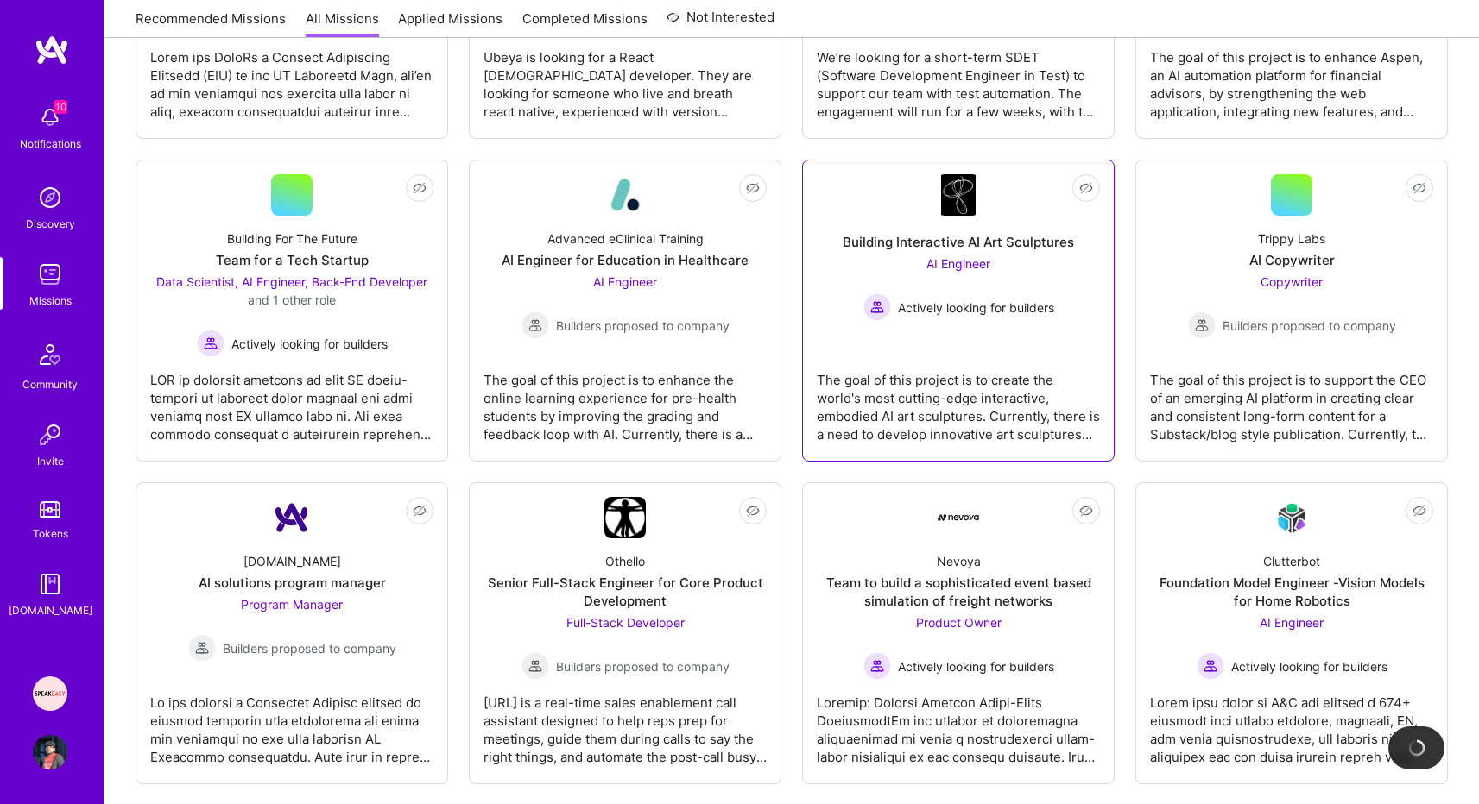
click at [1009, 267] on div "AI Engineer Actively looking for builders" at bounding box center [958, 288] width 191 height 66
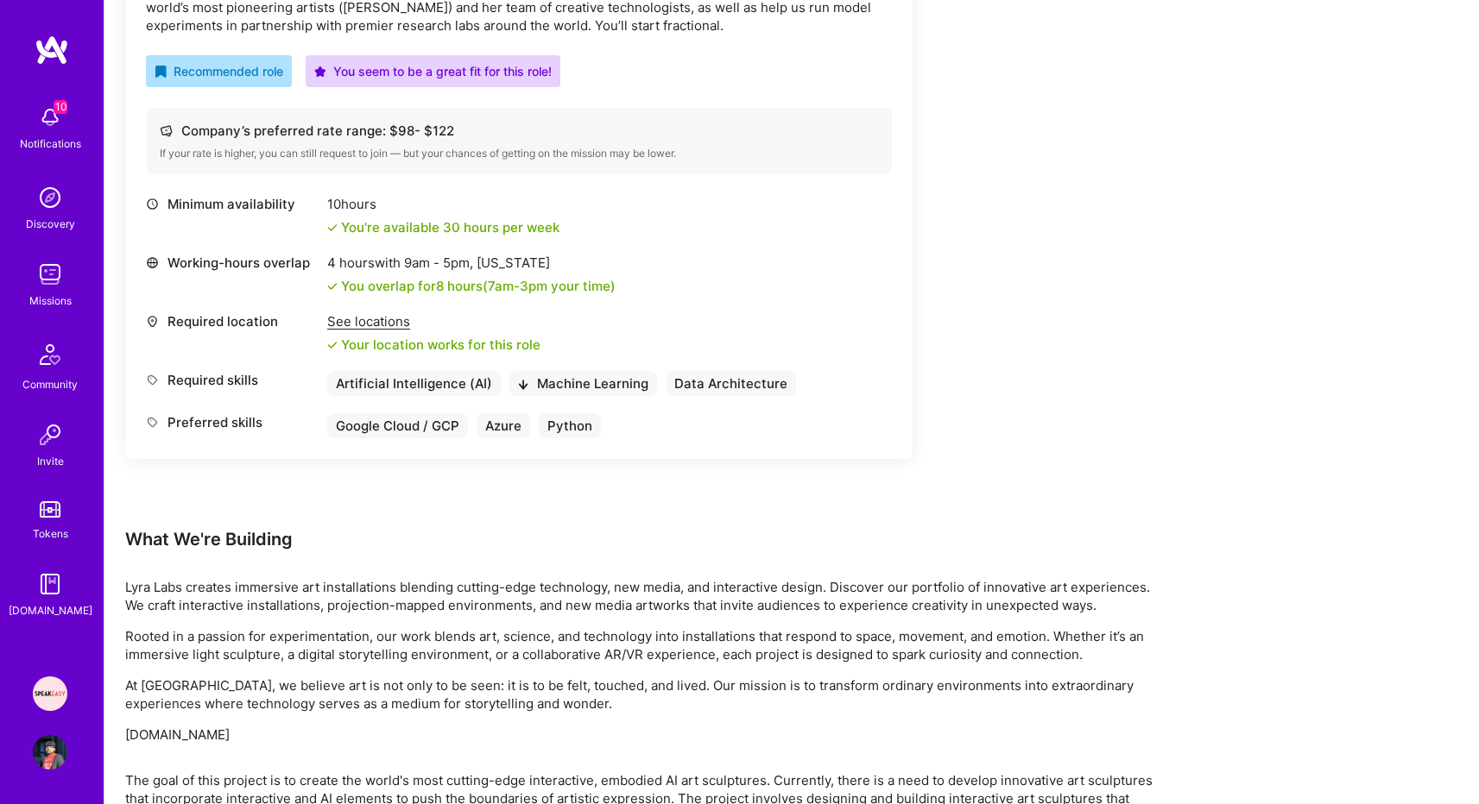
scroll to position [582, 0]
